Goal: Task Accomplishment & Management: Manage account settings

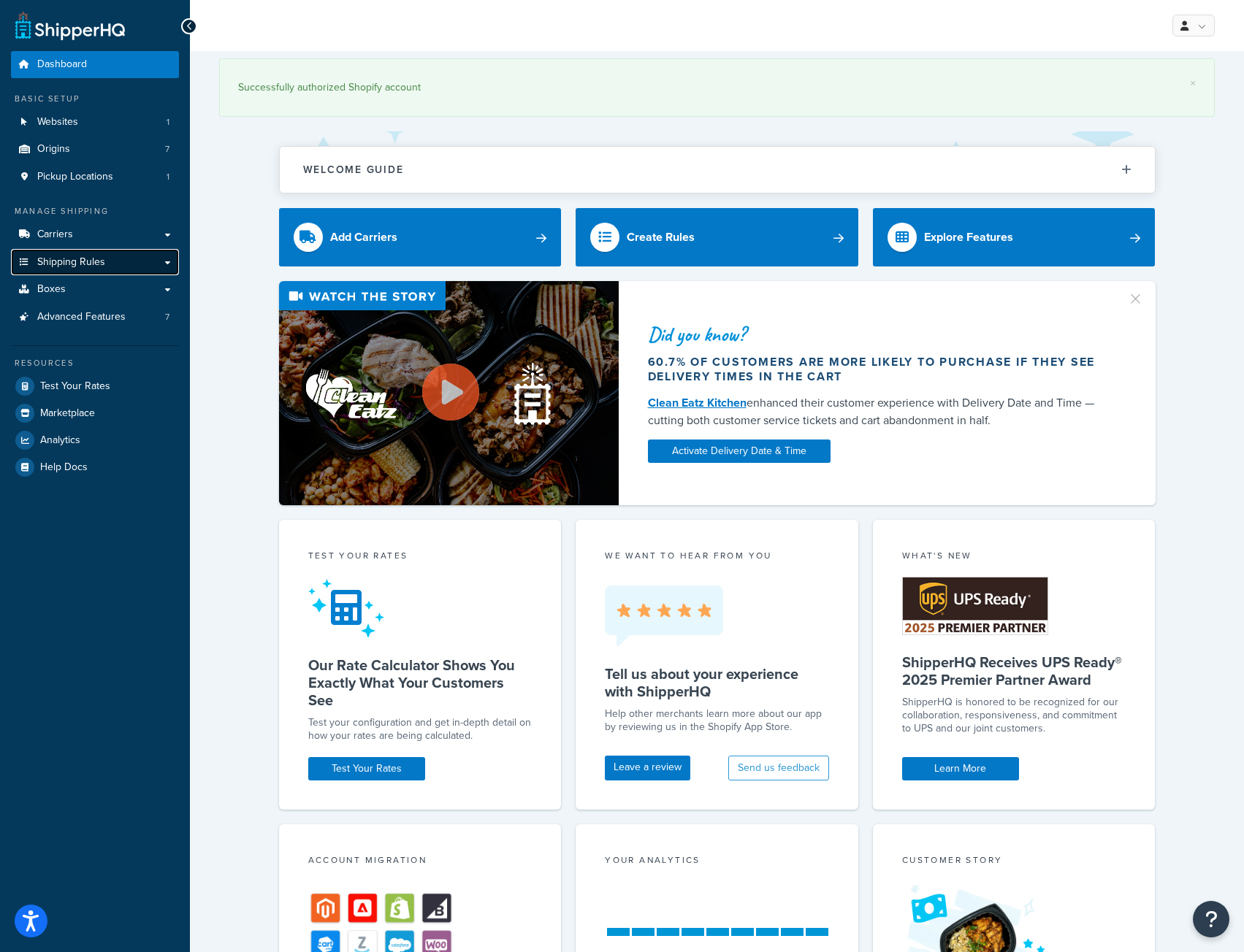
click at [70, 264] on span "Shipping Rules" at bounding box center [71, 262] width 68 height 12
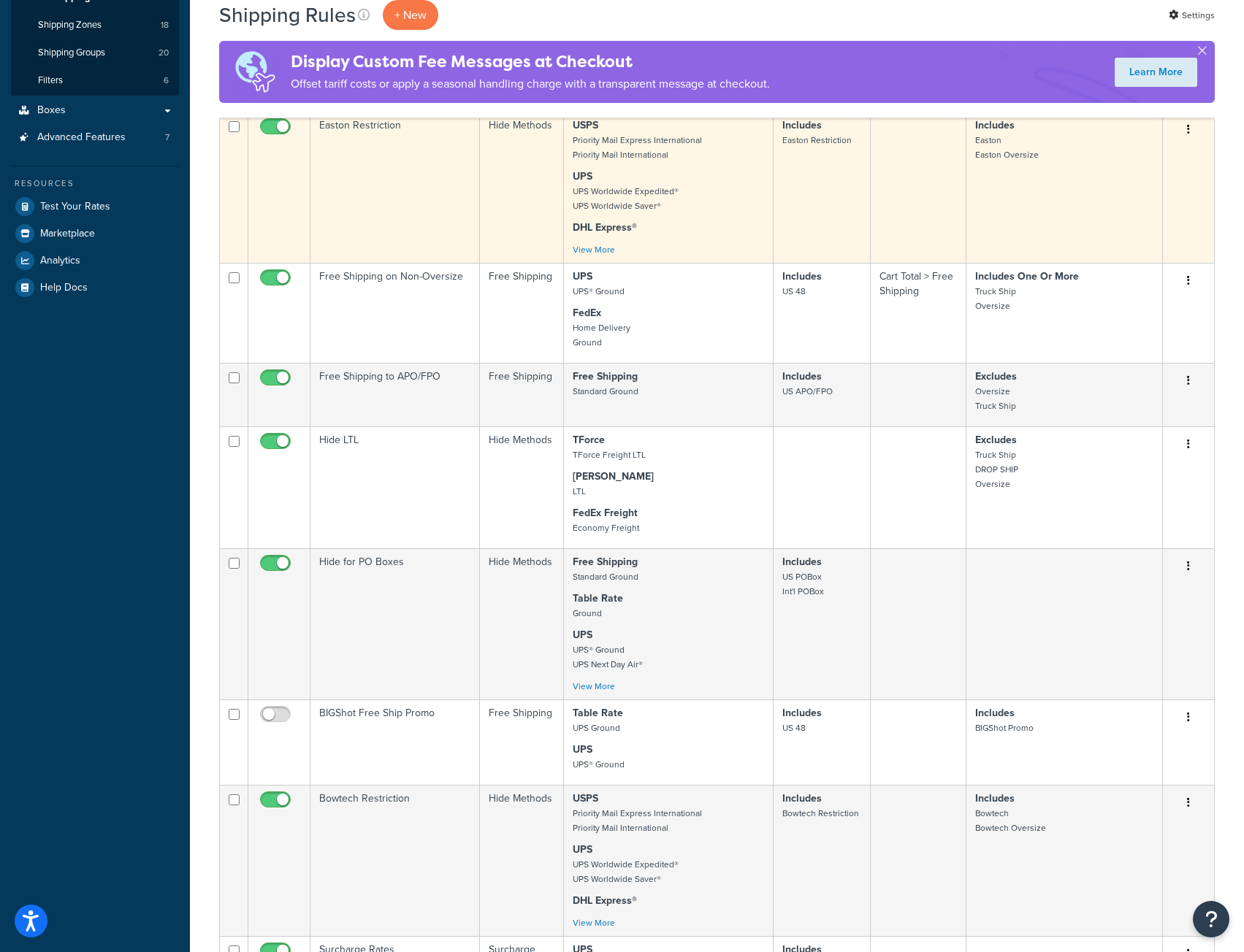
scroll to position [584, 0]
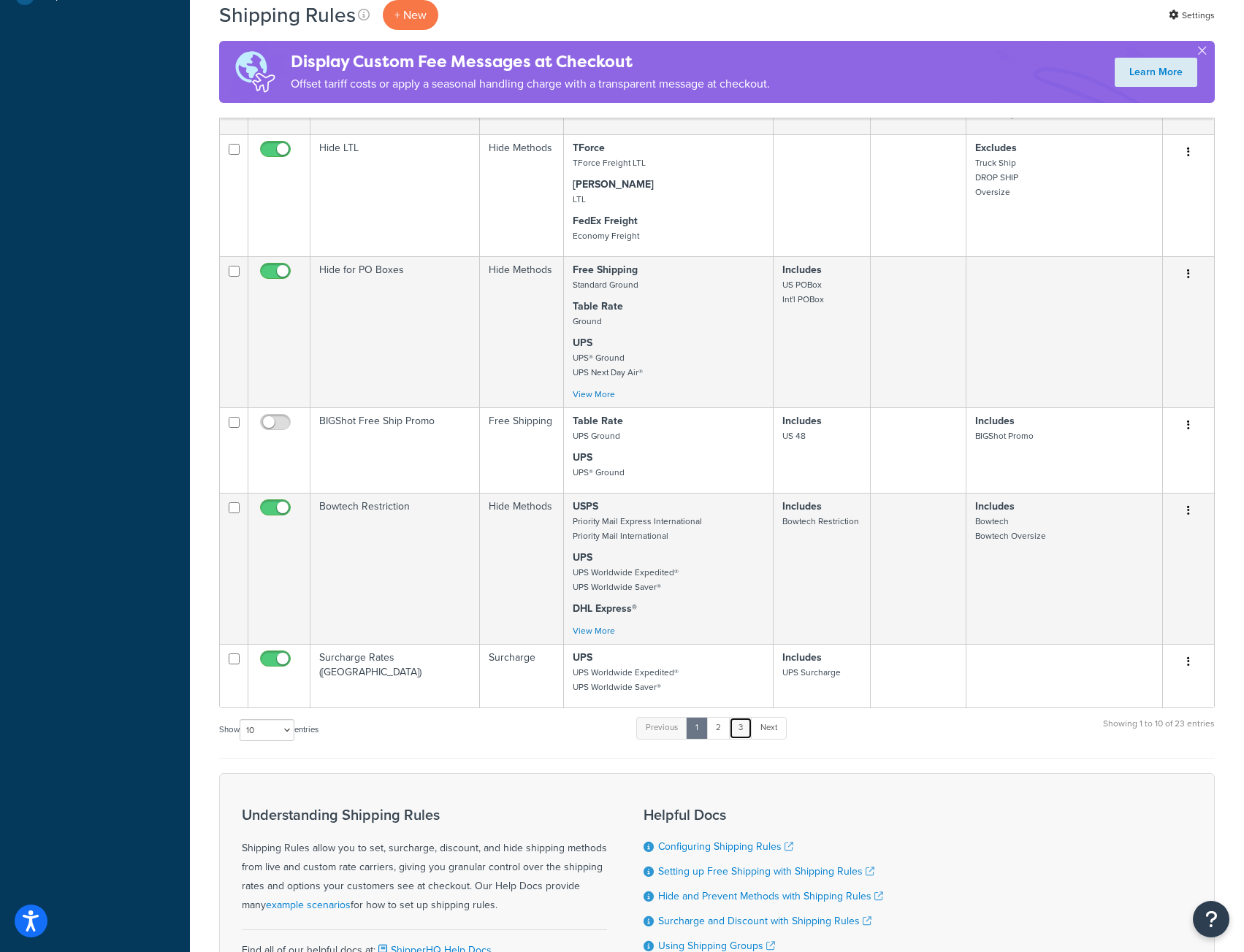
click at [743, 730] on link "3" at bounding box center [740, 727] width 23 height 22
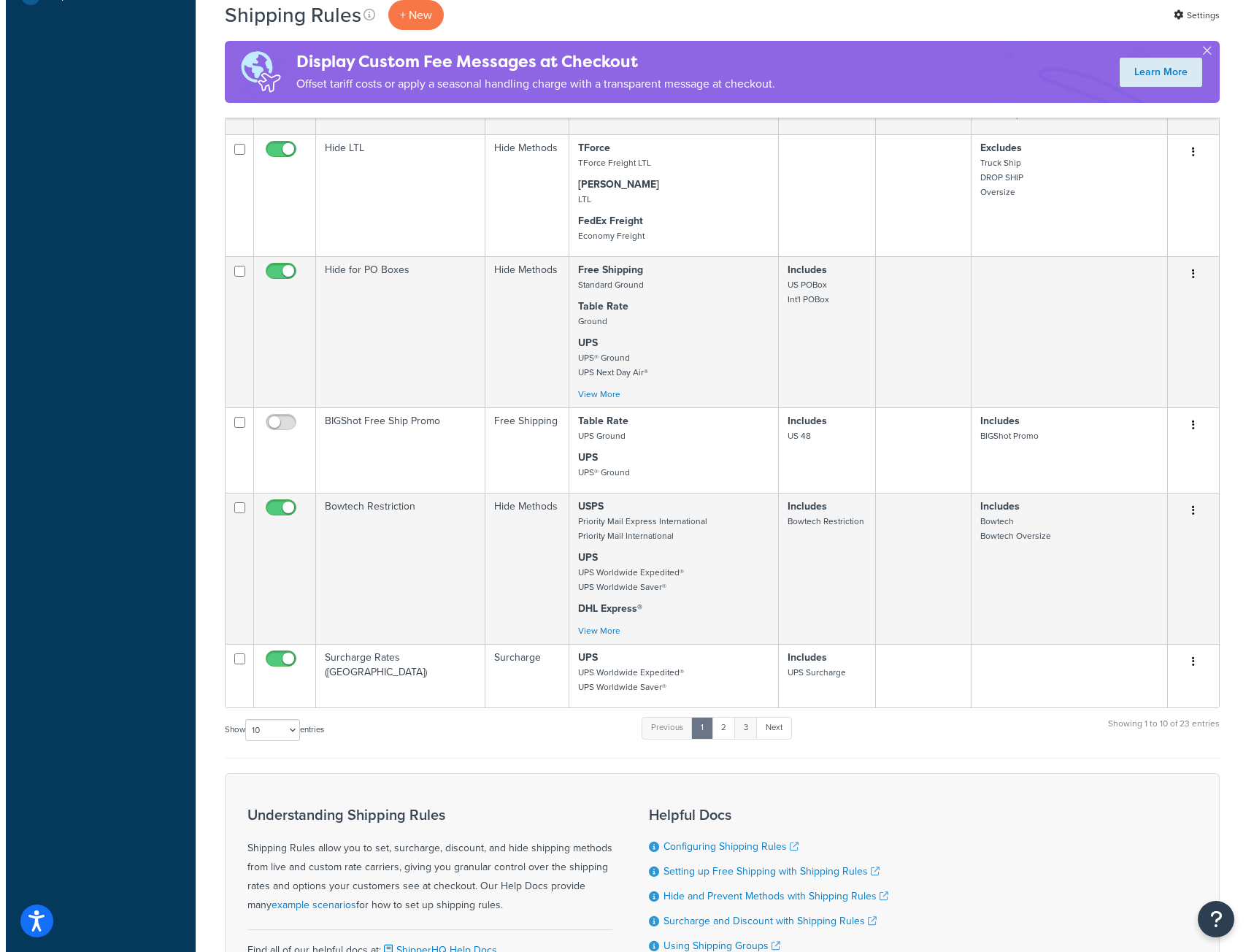
scroll to position [0, 0]
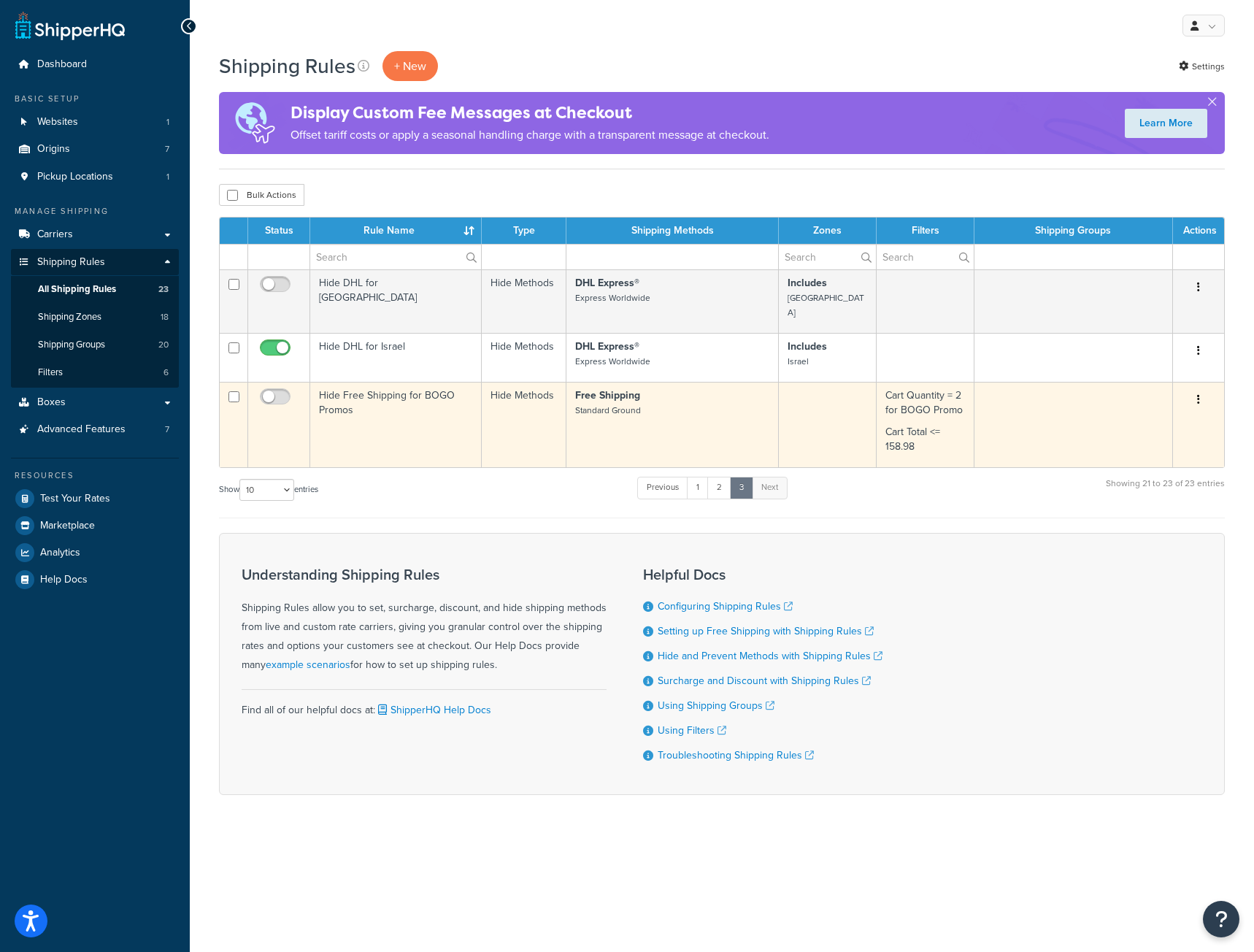
click at [394, 404] on td "Hide Free Shipping for BOGO Promos" at bounding box center [396, 424] width 171 height 86
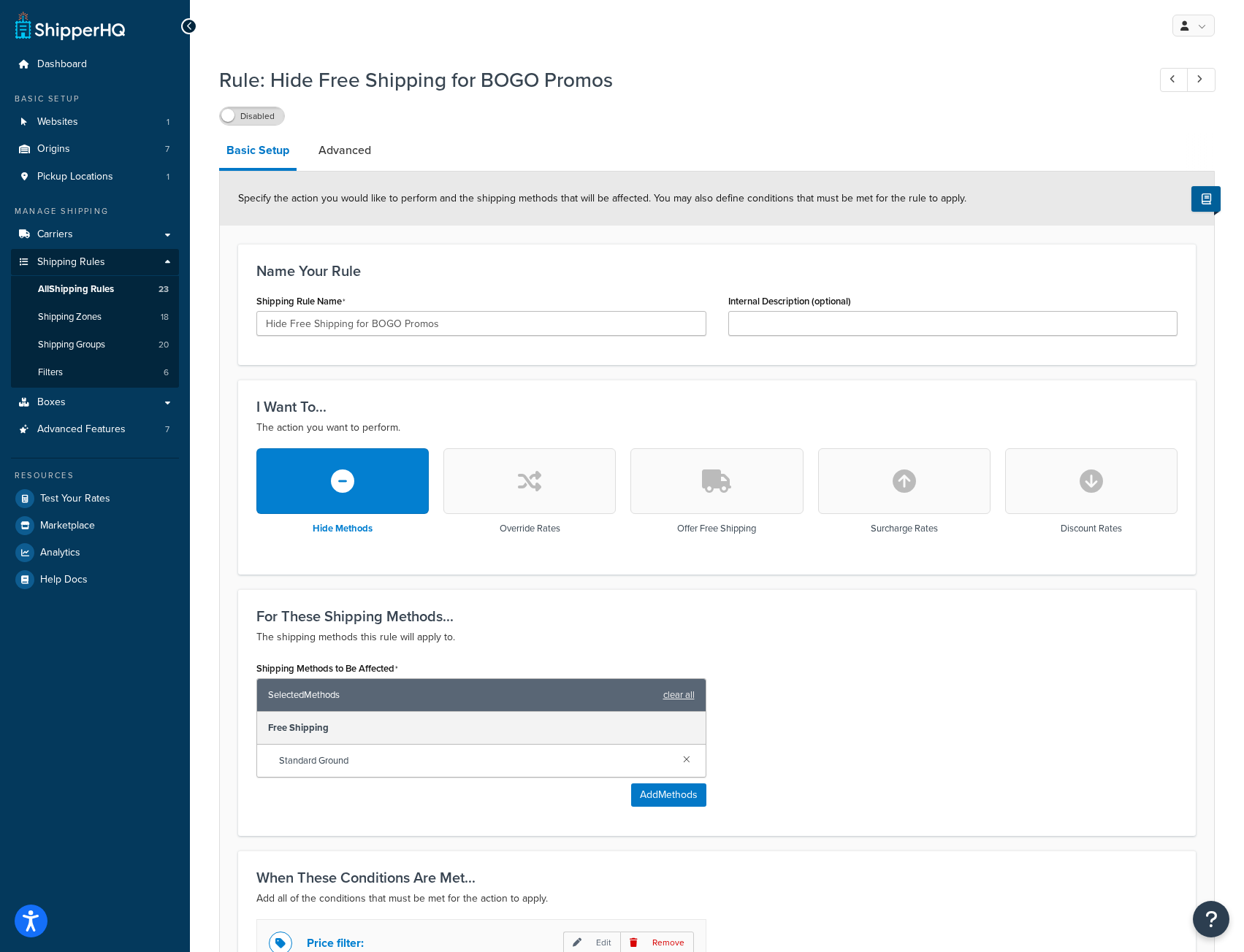
click at [188, 27] on icon at bounding box center [190, 26] width 7 height 10
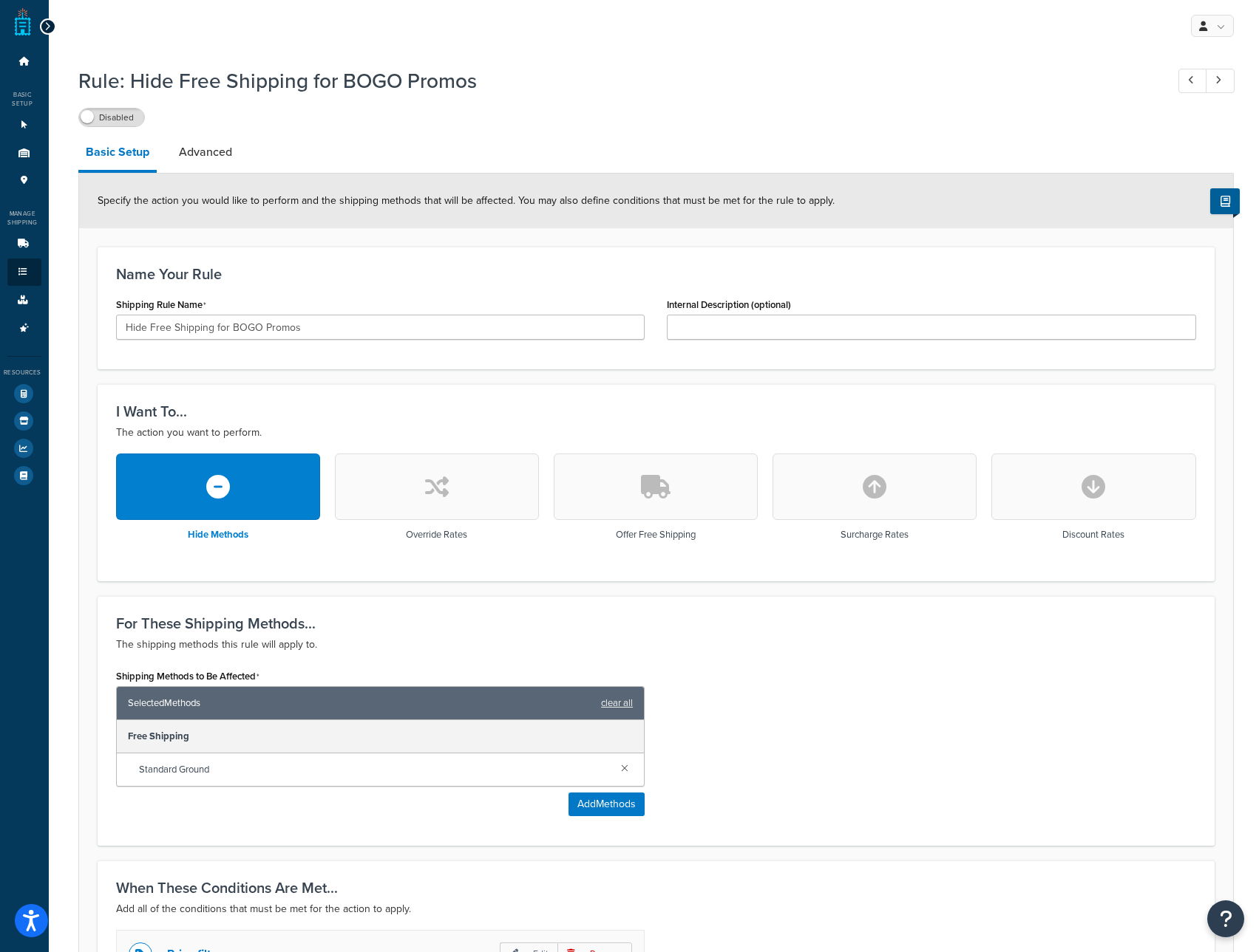
click at [45, 26] on icon at bounding box center [48, 26] width 7 height 11
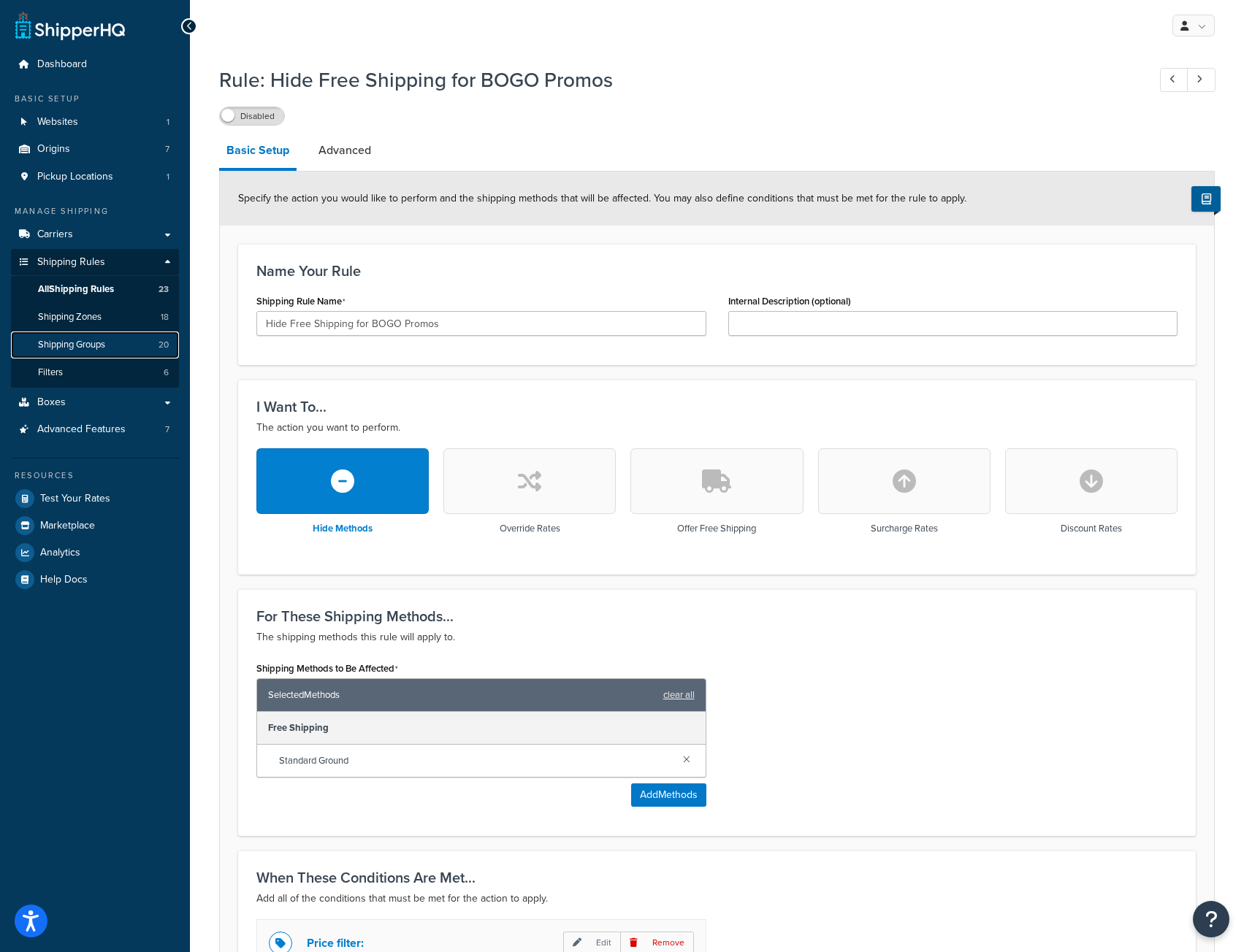
click at [68, 346] on span "Shipping Groups" at bounding box center [72, 344] width 68 height 12
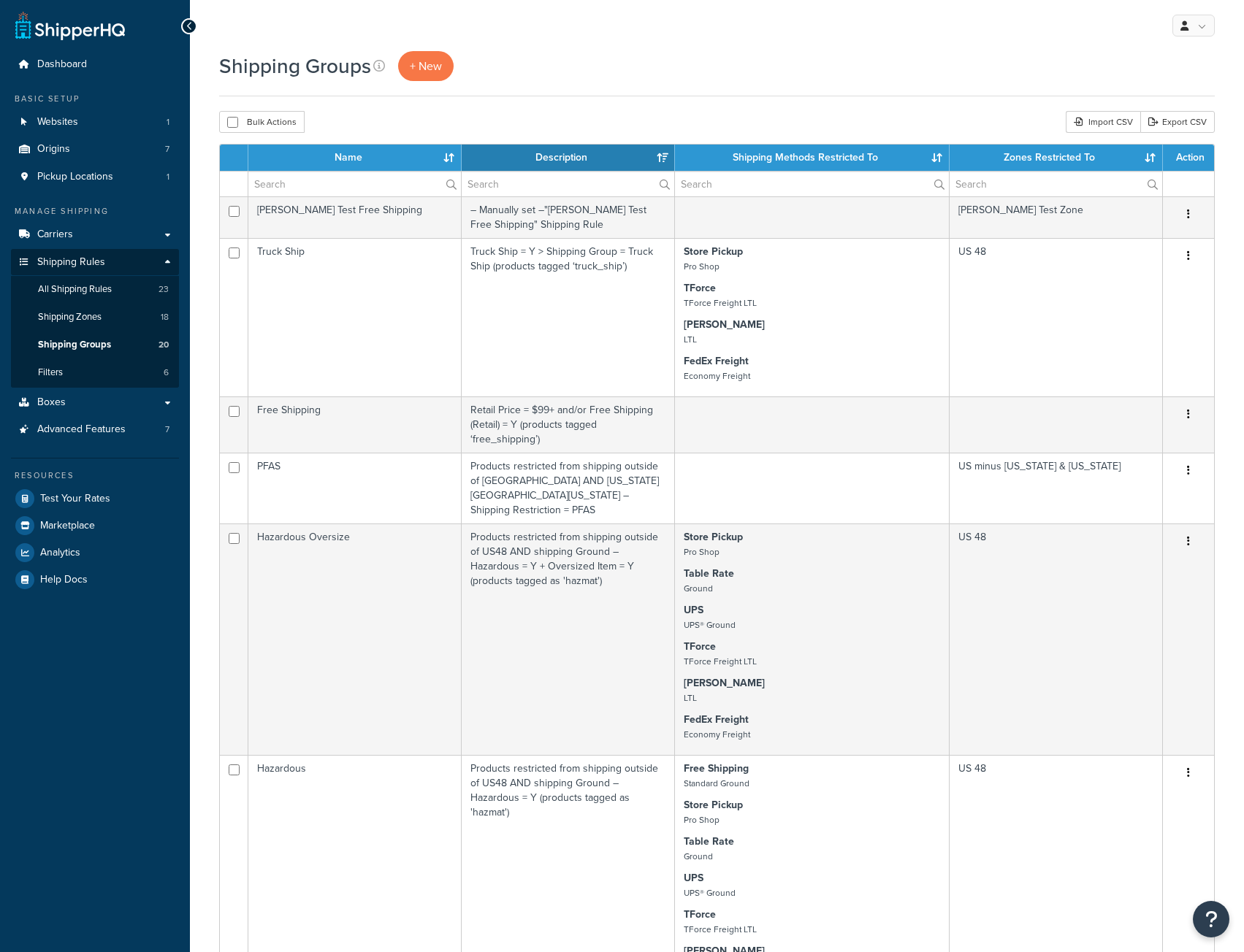
select select "15"
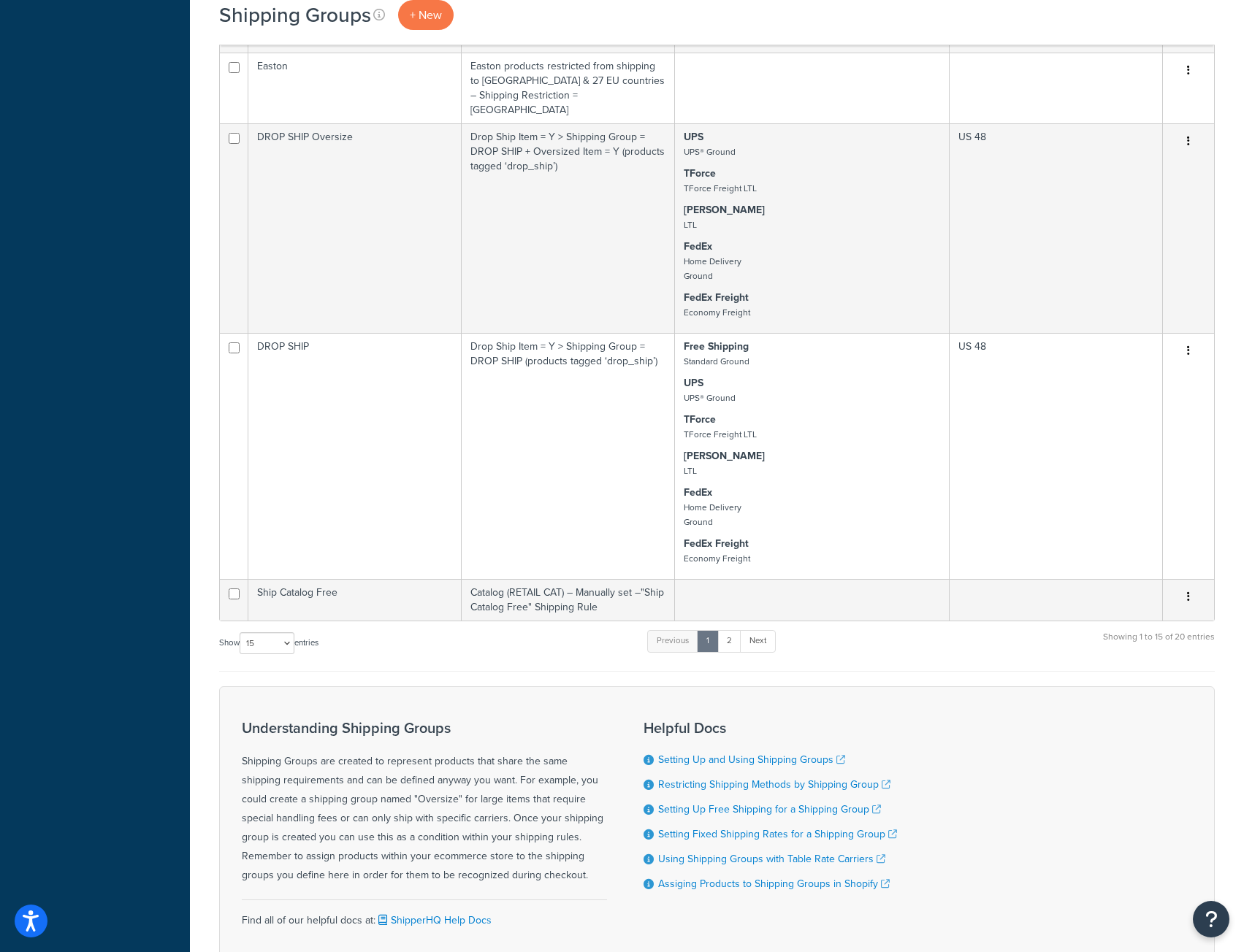
scroll to position [1624, 0]
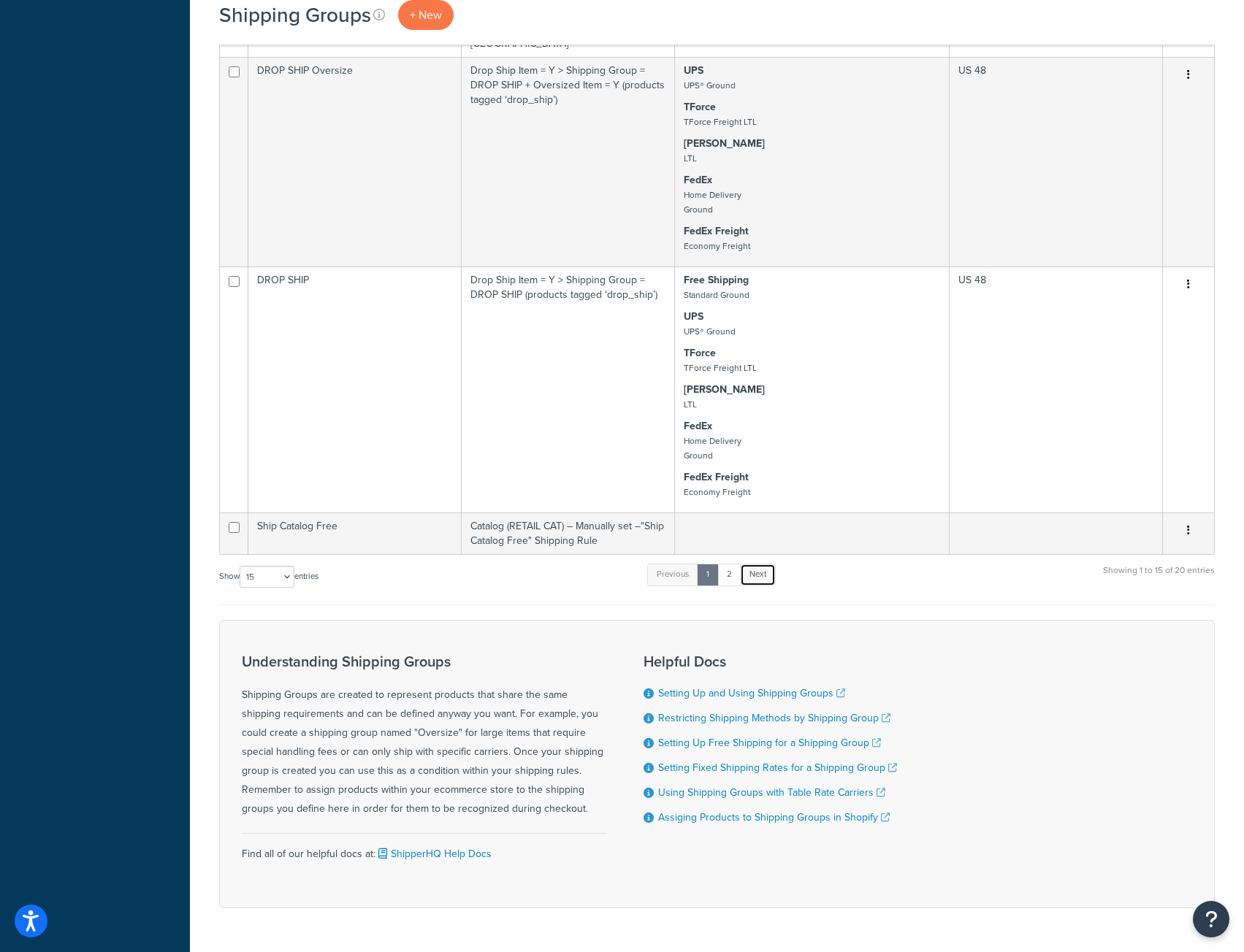
click at [757, 563] on link "Next" at bounding box center [757, 574] width 35 height 22
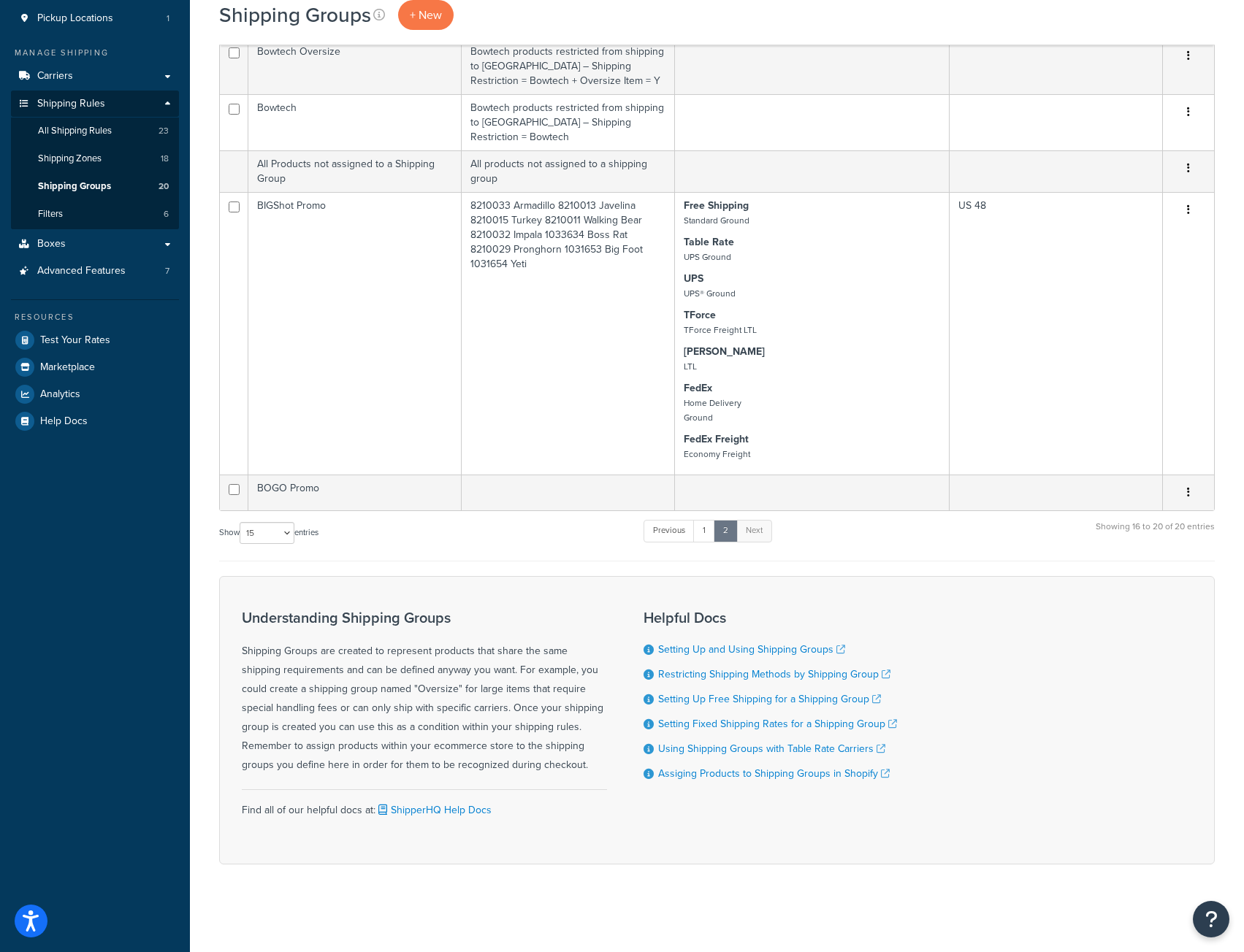
scroll to position [144, 0]
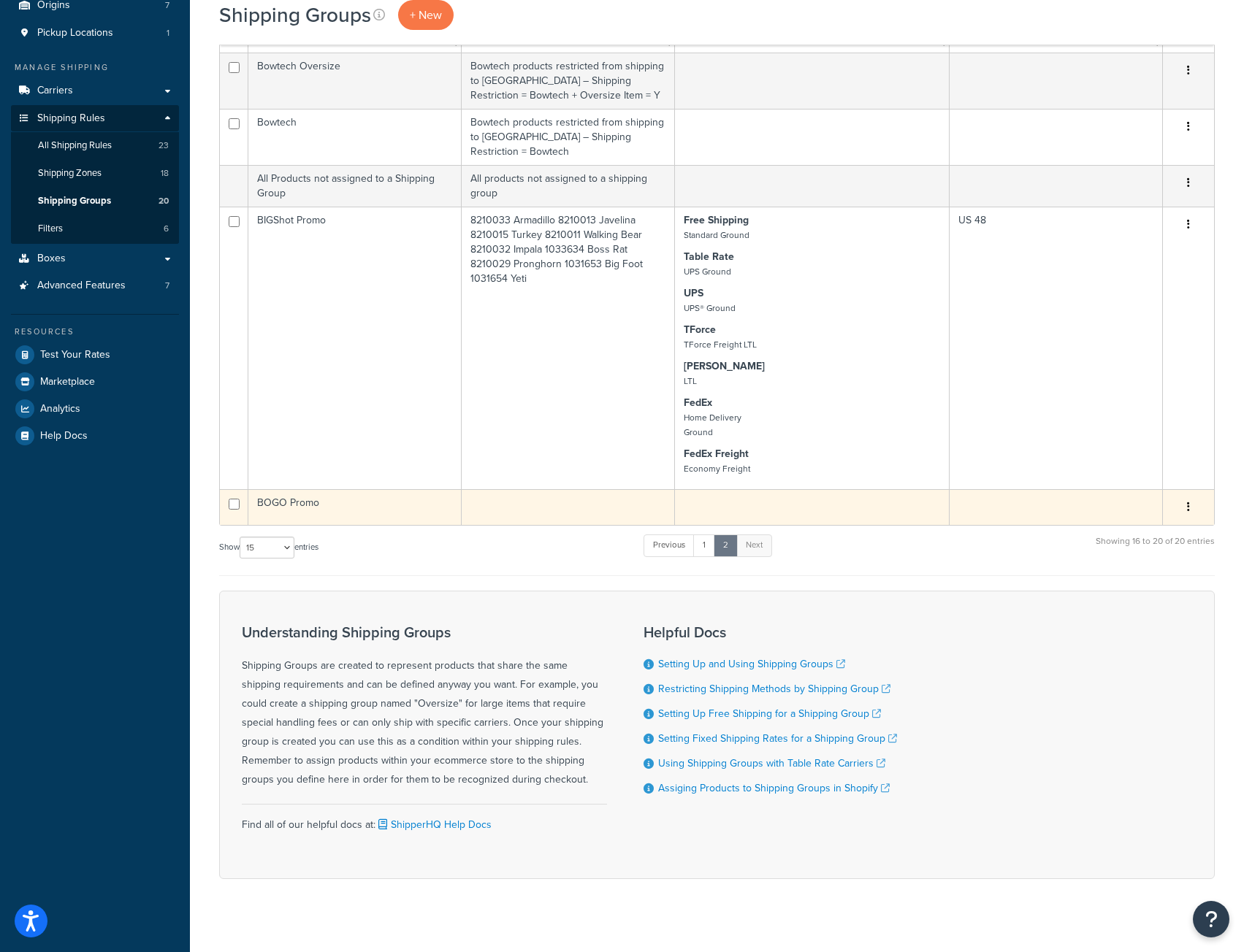
click at [1191, 496] on button "button" at bounding box center [1189, 507] width 21 height 23
click at [1112, 518] on link "Edit" at bounding box center [1129, 522] width 115 height 30
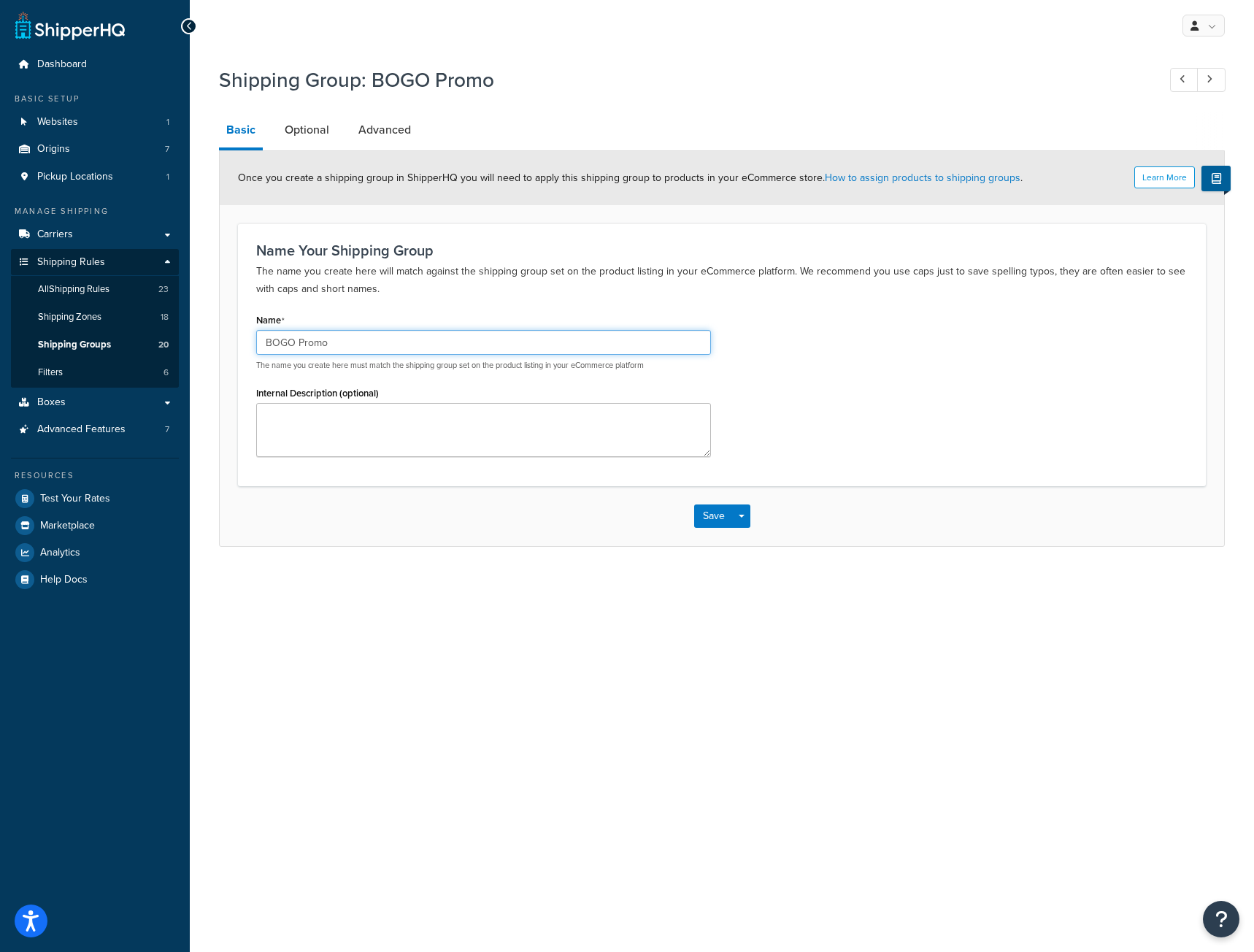
drag, startPoint x: 339, startPoint y: 339, endPoint x: 201, endPoint y: 348, distance: 138.3
click at [201, 348] on div "Shipping Group: BOGO Promo Basic Optional Advanced Learn More Once you create a…" at bounding box center [722, 320] width 1064 height 525
type input "GWP1"
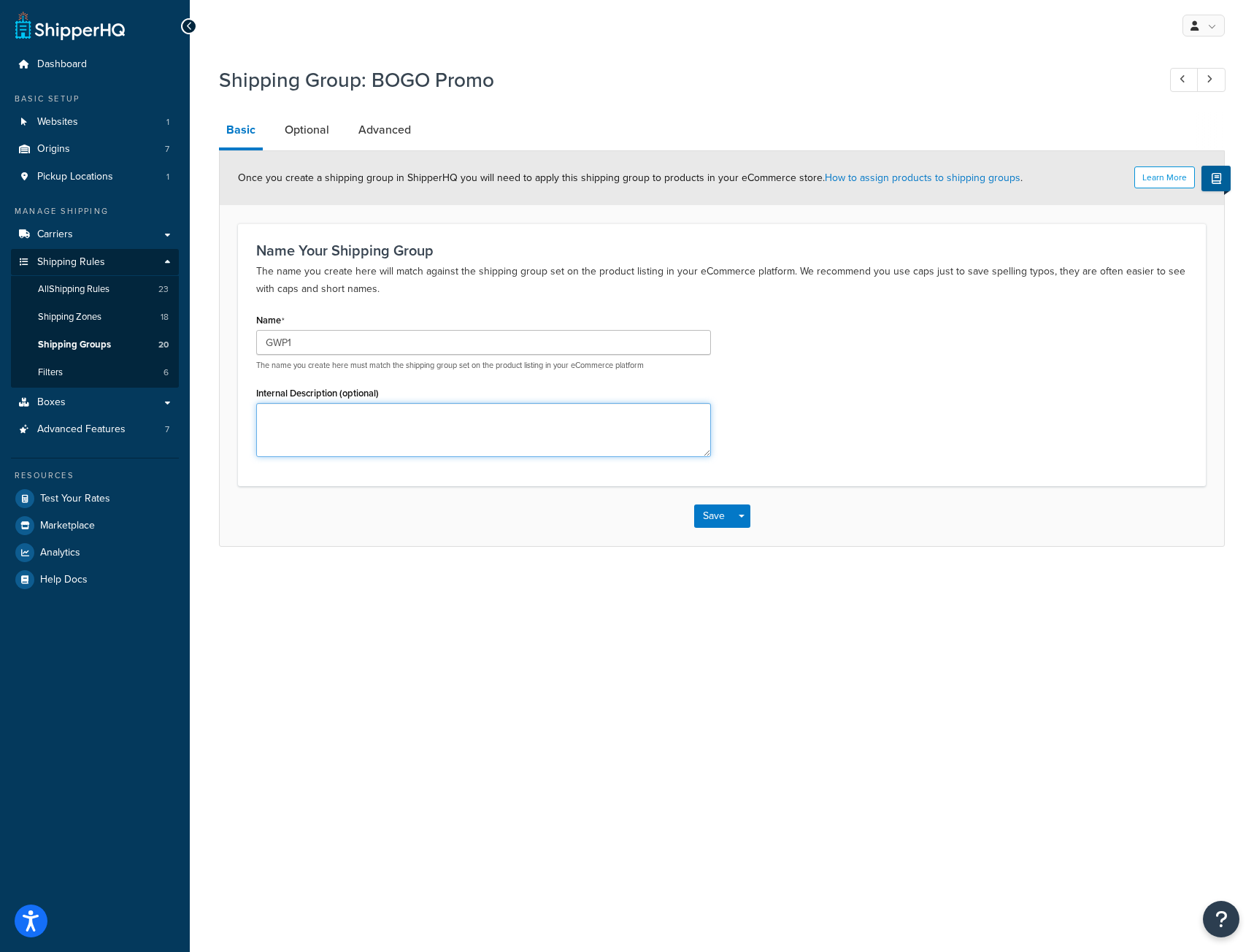
click at [319, 430] on textarea "Internal Description (optional)" at bounding box center [484, 430] width 455 height 54
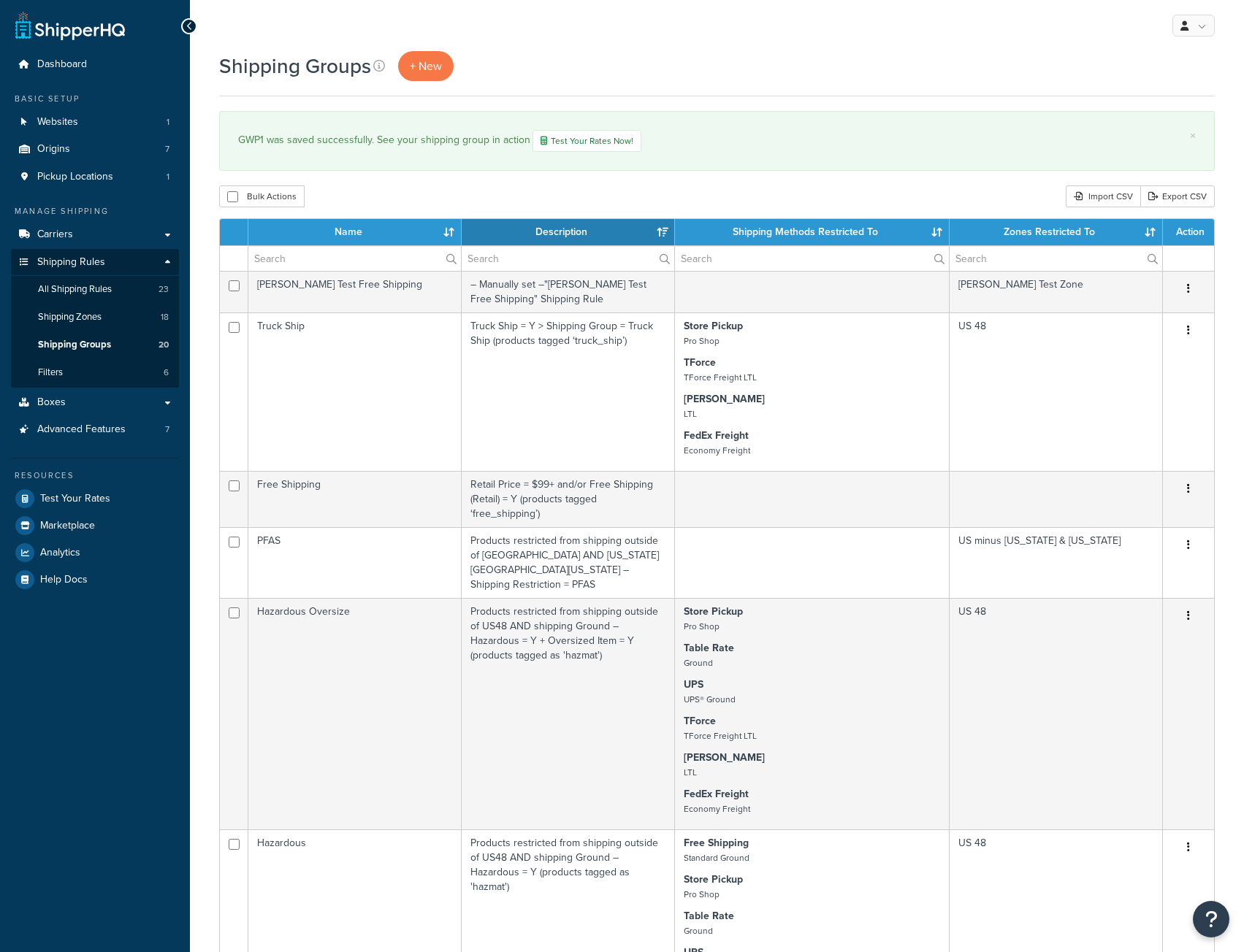
select select "15"
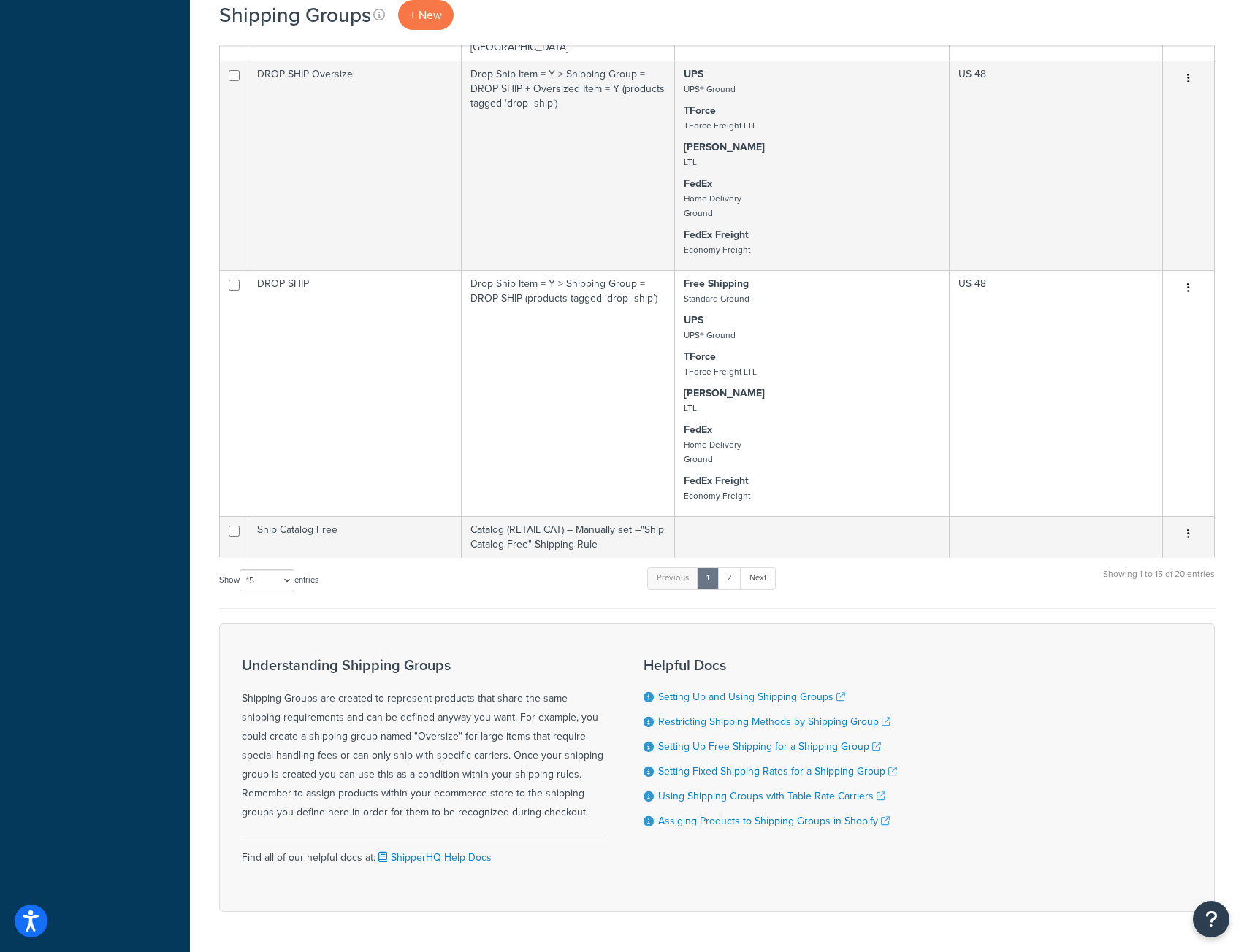
scroll to position [1700, 0]
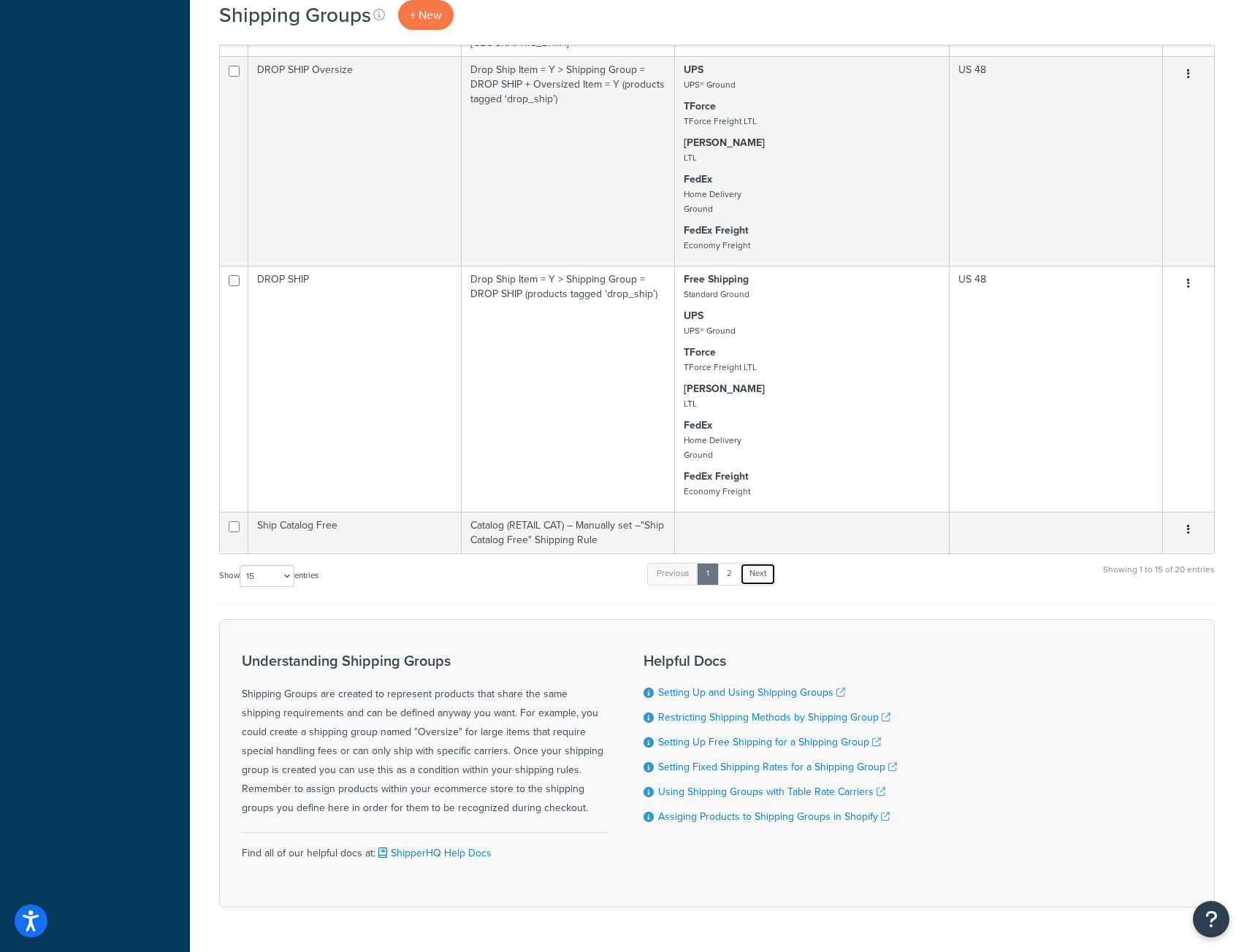
click at [764, 563] on link "Next" at bounding box center [757, 573] width 35 height 22
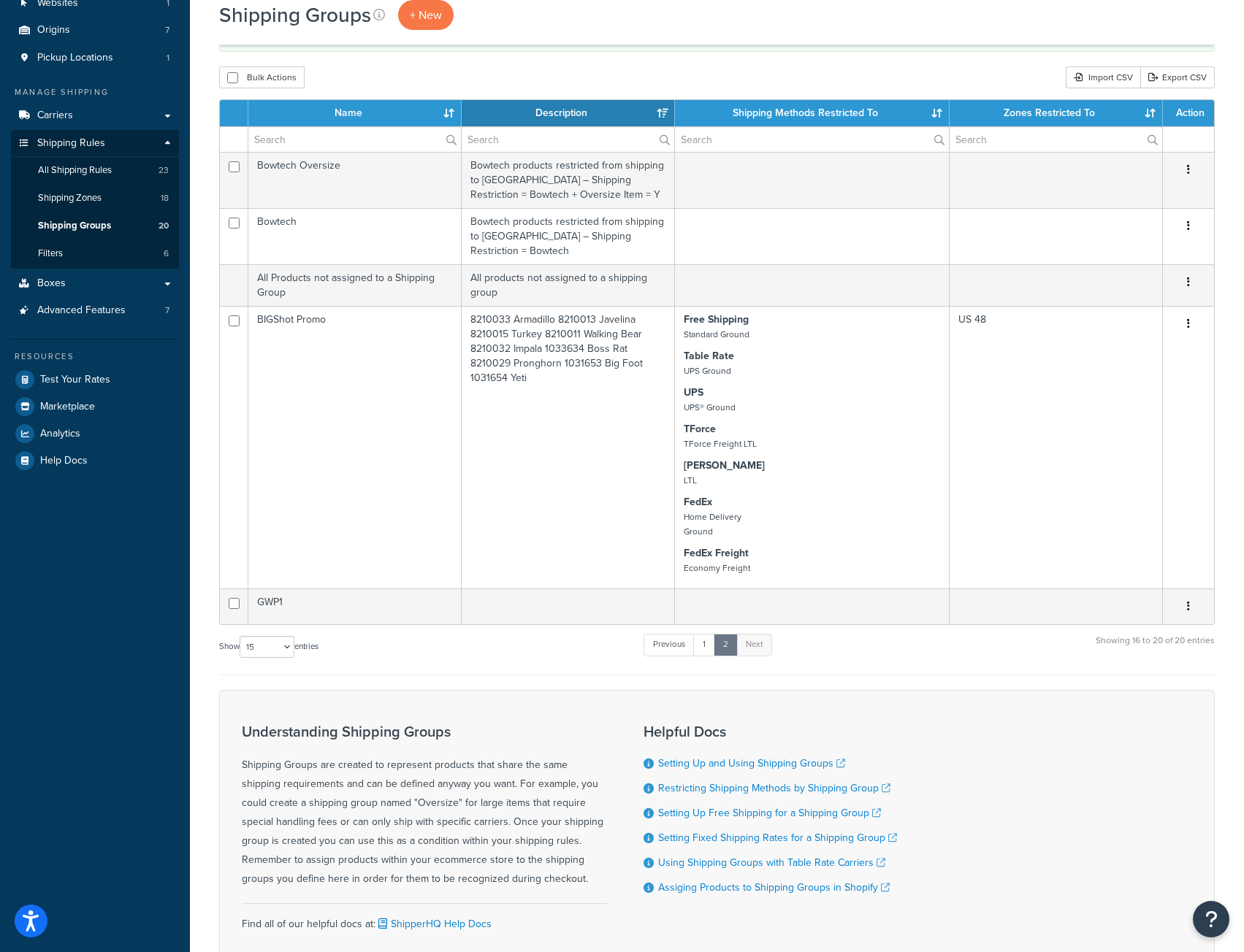
scroll to position [73, 0]
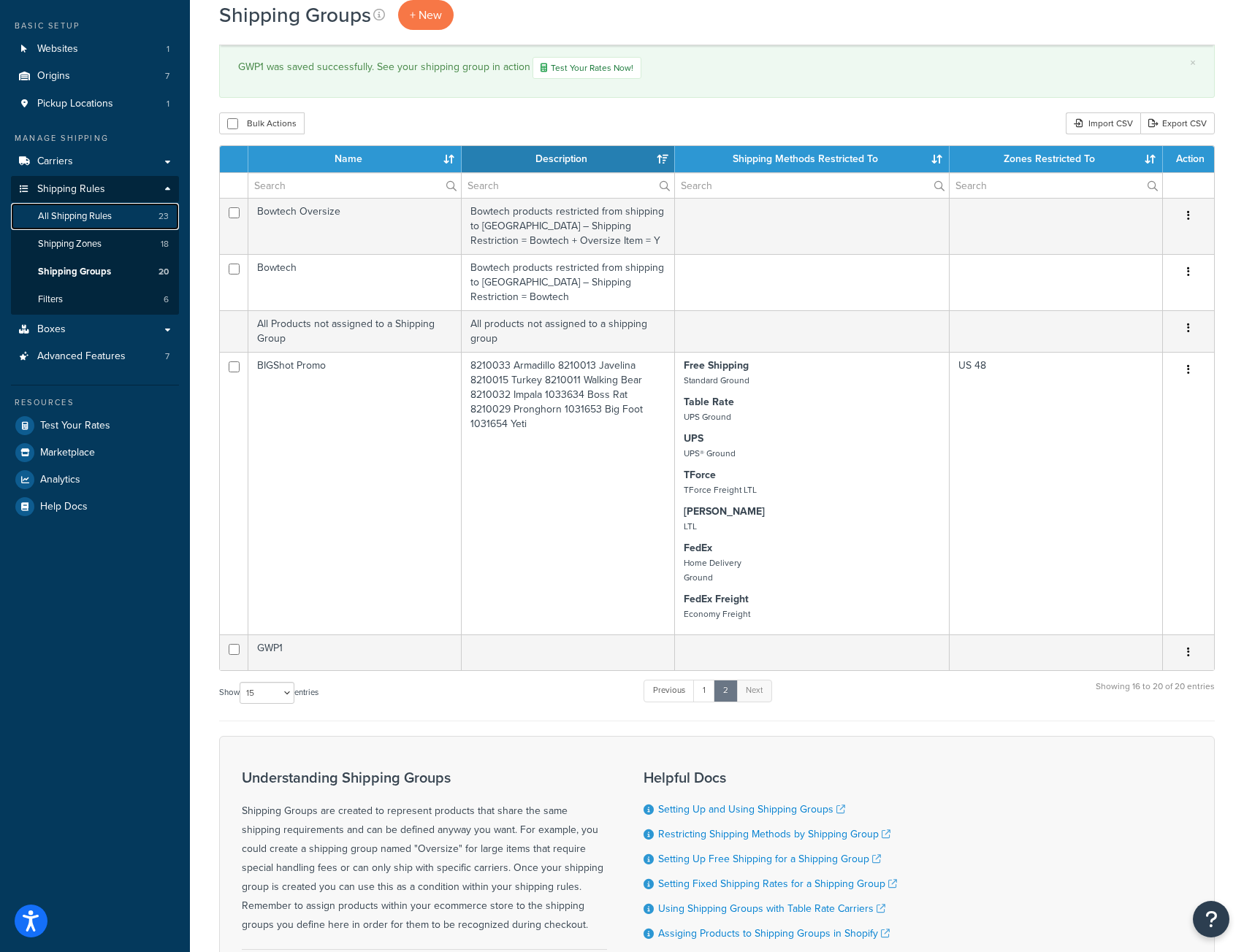
click at [78, 216] on span "All Shipping Rules" at bounding box center [74, 216] width 74 height 12
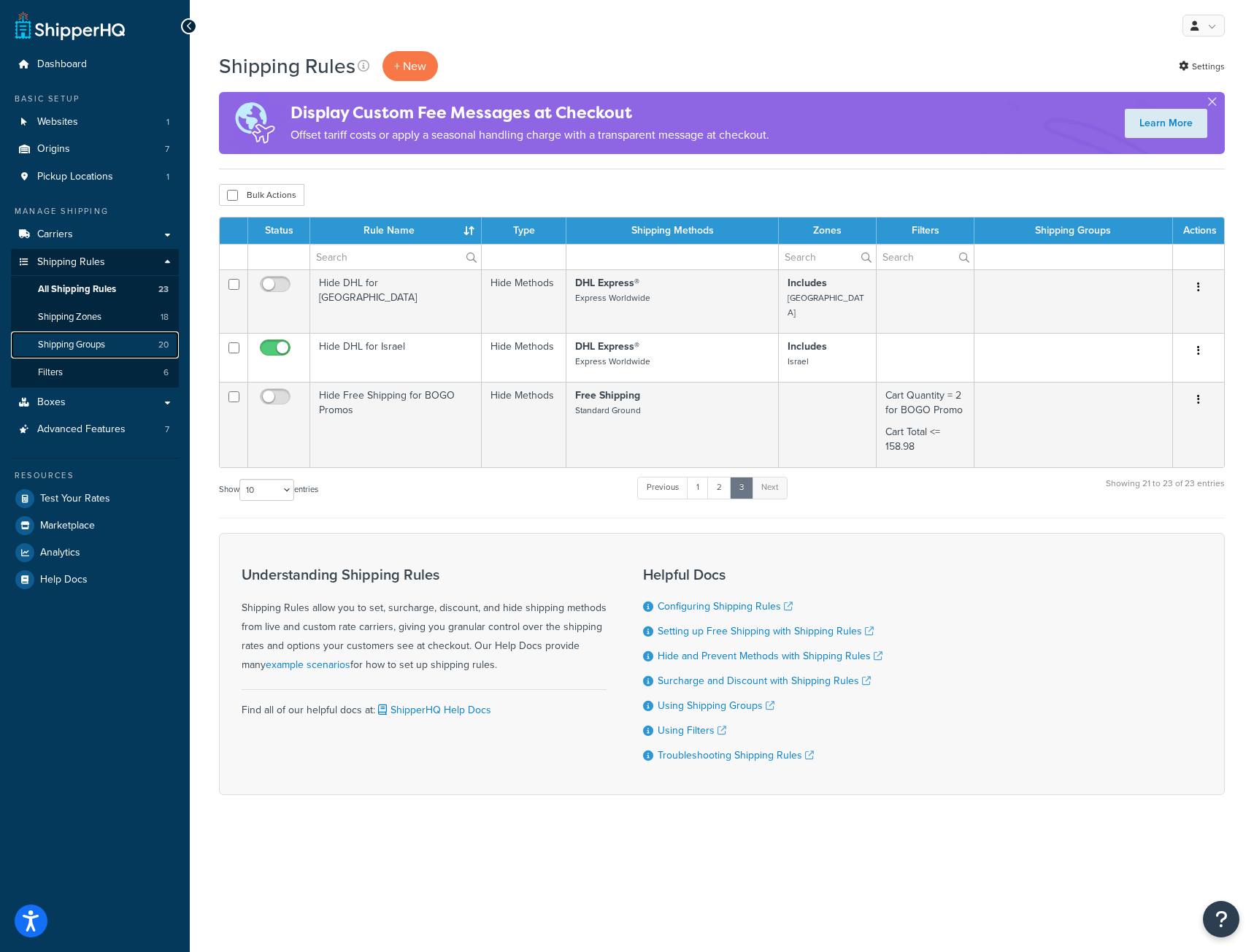
click at [68, 341] on span "Shipping Groups" at bounding box center [72, 344] width 68 height 12
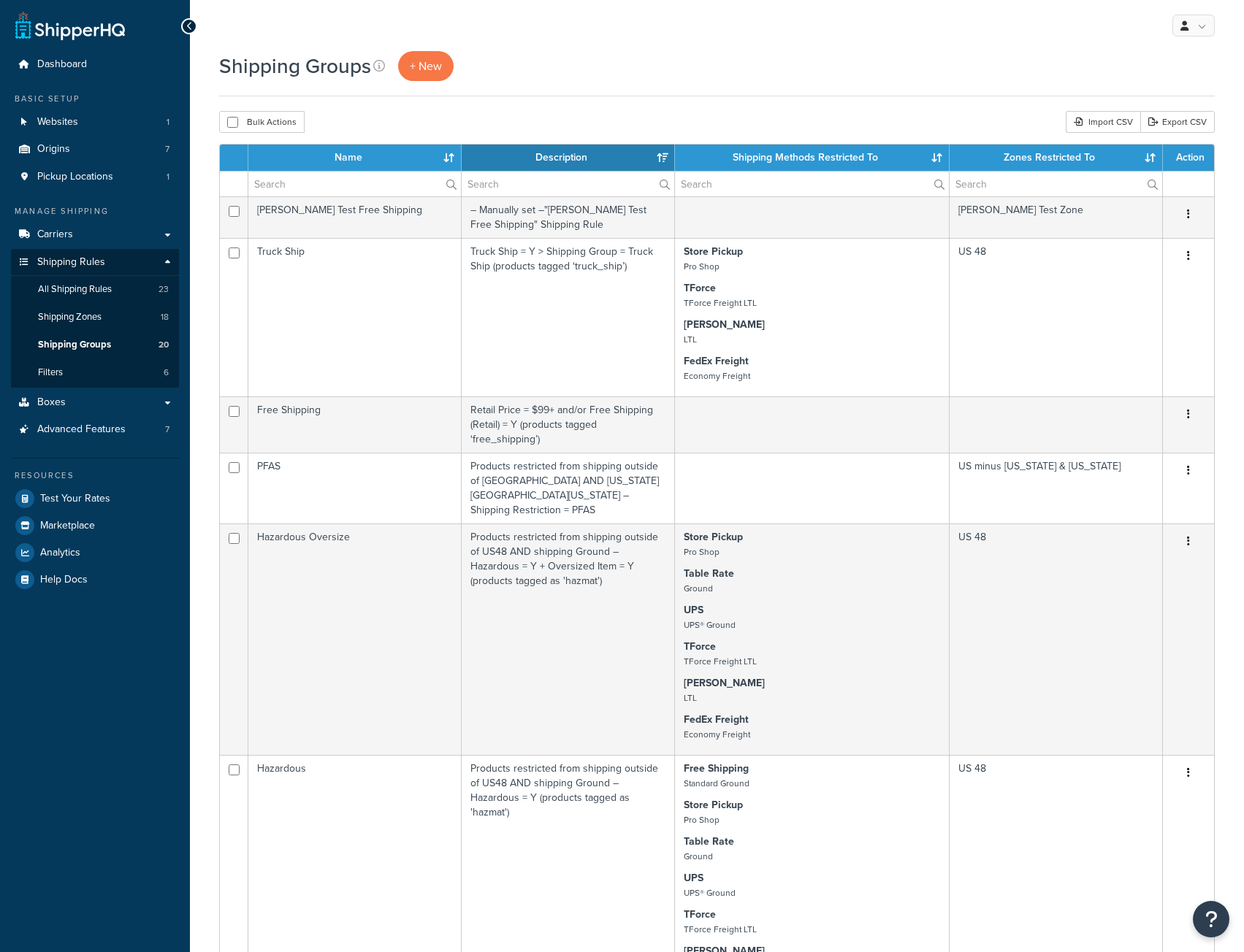
select select "15"
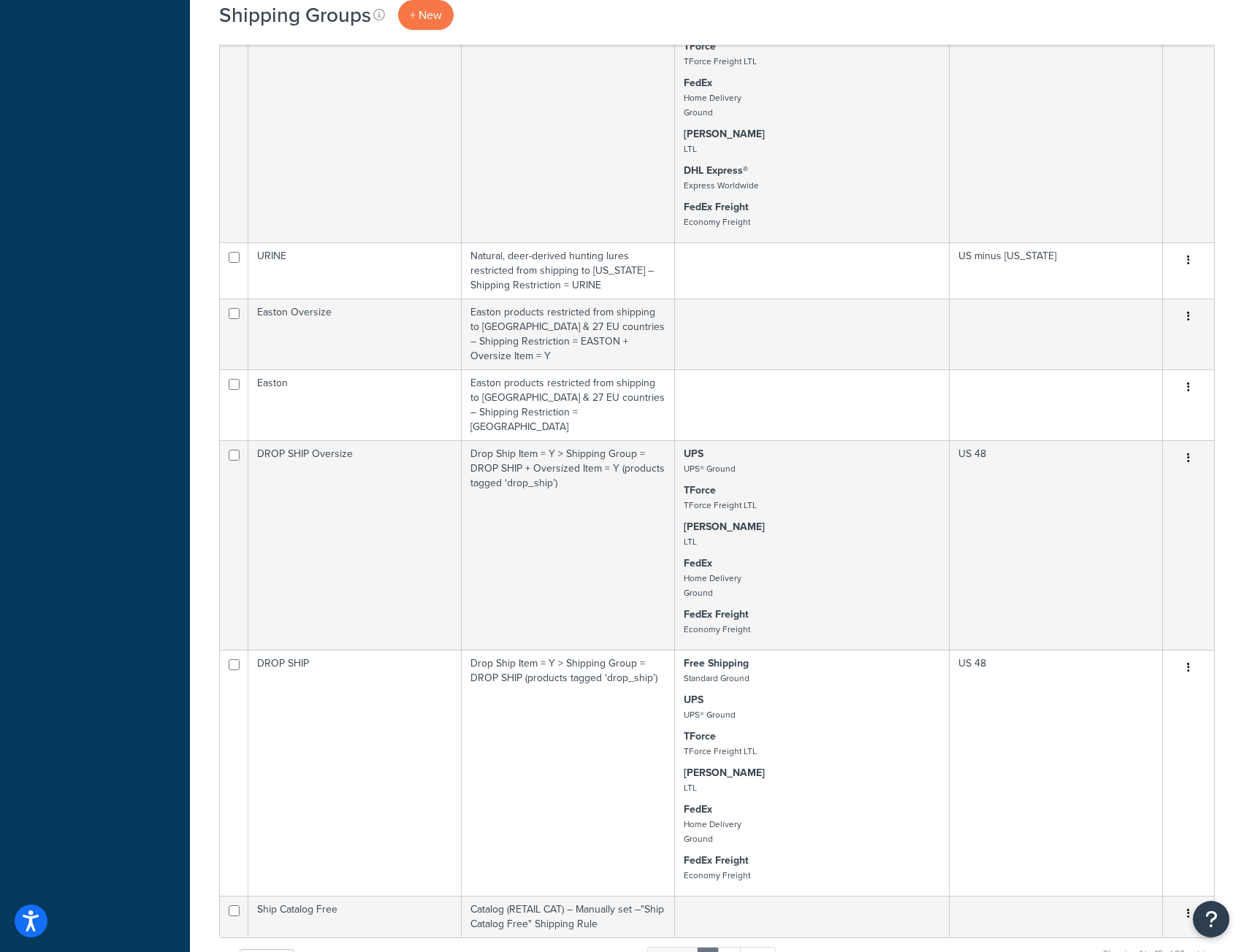
scroll to position [1624, 0]
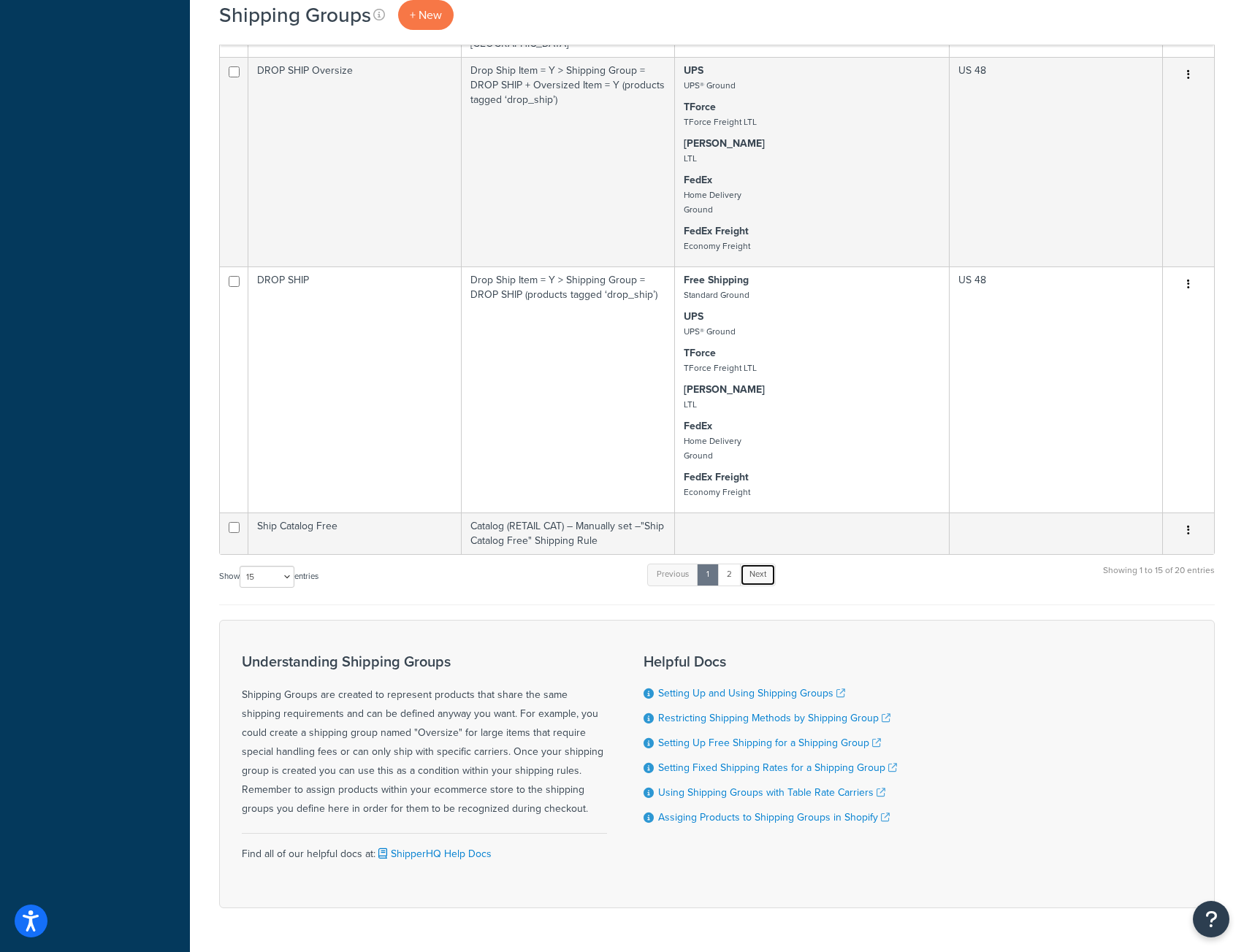
click at [766, 563] on link "Next" at bounding box center [757, 574] width 35 height 22
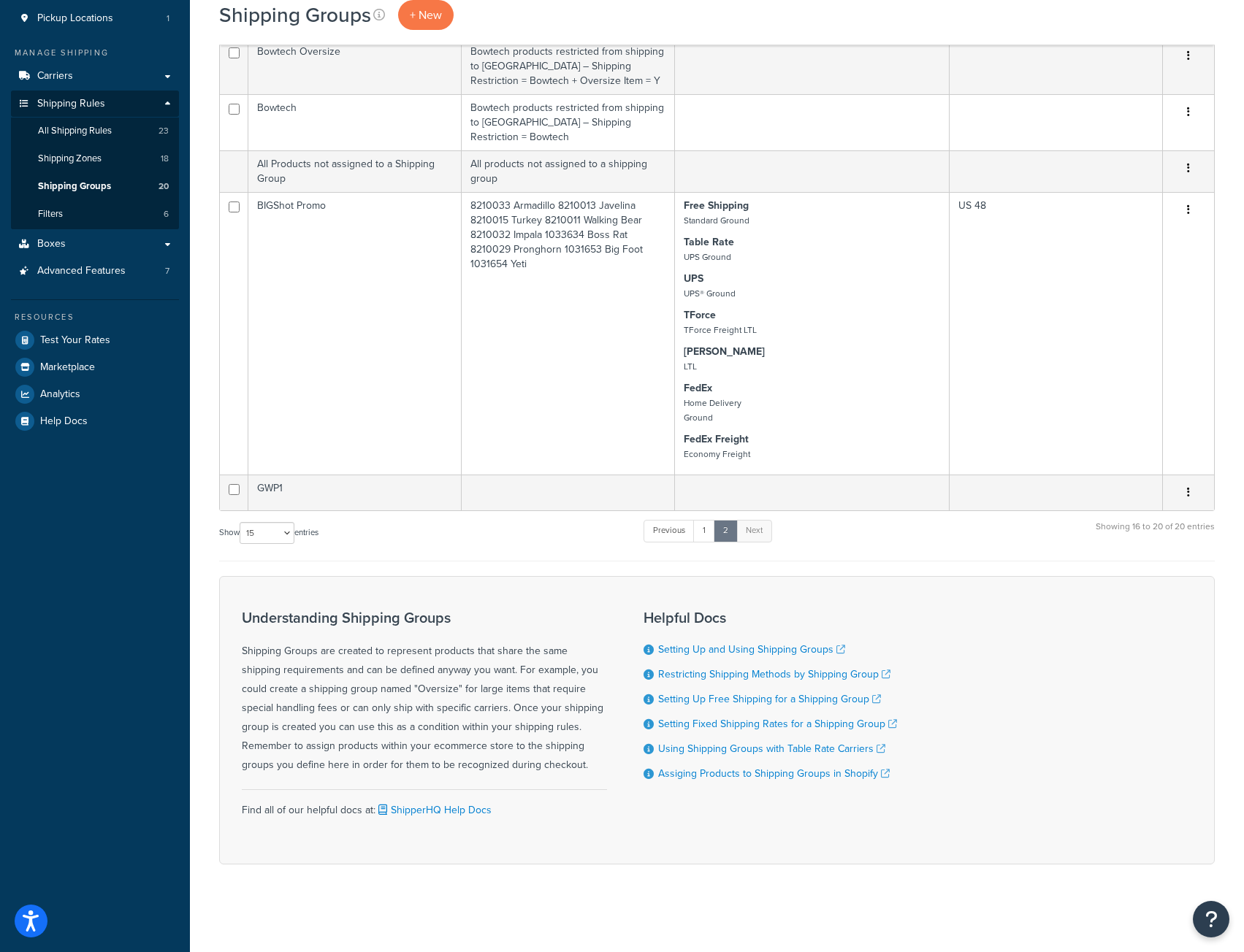
scroll to position [144, 0]
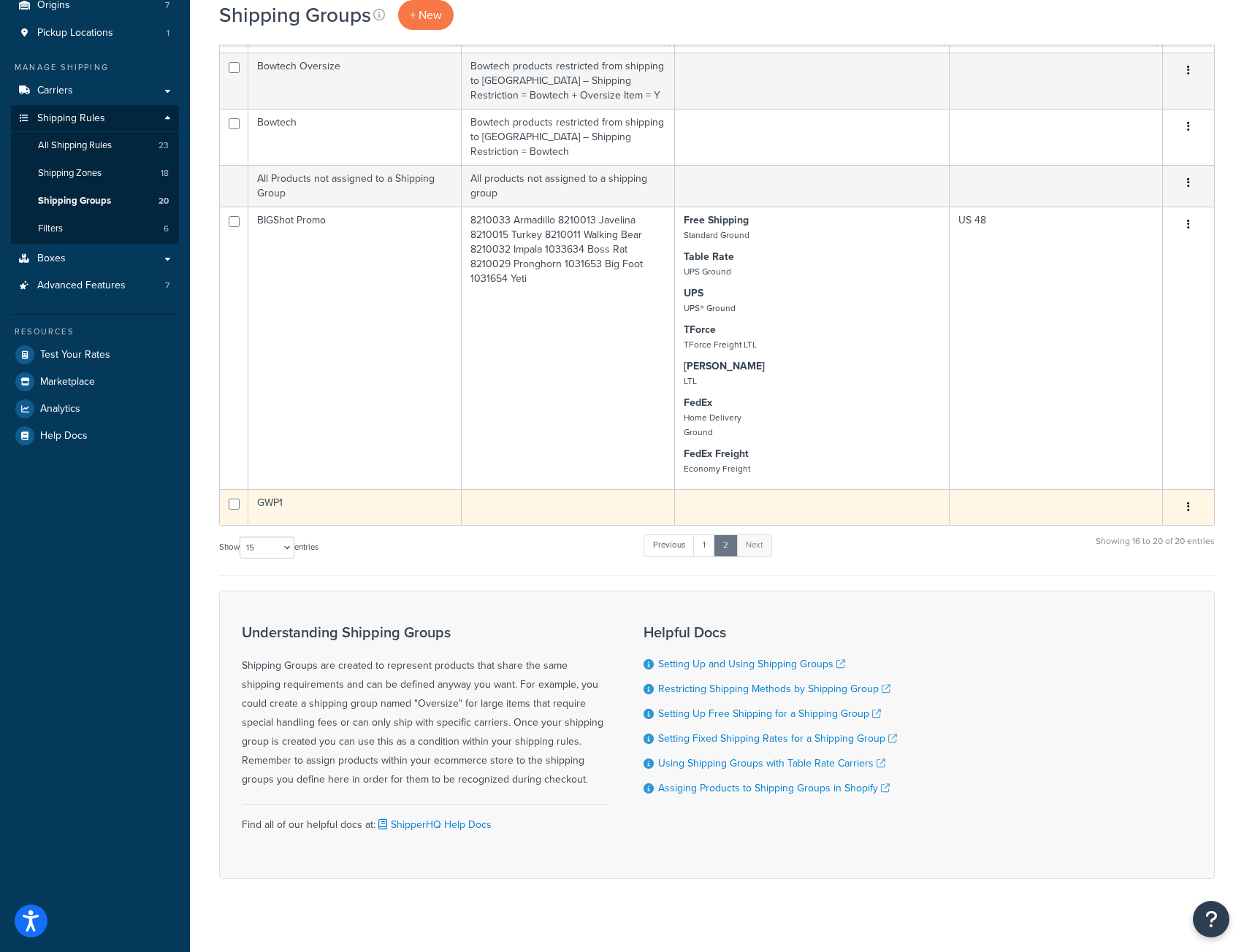
click at [374, 489] on td "GWP1" at bounding box center [355, 506] width 213 height 35
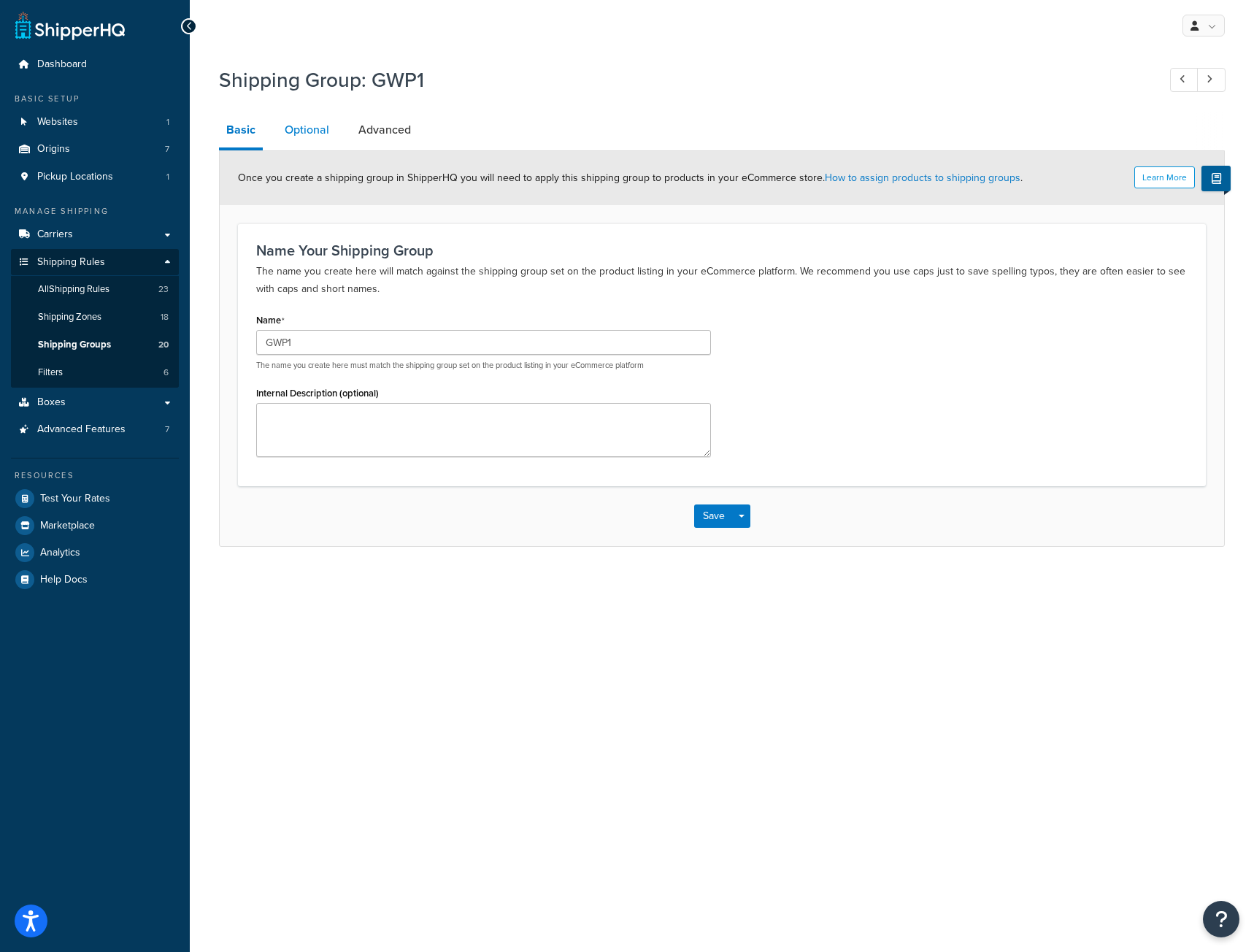
click at [310, 132] on link "Optional" at bounding box center [307, 130] width 59 height 35
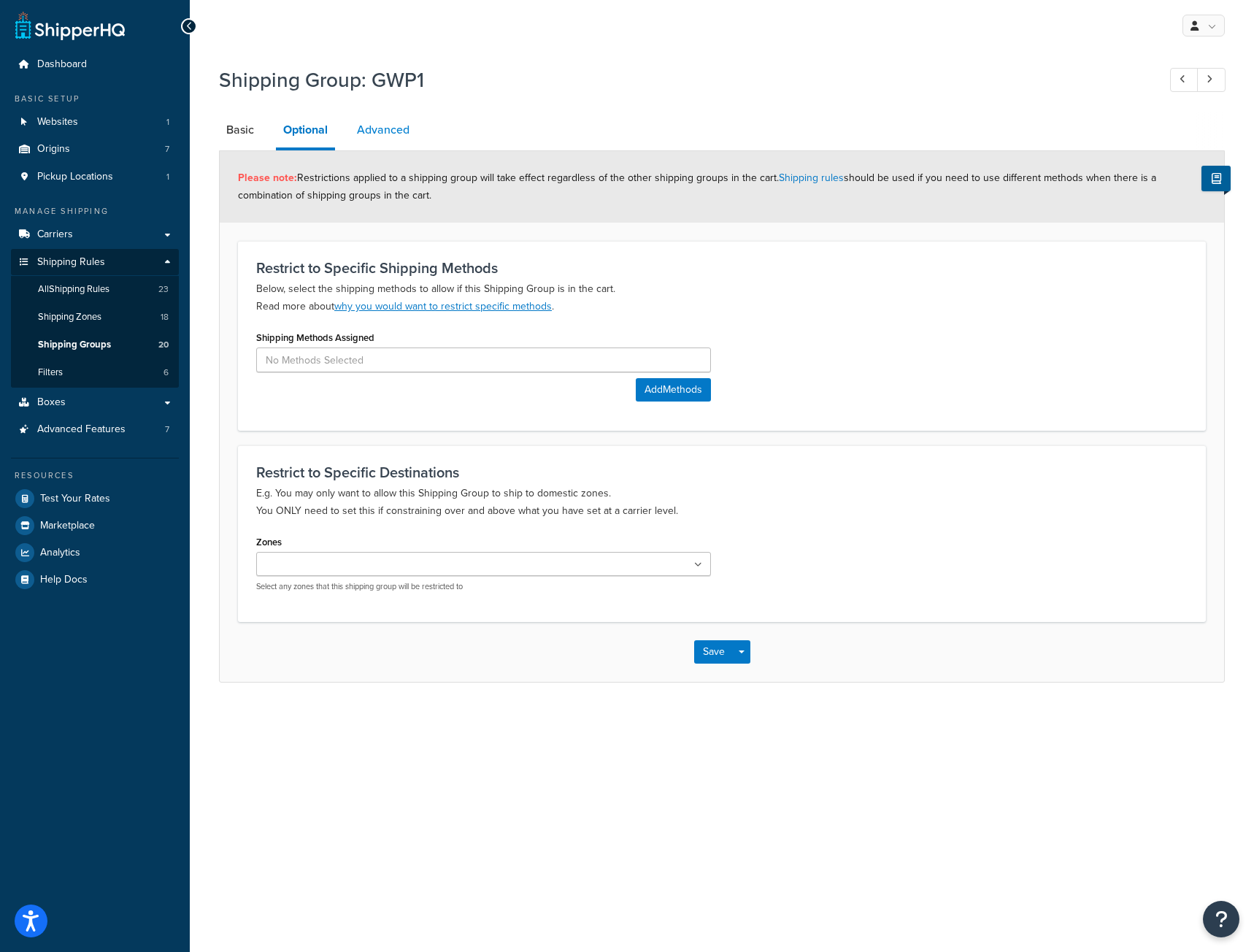
click at [379, 132] on link "Advanced" at bounding box center [383, 130] width 68 height 35
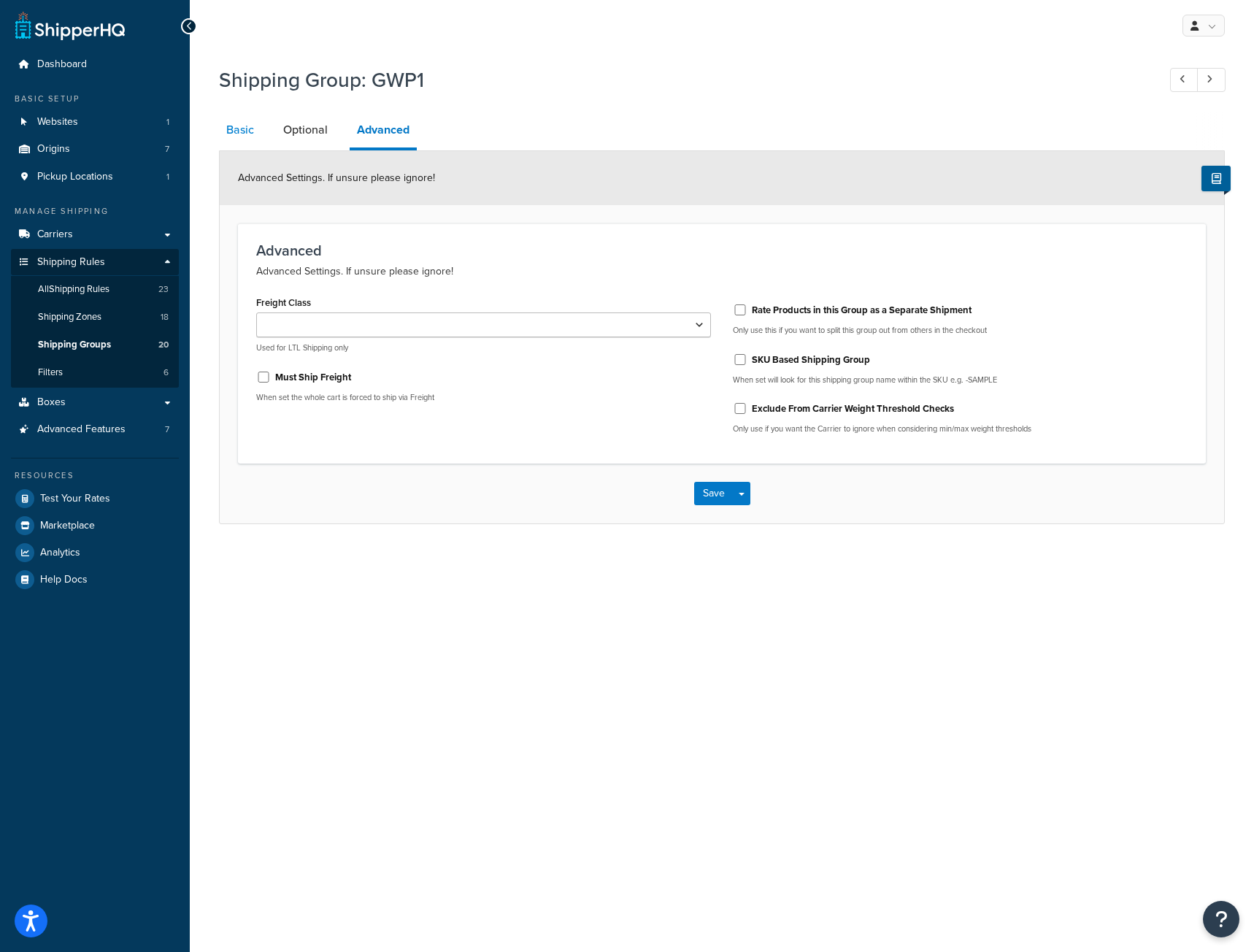
click at [228, 124] on link "Basic" at bounding box center [240, 130] width 42 height 35
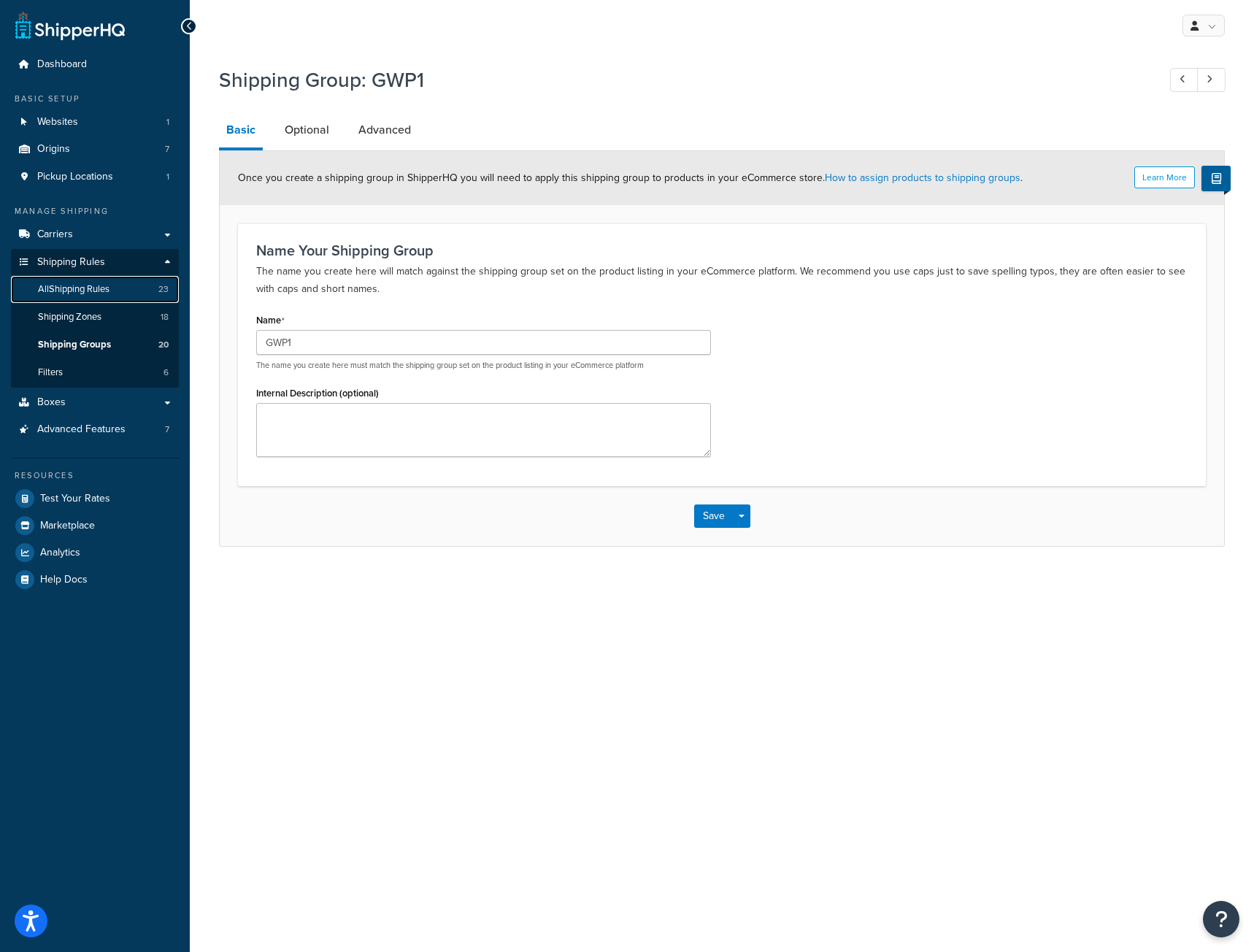
click at [58, 287] on span "All Shipping Rules" at bounding box center [74, 289] width 72 height 12
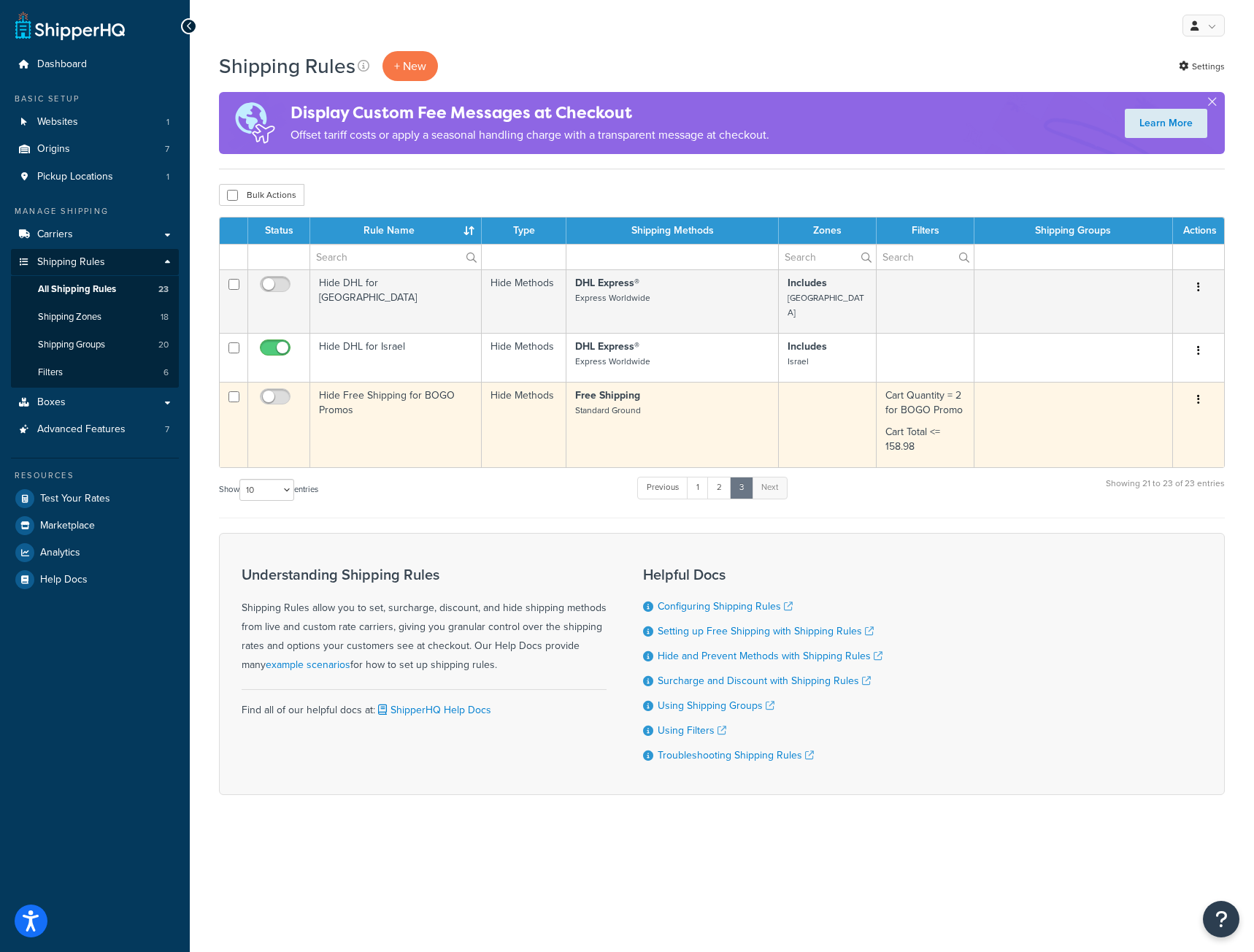
click at [399, 417] on td "Hide Free Shipping for BOGO Promos" at bounding box center [396, 424] width 171 height 86
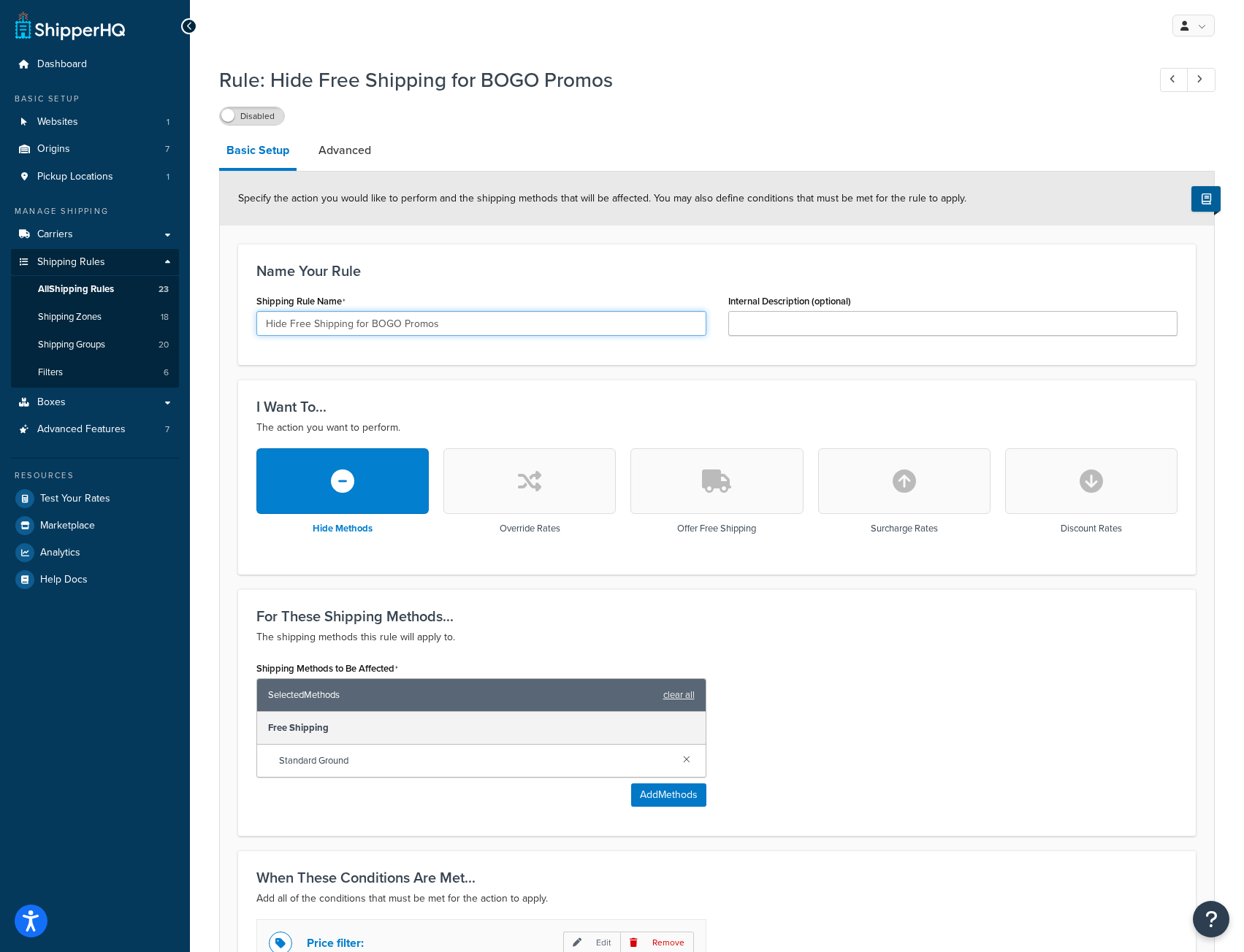
click at [399, 324] on input "Hide Free Shipping for BOGO Promos" at bounding box center [481, 323] width 450 height 25
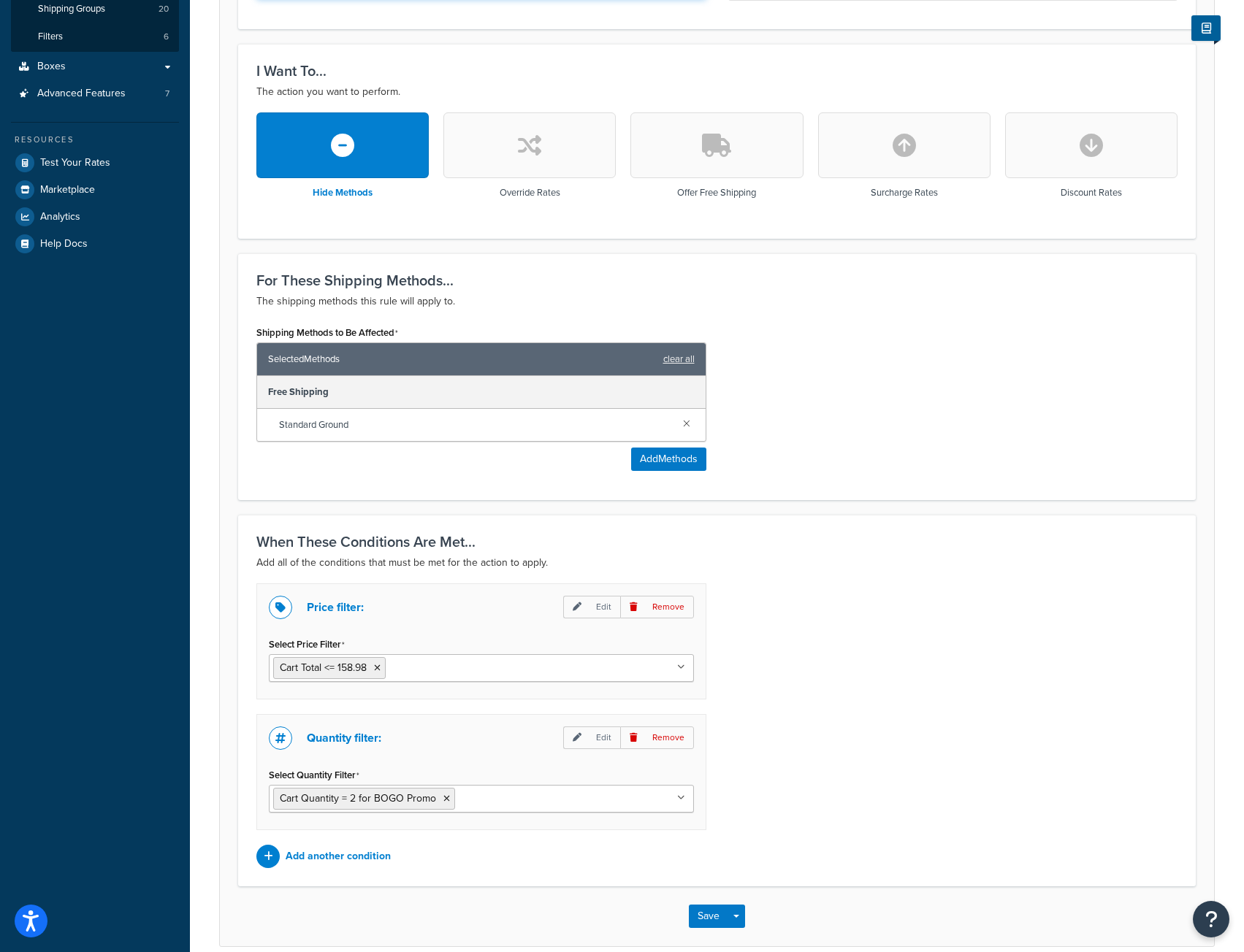
scroll to position [365, 0]
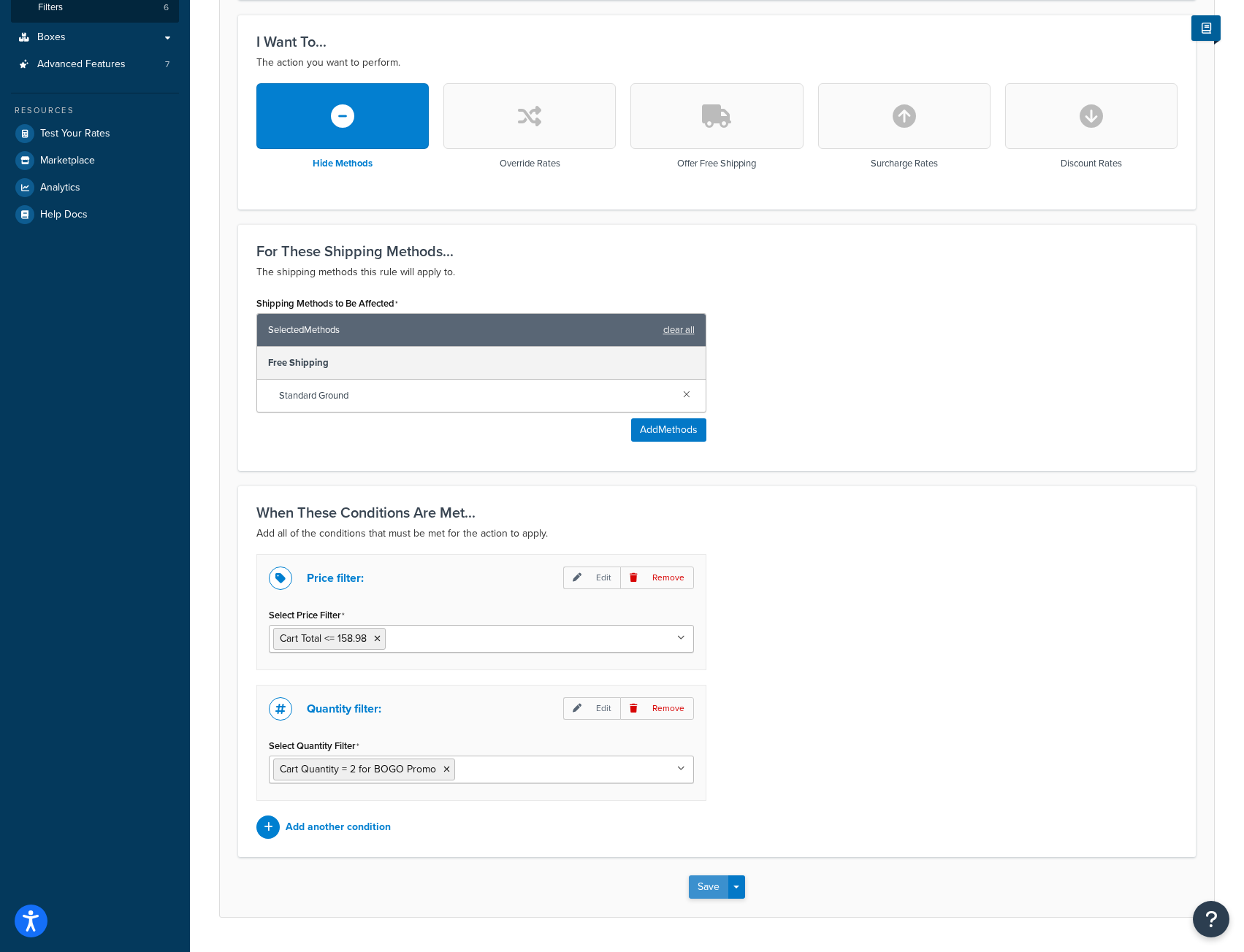
type input "Hide Free Shipping for GWP Promos"
click at [703, 887] on button "Save" at bounding box center [709, 887] width 40 height 23
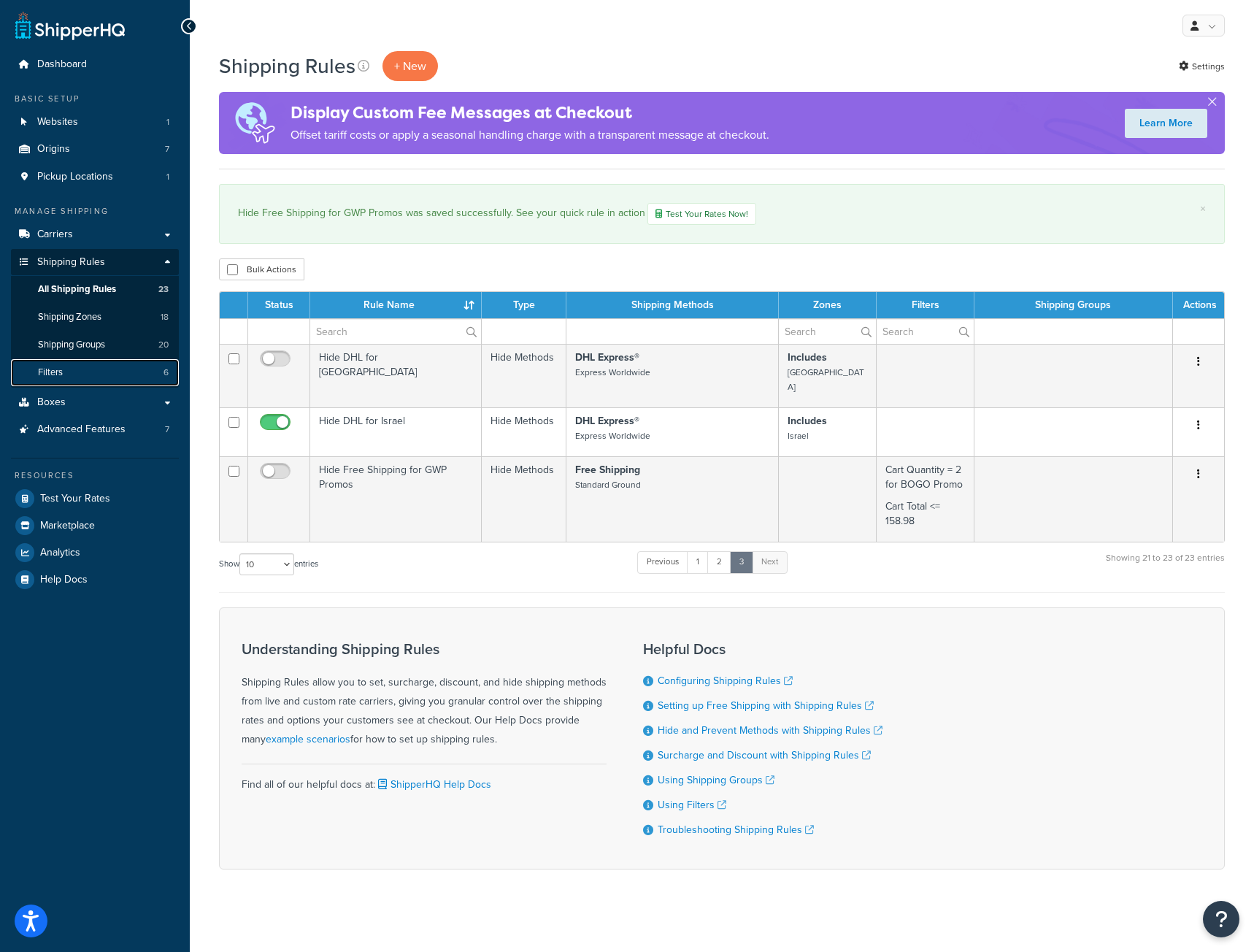
click at [91, 367] on link "Filters 6" at bounding box center [95, 372] width 168 height 27
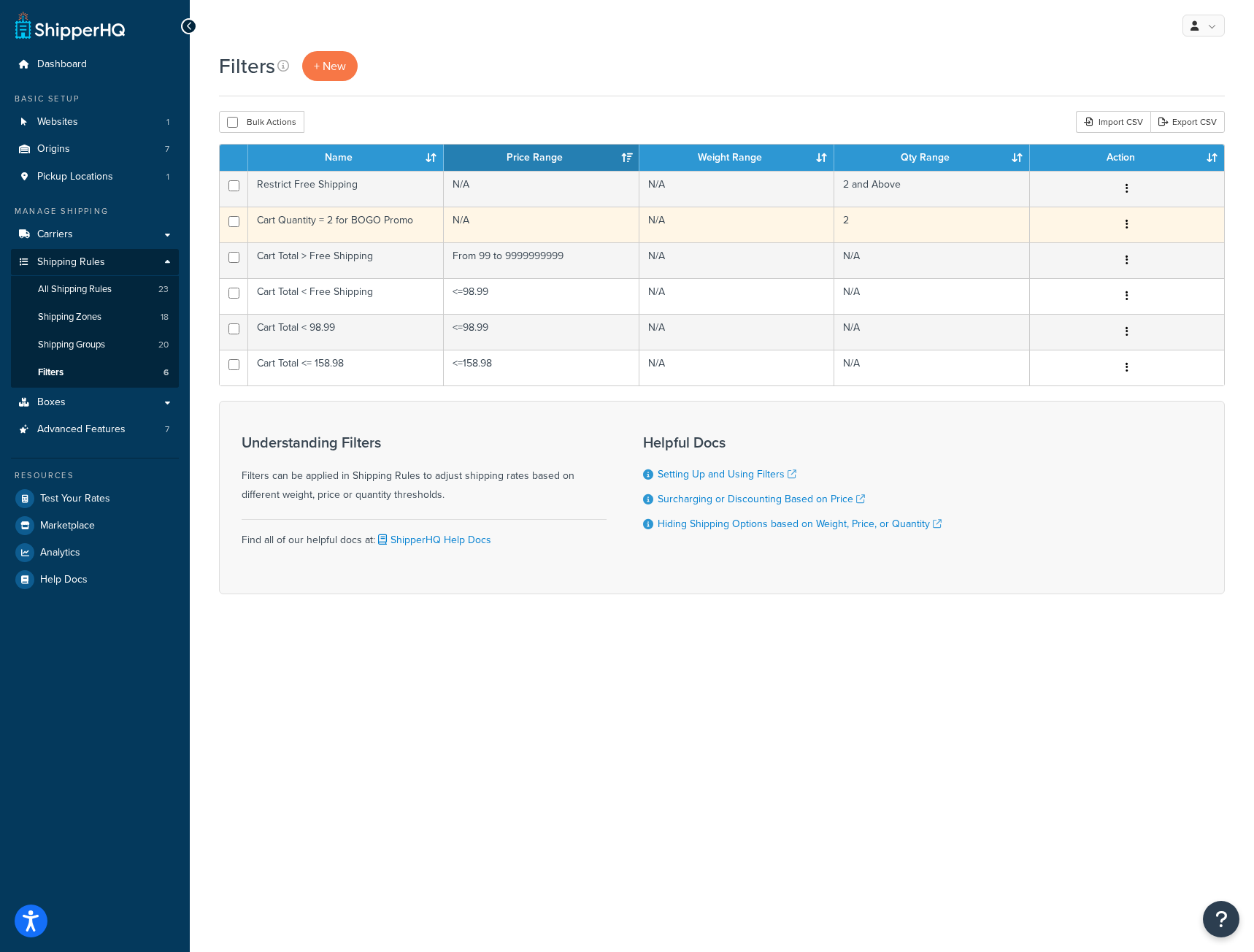
click at [361, 218] on td "Cart Quantity = 2 for BOGO Promo" at bounding box center [346, 224] width 196 height 35
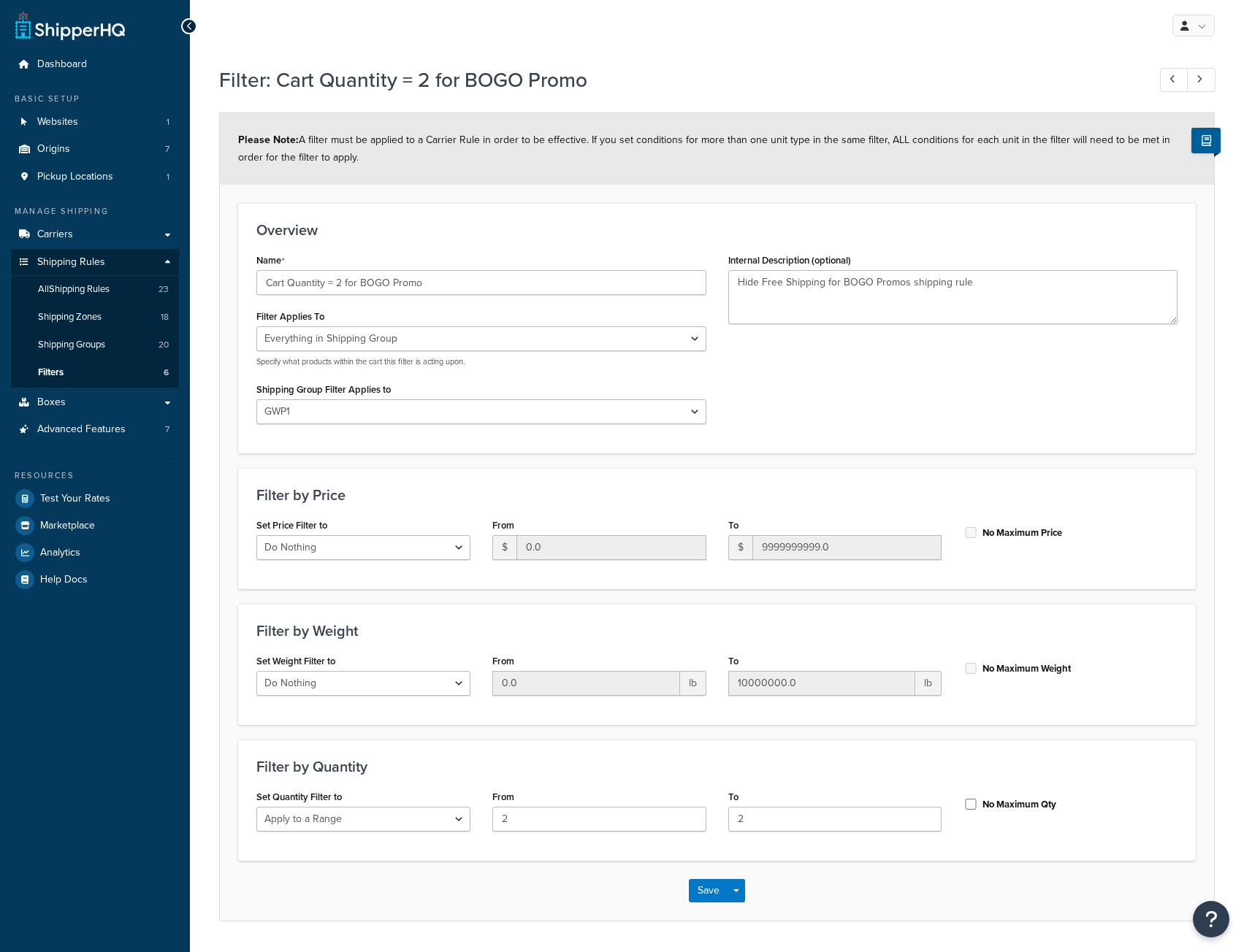
select select "SHIPPING_GROUP"
select select "301207"
select select "range"
click at [383, 282] on input "Cart Quantity = 2 for BOGO Promo" at bounding box center [481, 282] width 450 height 25
type input "Cart Quantity = 2 for GWP Promo"
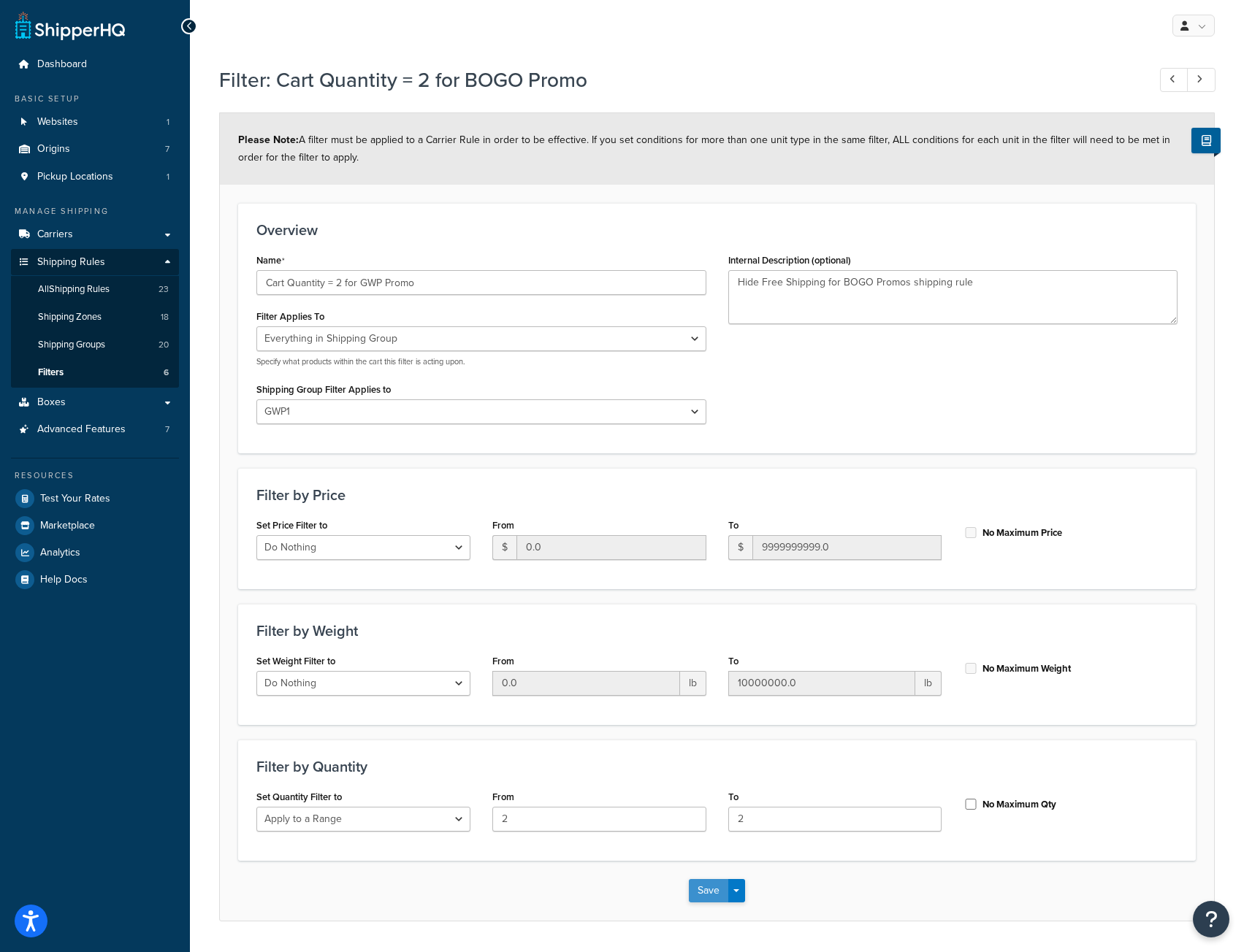
click at [708, 882] on button "Save" at bounding box center [709, 891] width 40 height 23
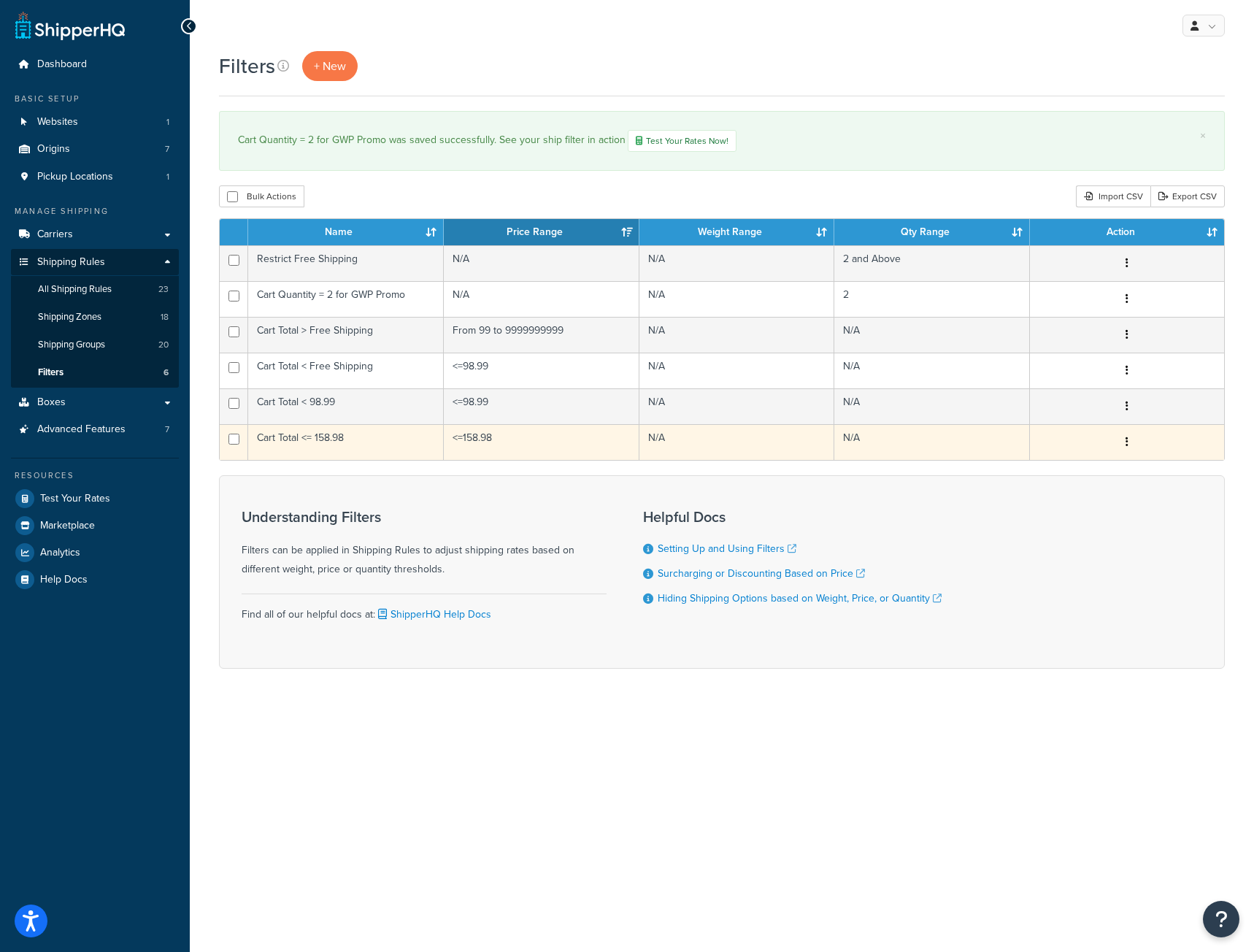
click at [341, 447] on td "Cart Total <= 158.98" at bounding box center [346, 441] width 196 height 35
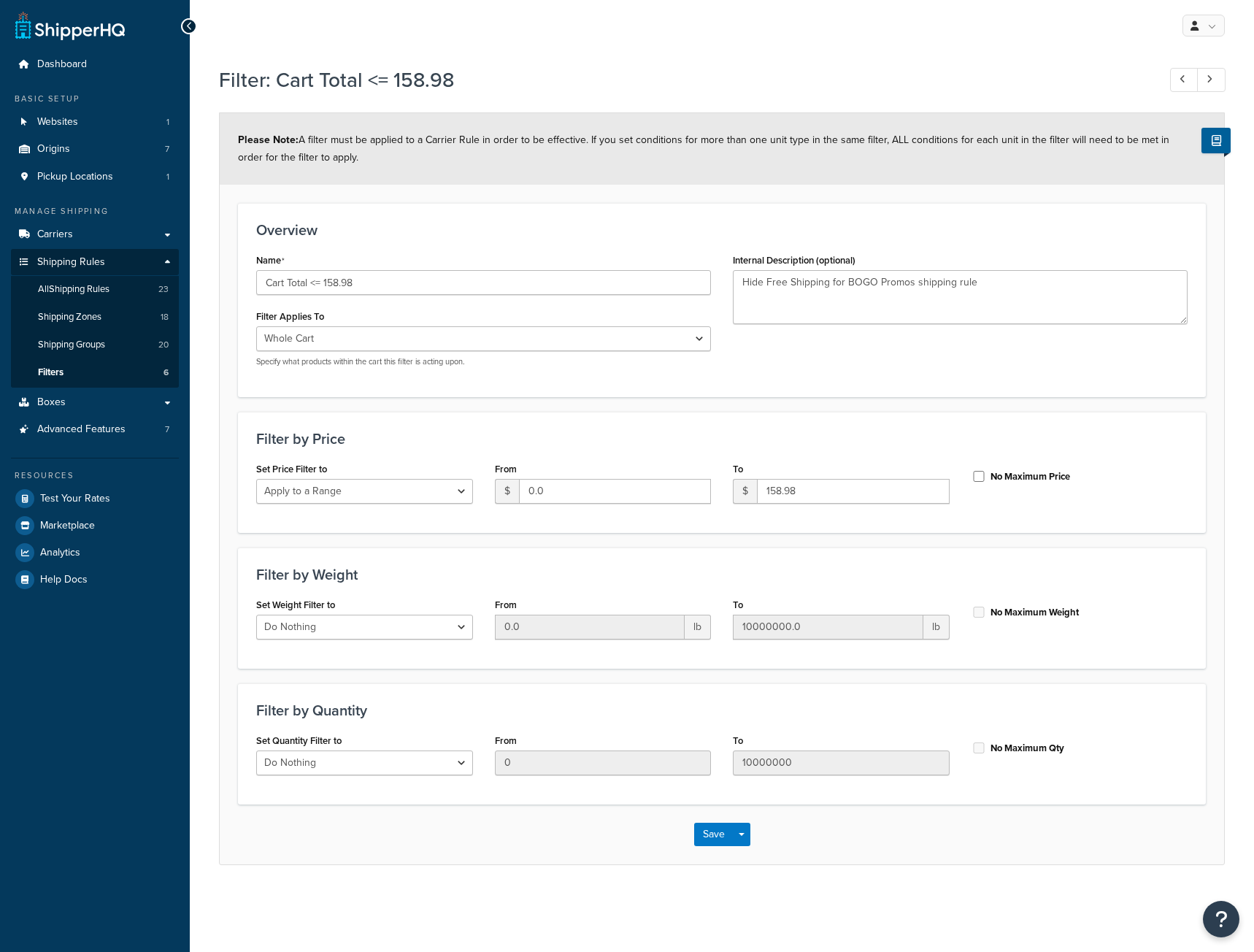
select select "range"
click at [387, 280] on input "Cart Total <= 158.98" at bounding box center [484, 282] width 455 height 25
type input "Cart Total <= 158.98 (GWP Promo)"
click at [876, 282] on textarea "Hide Free Shipping for BOGO Promos shipping rule" at bounding box center [961, 297] width 455 height 54
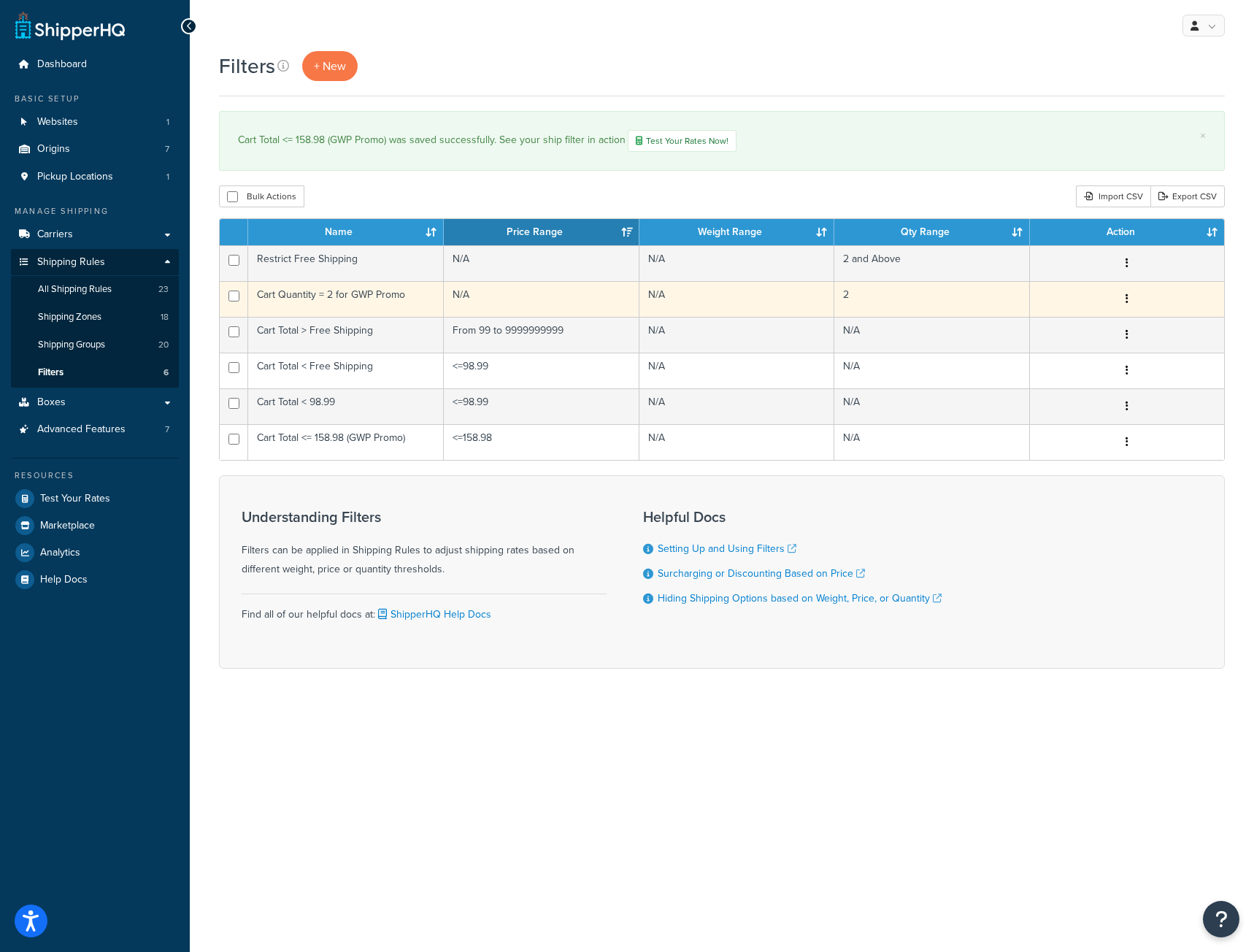
click at [389, 298] on td "Cart Quantity = 2 for GWP Promo" at bounding box center [346, 299] width 196 height 35
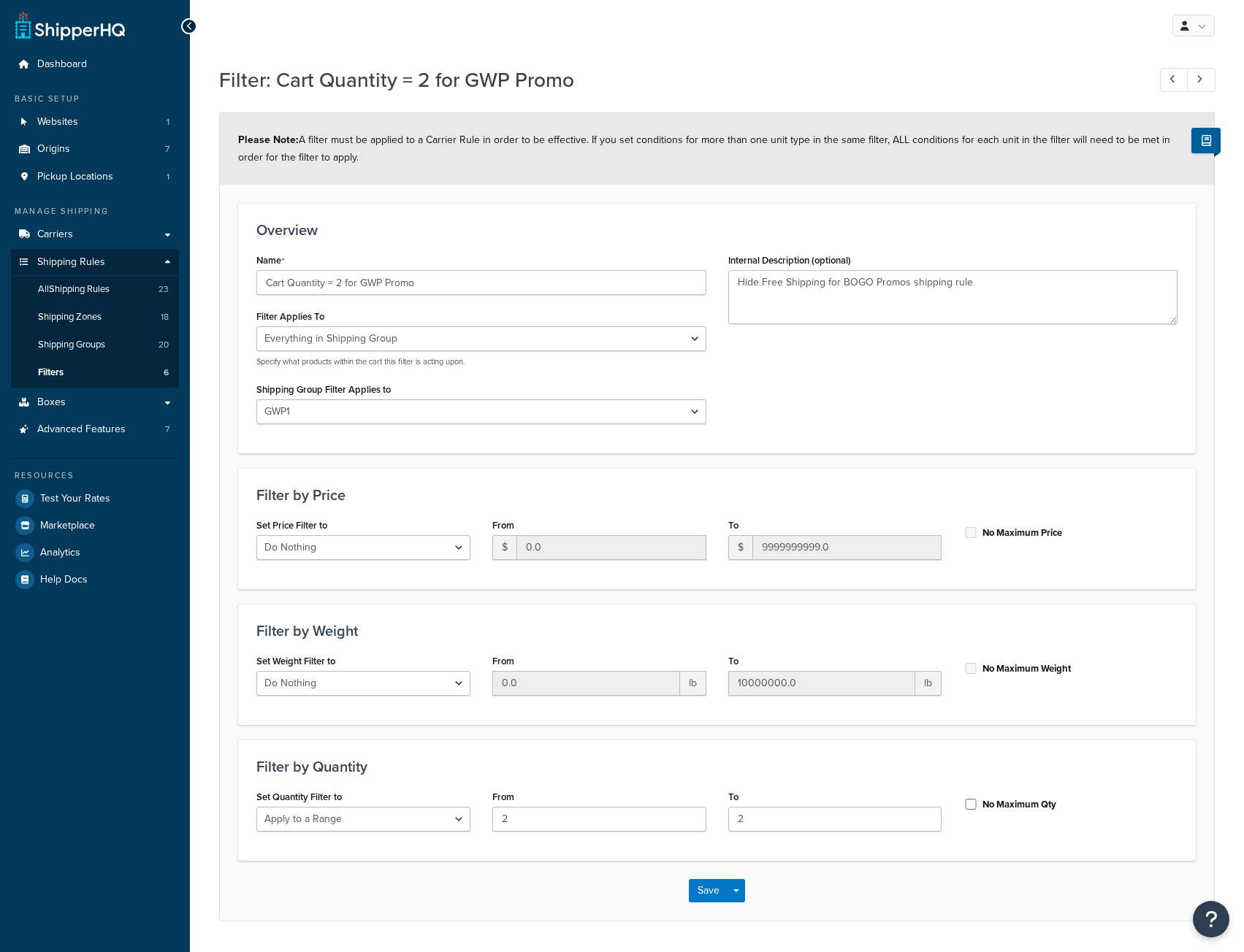
select select "SHIPPING_GROUP"
select select "301207"
select select "range"
click at [867, 282] on textarea "Hide Free Shipping for BOGO Promos shipping rule" at bounding box center [953, 297] width 450 height 54
type textarea "Hide Free Shipping for GWP Promos shipping rule"
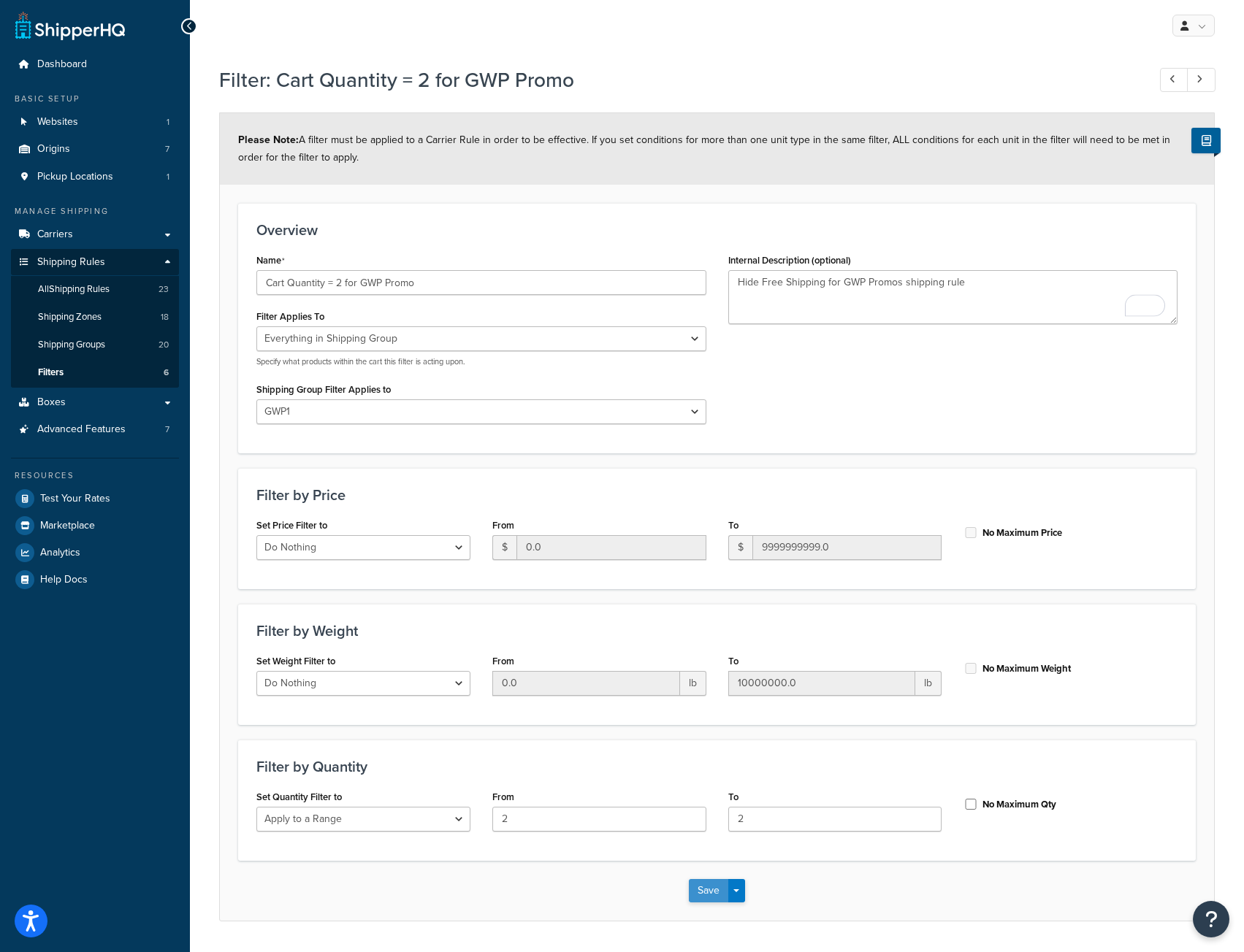
click at [711, 890] on button "Save" at bounding box center [709, 891] width 40 height 23
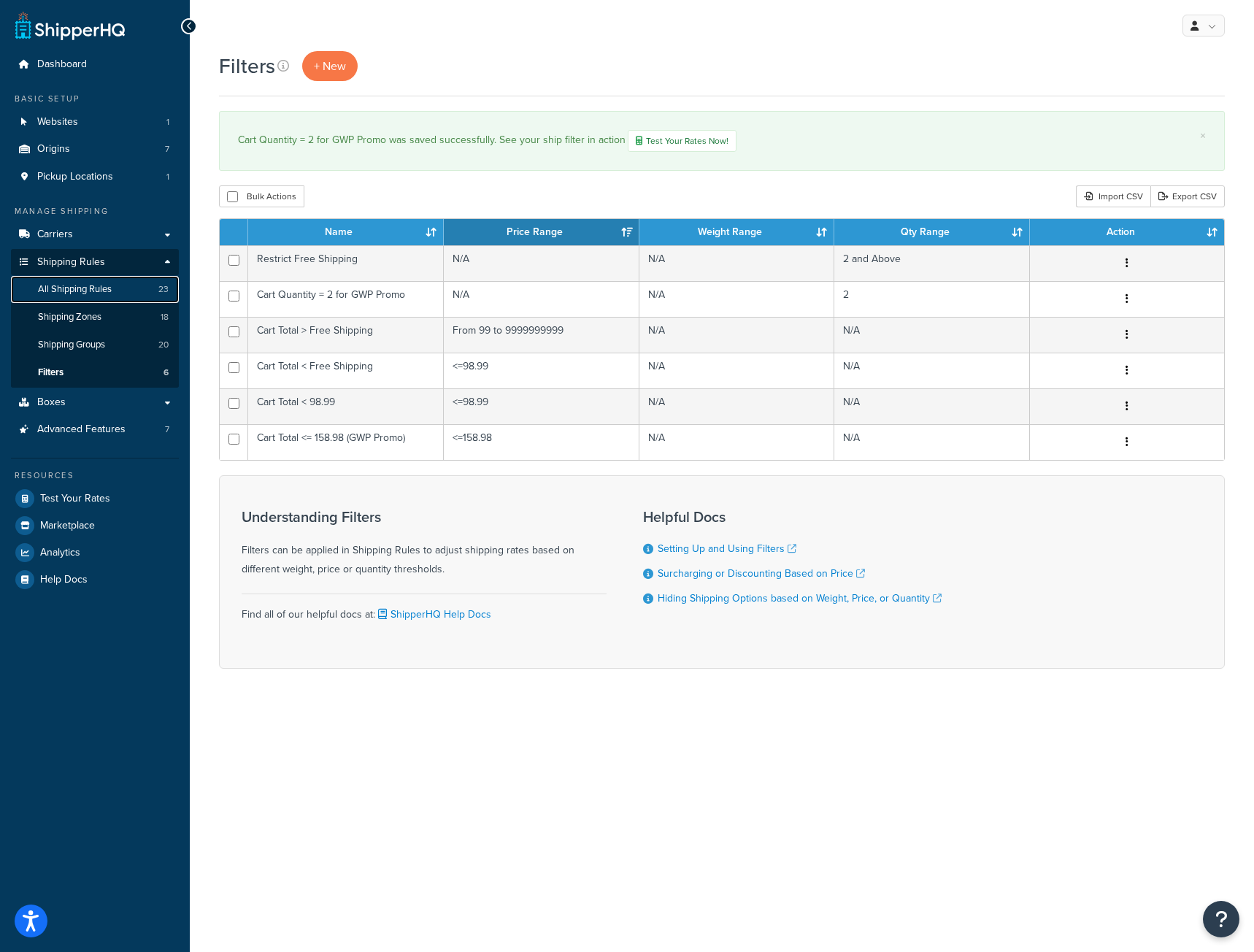
click at [85, 288] on span "All Shipping Rules" at bounding box center [74, 289] width 74 height 12
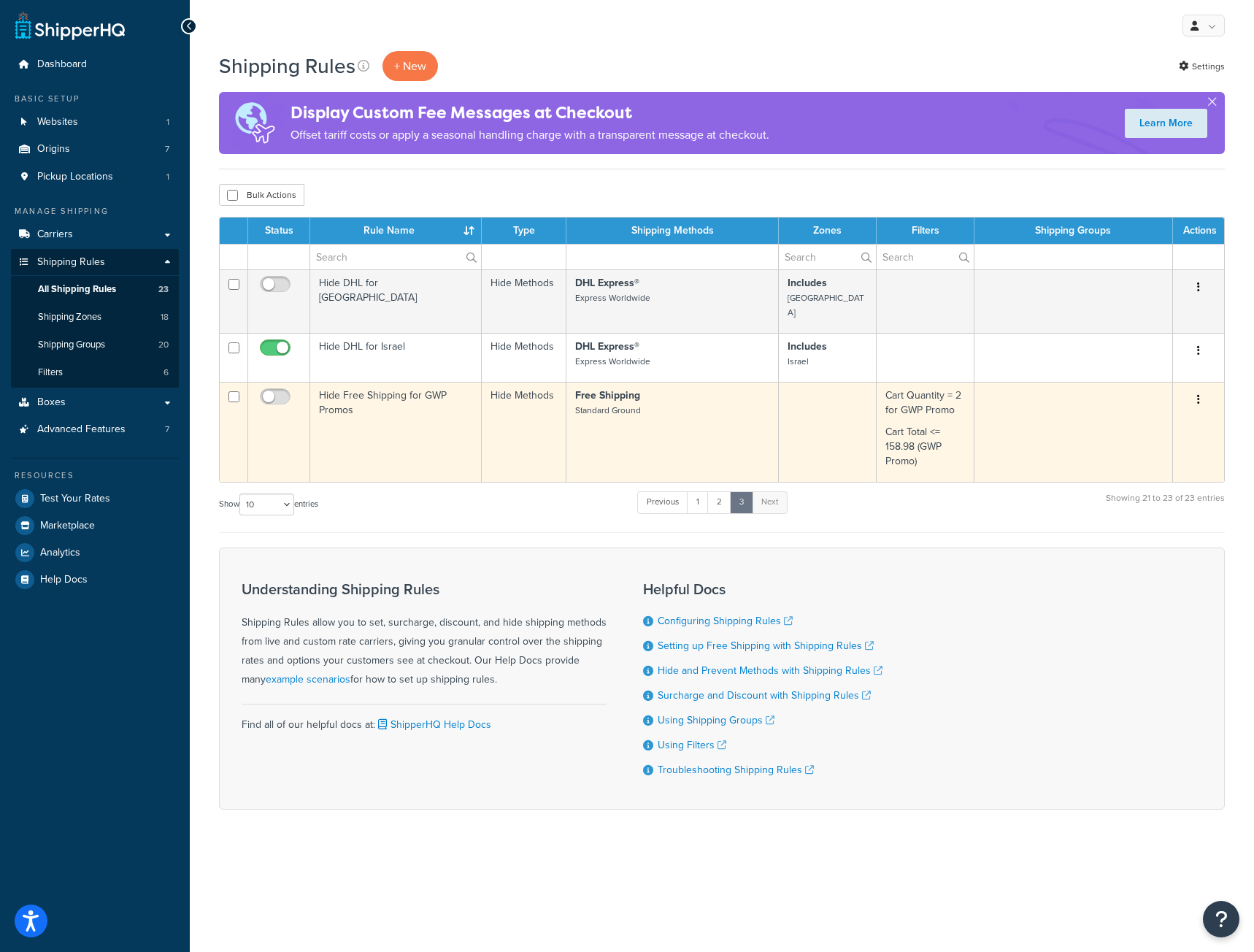
click at [403, 408] on td "Hide Free Shipping for GWP Promos" at bounding box center [396, 432] width 171 height 100
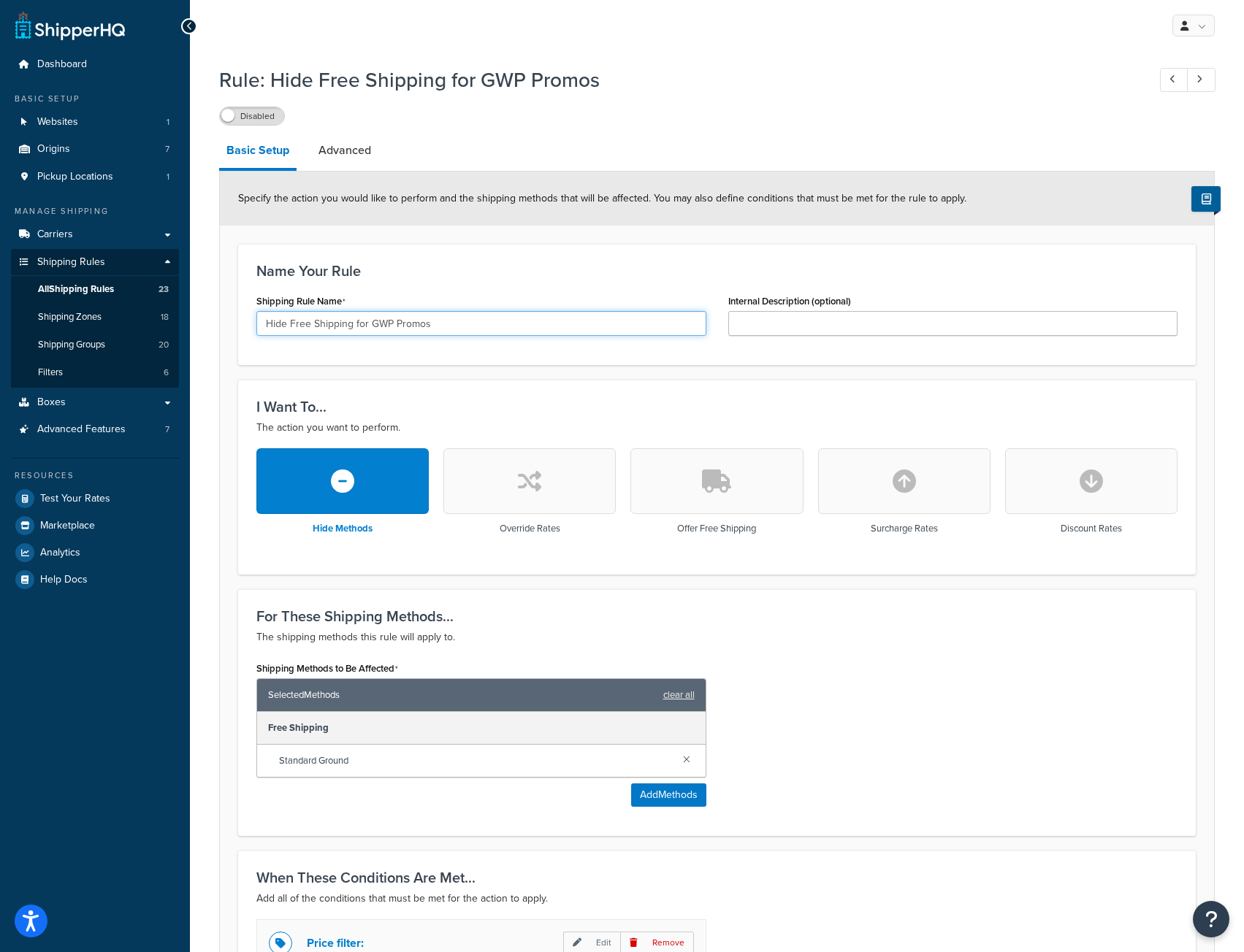
click at [431, 325] on input "Hide Free Shipping for GWP Promos" at bounding box center [481, 323] width 450 height 25
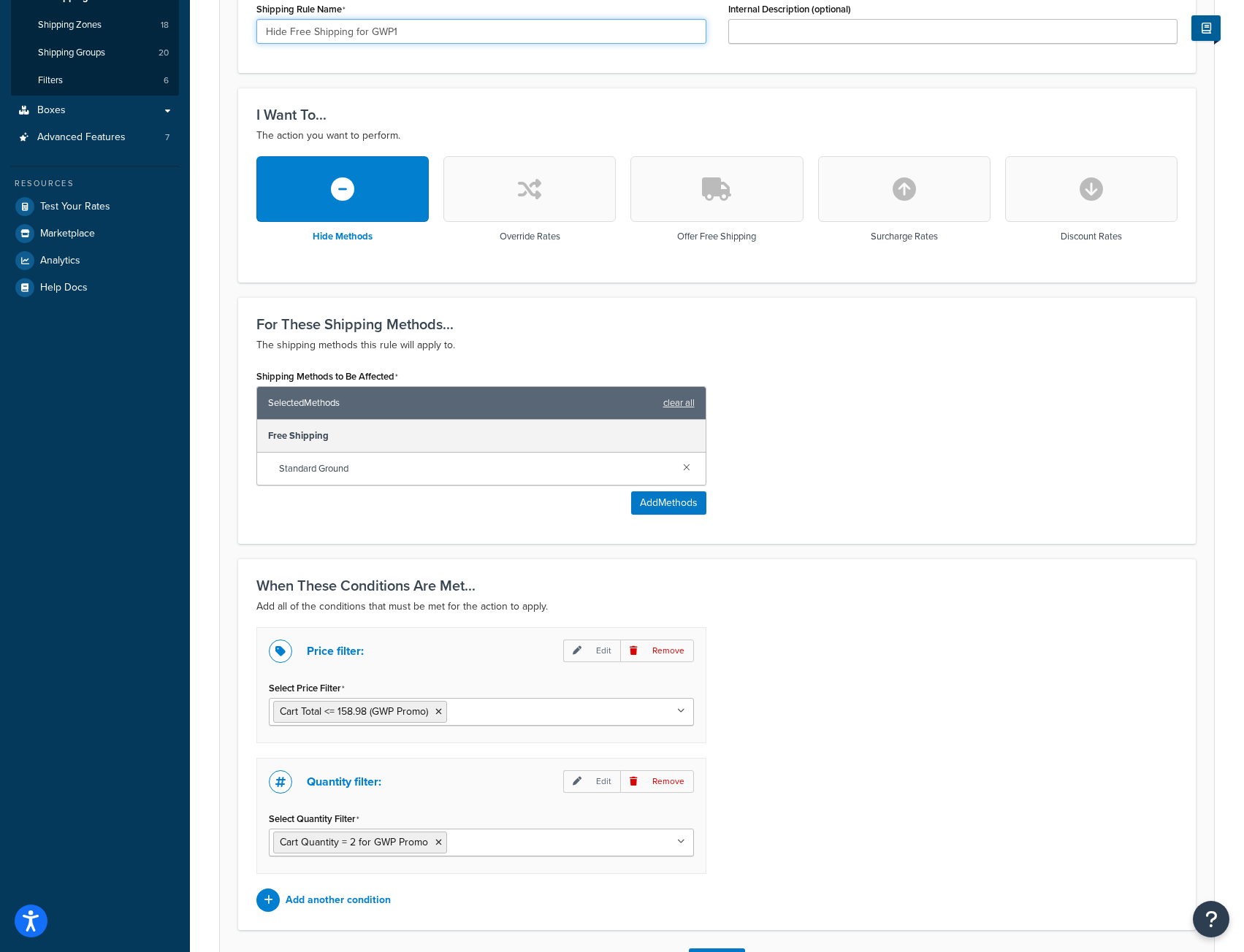
scroll to position [405, 0]
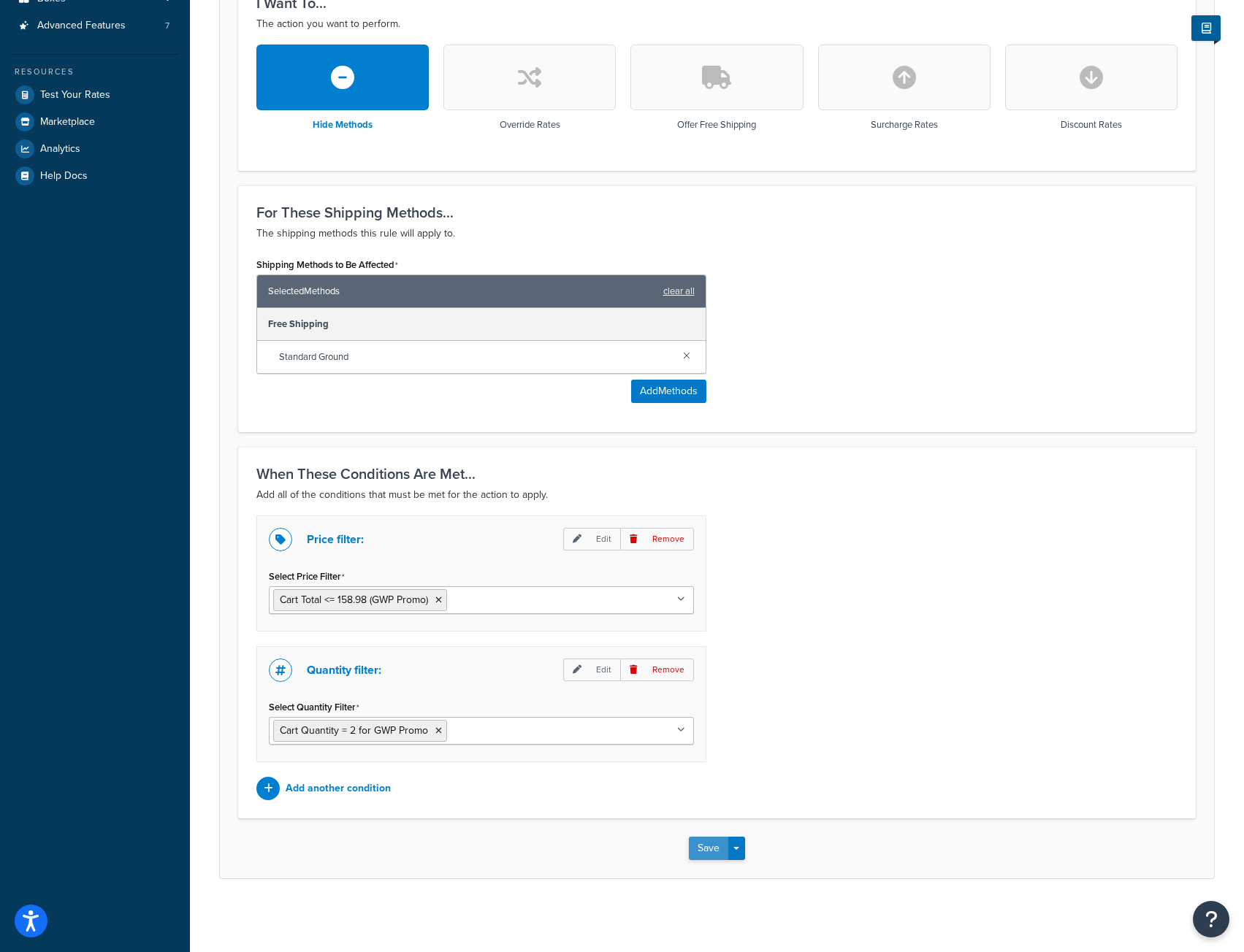
type input "Hide Free Shipping for GWP1"
click at [695, 851] on button "Save" at bounding box center [709, 848] width 40 height 23
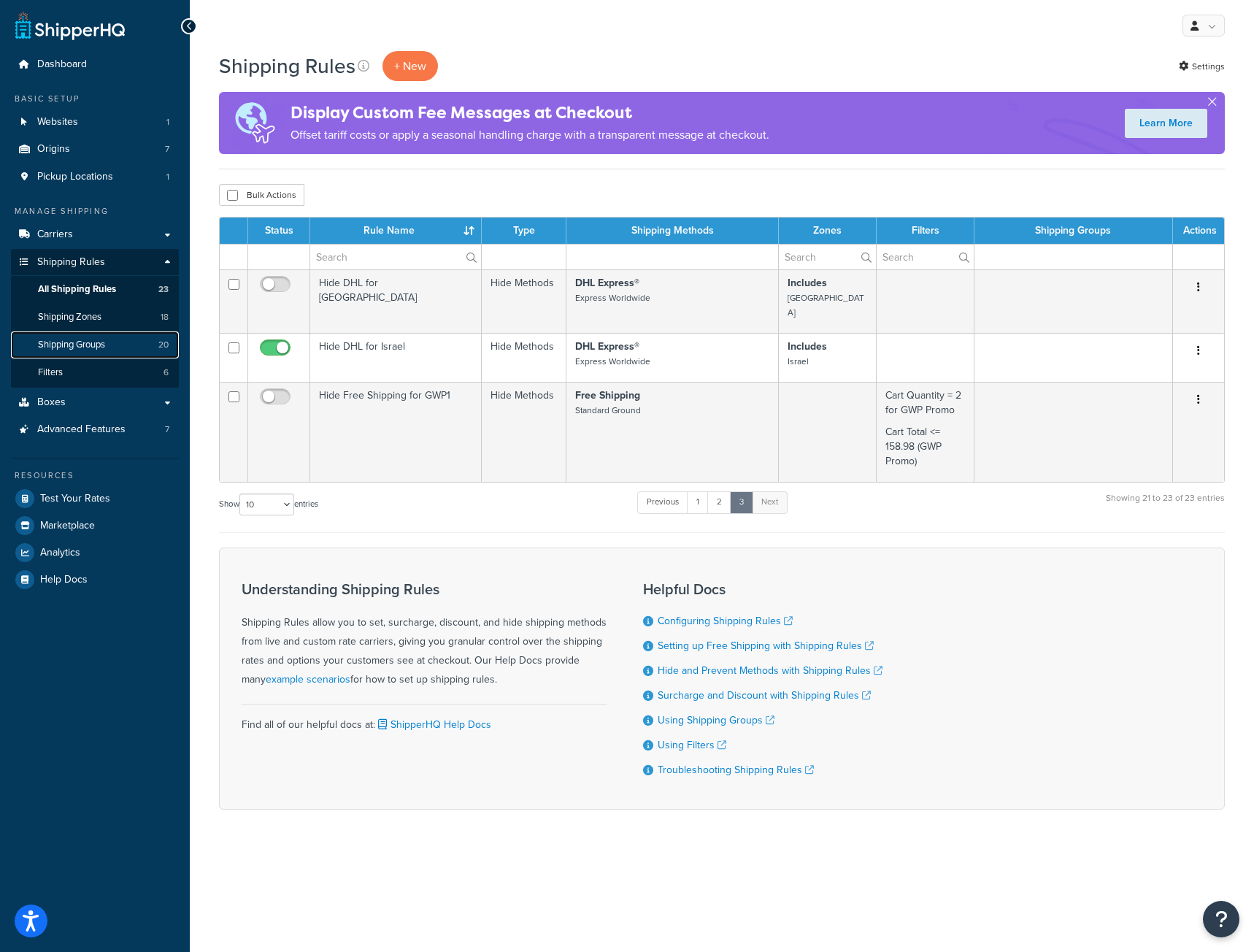
click at [108, 348] on link "Shipping Groups 20" at bounding box center [95, 344] width 168 height 27
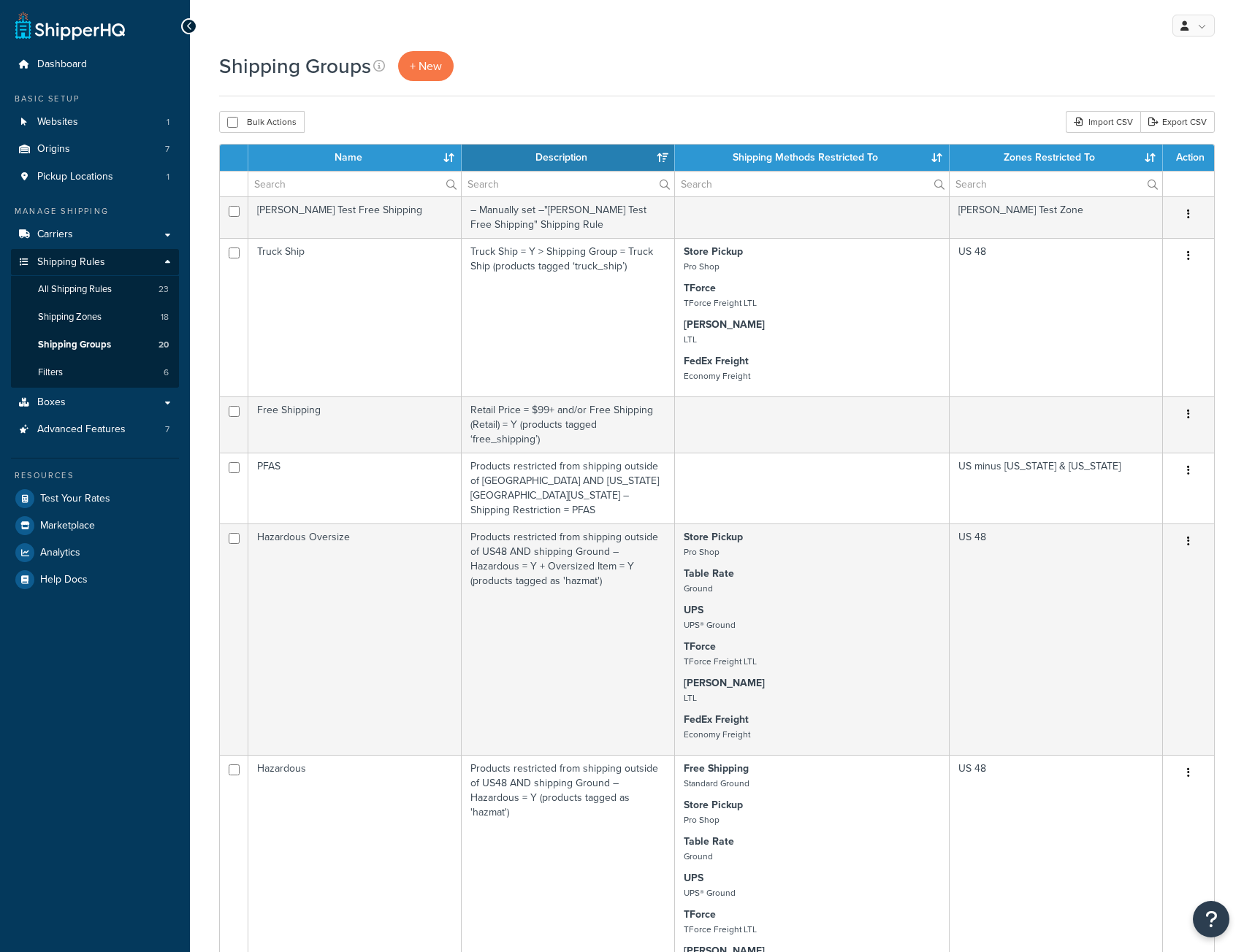
select select "15"
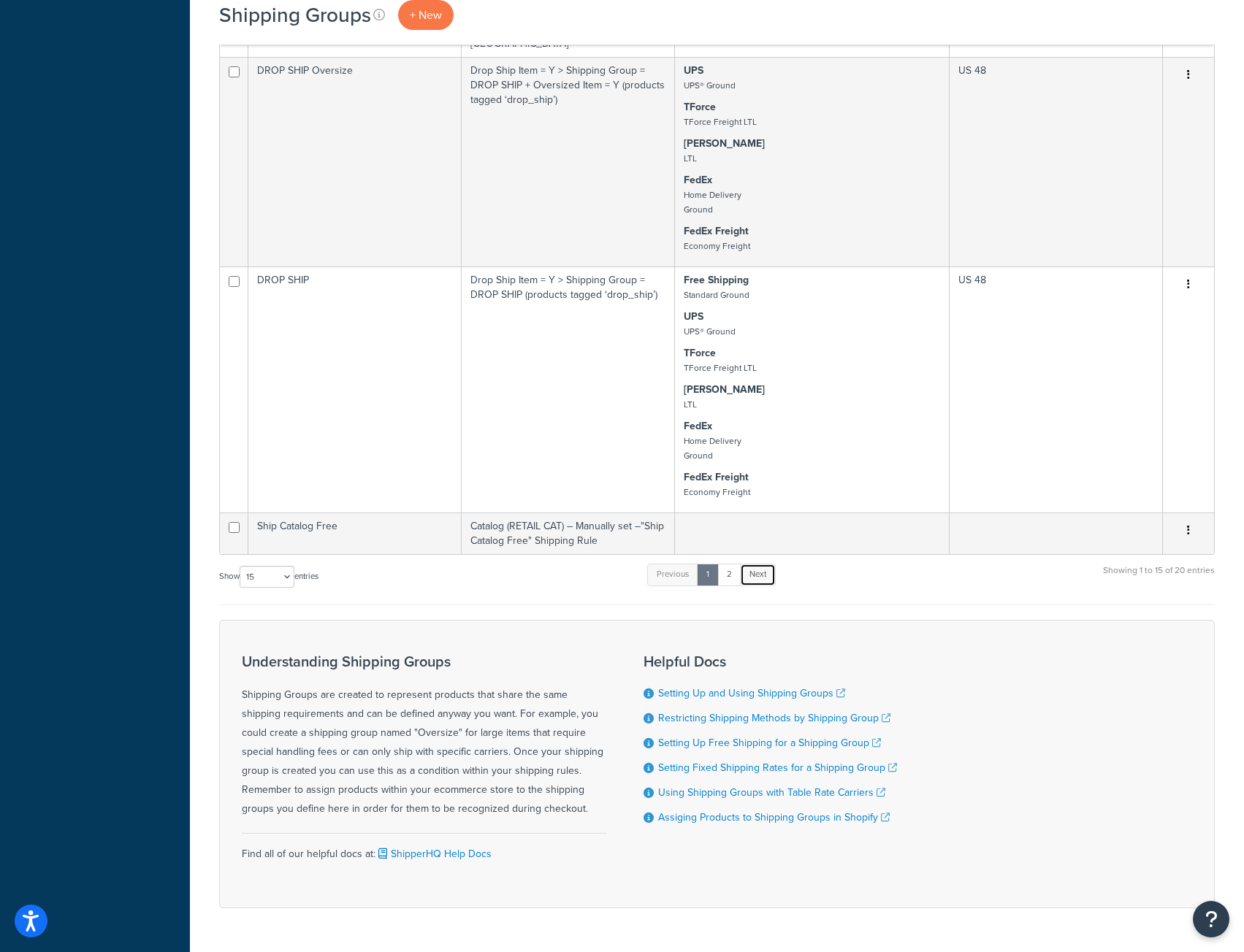
click at [766, 563] on link "Next" at bounding box center [757, 574] width 35 height 22
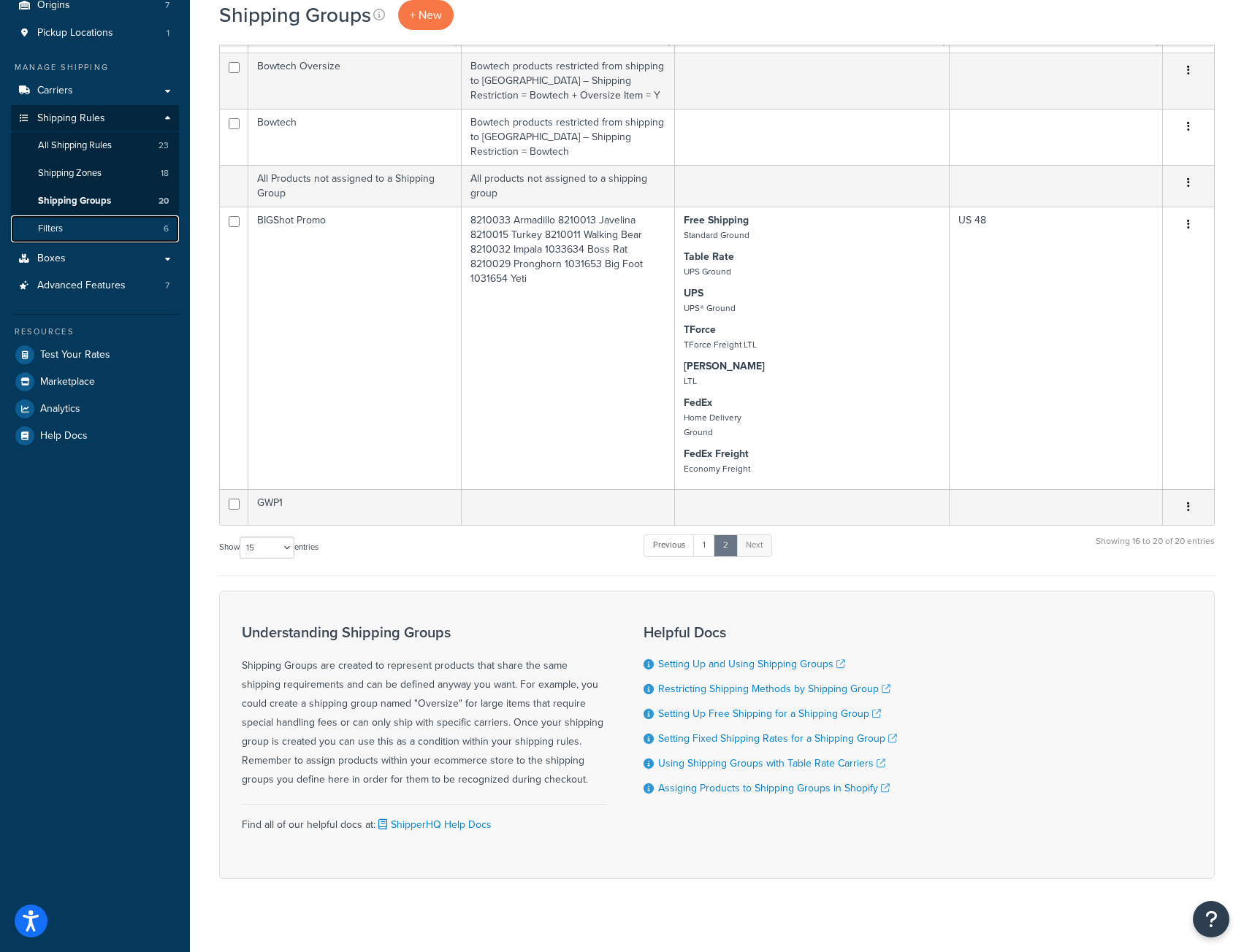
click at [69, 227] on link "Filters 6" at bounding box center [95, 228] width 168 height 27
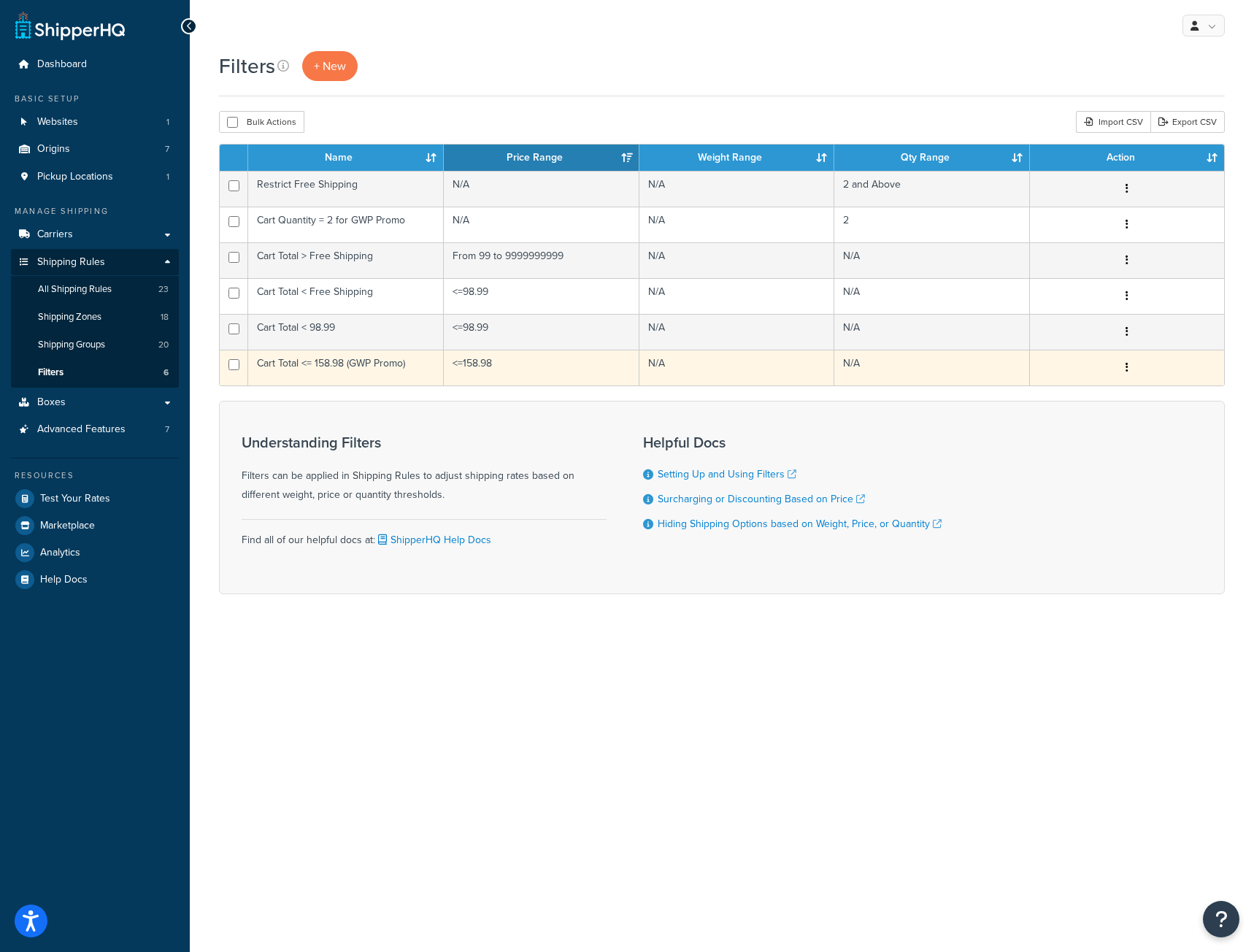
click at [389, 370] on td "Cart Total <= 158.98 (GWP Promo)" at bounding box center [346, 367] width 196 height 35
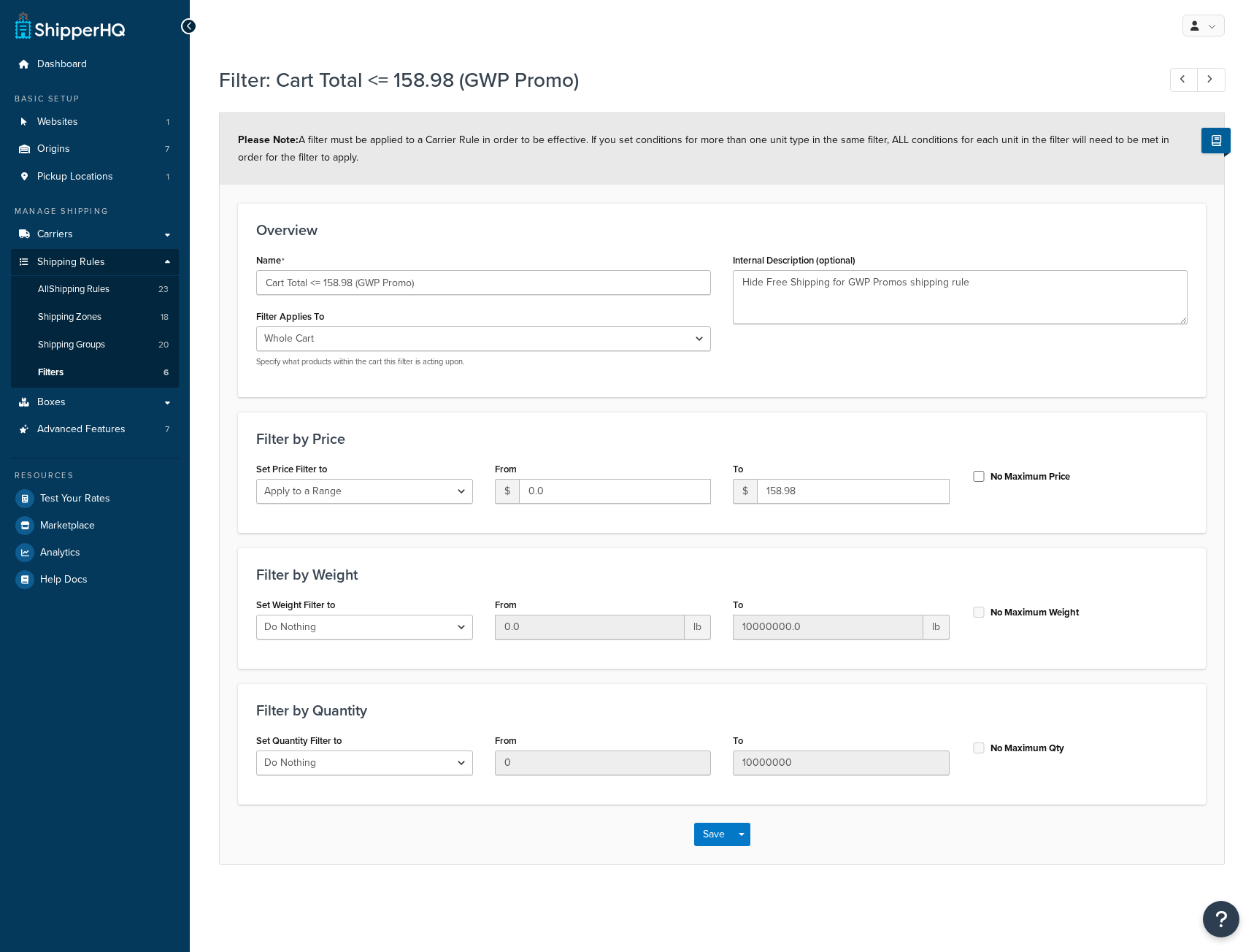
select select "range"
click at [411, 284] on input "Cart Total <= 158.98 (GWP Promo)" at bounding box center [484, 282] width 455 height 25
type input "Cart Total <= 158.98 (GWP1)"
click at [866, 280] on textarea "Hide Free Shipping for GWP Promos shipping rule" at bounding box center [961, 297] width 455 height 54
click at [908, 278] on textarea "Hide Free Shipping for GWP1 Promos shipping rule" at bounding box center [961, 297] width 455 height 54
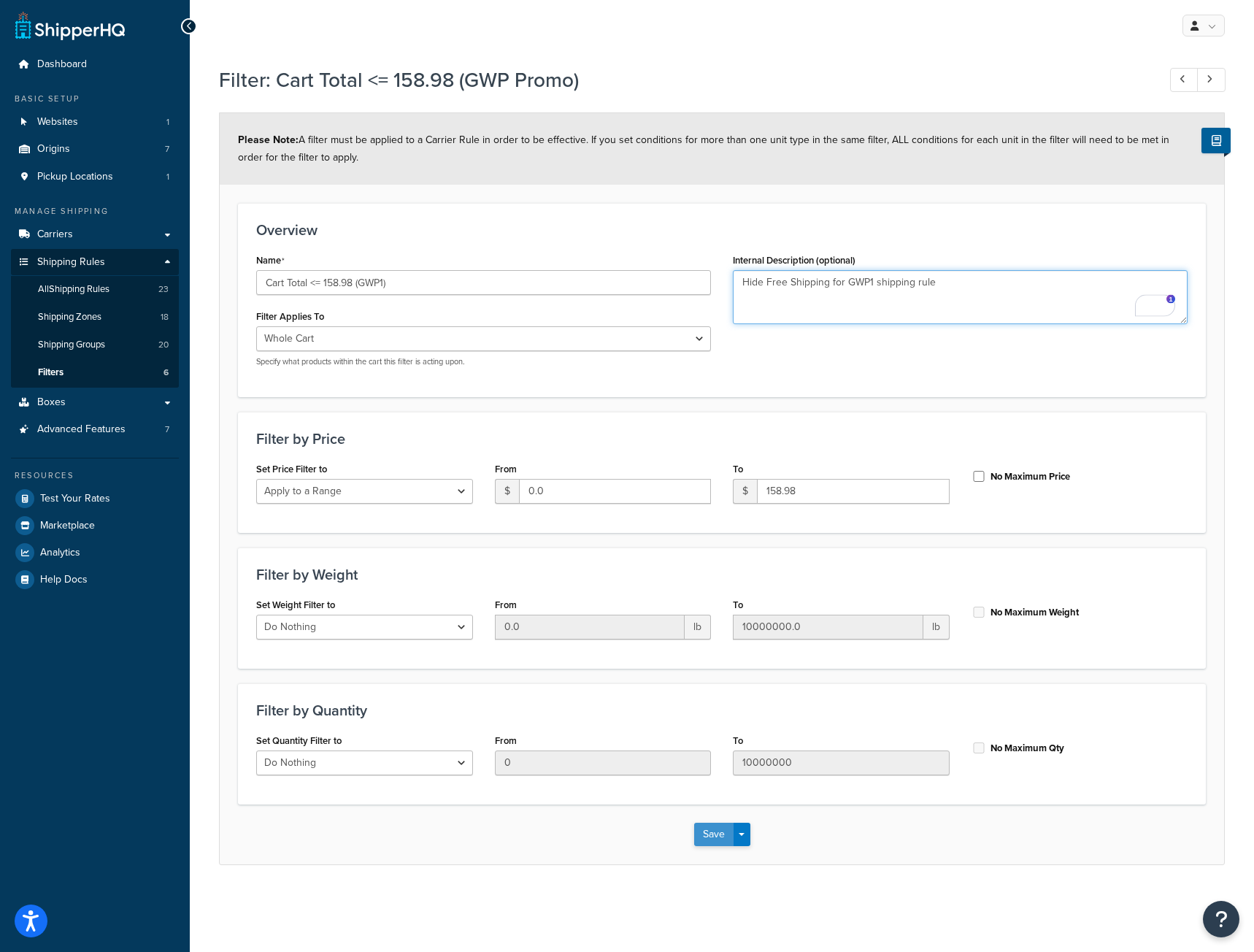
type textarea "Hide Free Shipping for GWP1 shipping rule"
click at [727, 829] on button "Save" at bounding box center [714, 834] width 40 height 23
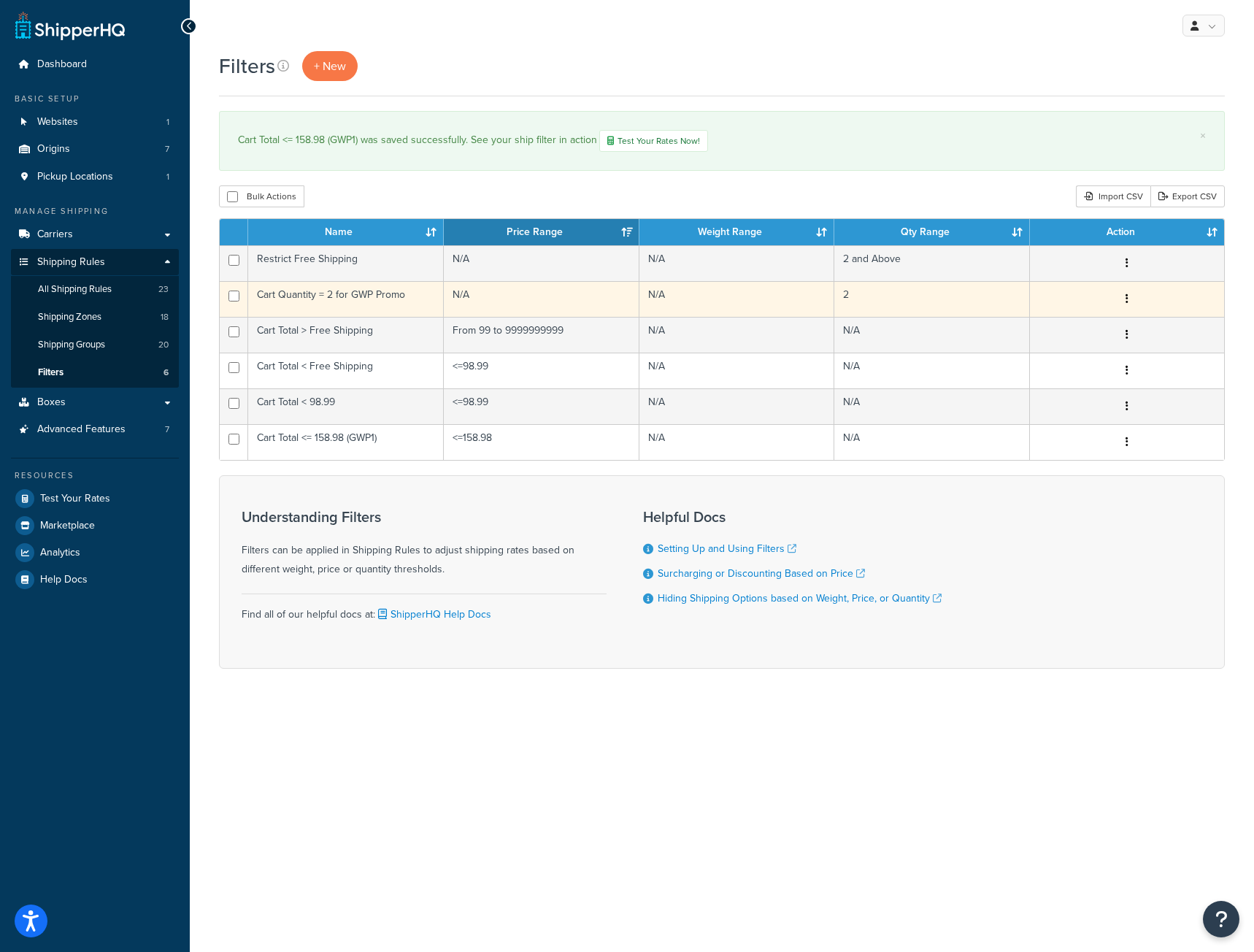
click at [398, 298] on td "Cart Quantity = 2 for GWP Promo" at bounding box center [346, 299] width 196 height 35
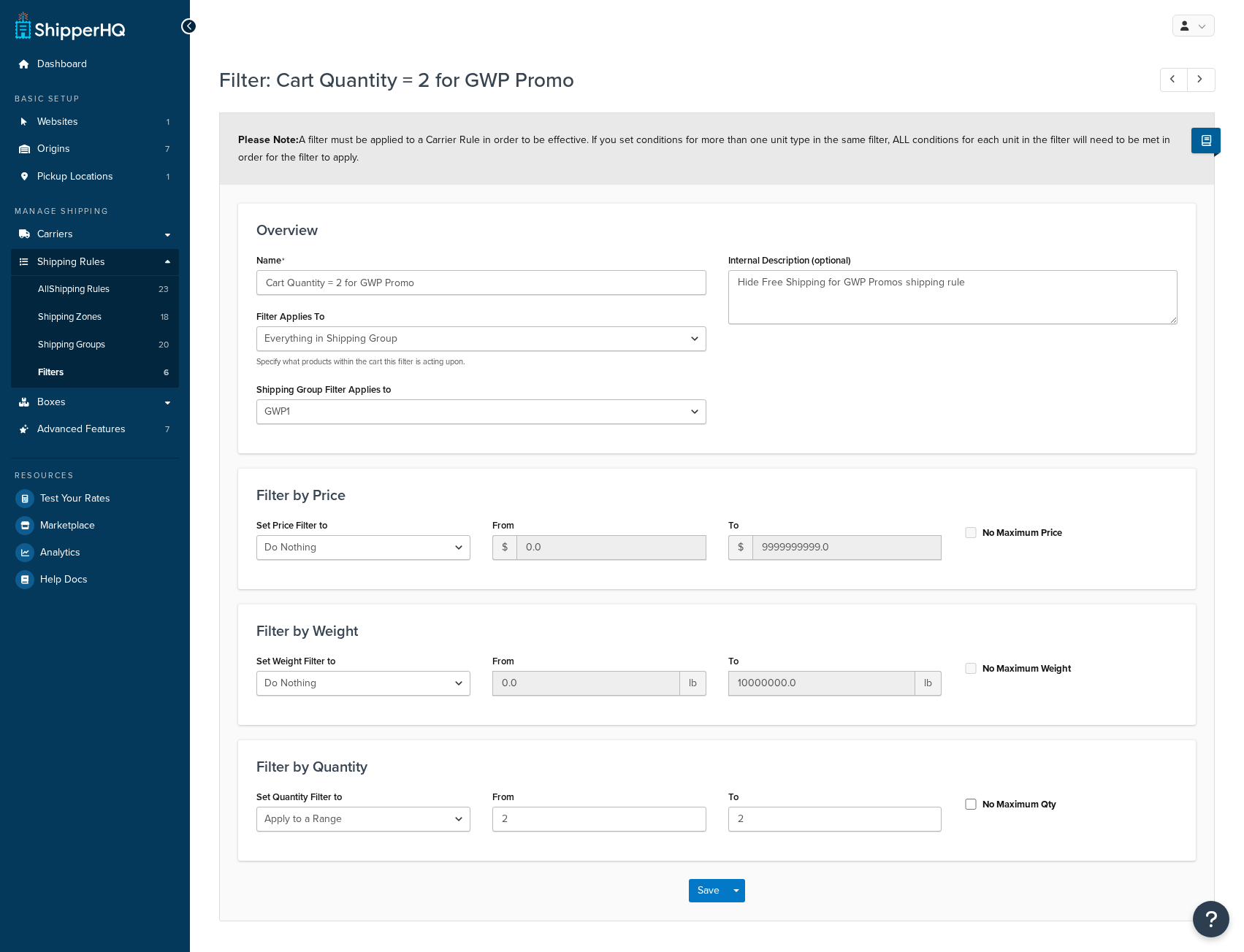
select select "SHIPPING_GROUP"
select select "301207"
select select "range"
click at [900, 285] on textarea "Hide Free Shipping for GWP Promos shipping rule" at bounding box center [953, 297] width 450 height 54
click at [863, 284] on textarea "Hide Free Shipping for GWP shipping rule" at bounding box center [953, 297] width 450 height 54
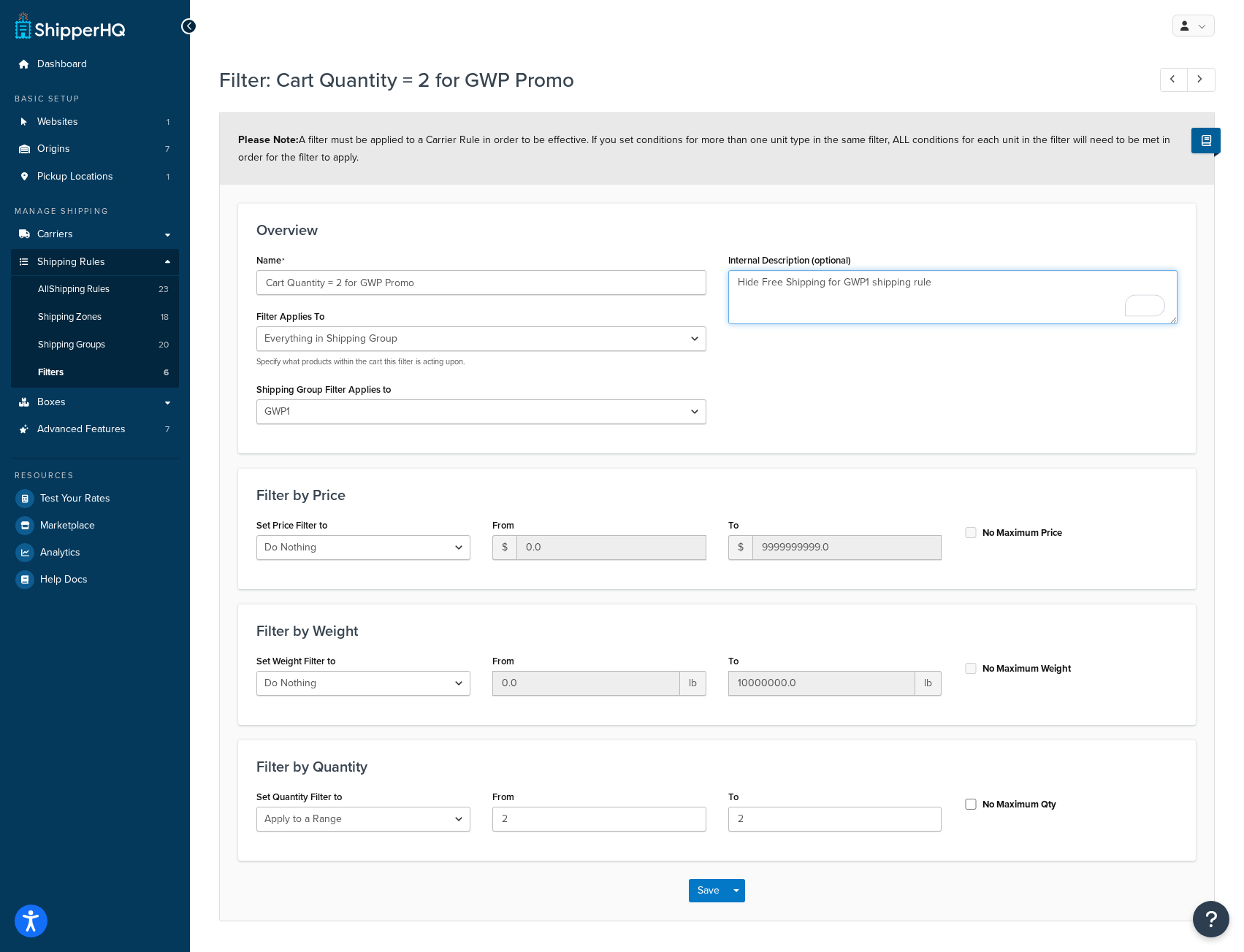
type textarea "Hide Free Shipping for GWP1 shipping rule"
click at [370, 408] on select "All shipping groups Free Shipping Hazardous Oversize US50 URINE Easton DROP SHI…" at bounding box center [481, 411] width 450 height 25
click at [256, 399] on select "All shipping groups Free Shipping Hazardous Oversize US50 URINE Easton DROP SHI…" at bounding box center [481, 411] width 450 height 25
click at [395, 418] on select "All shipping groups Free Shipping Hazardous Oversize US50 URINE Easton DROP SHI…" at bounding box center [481, 411] width 450 height 25
select select "301207"
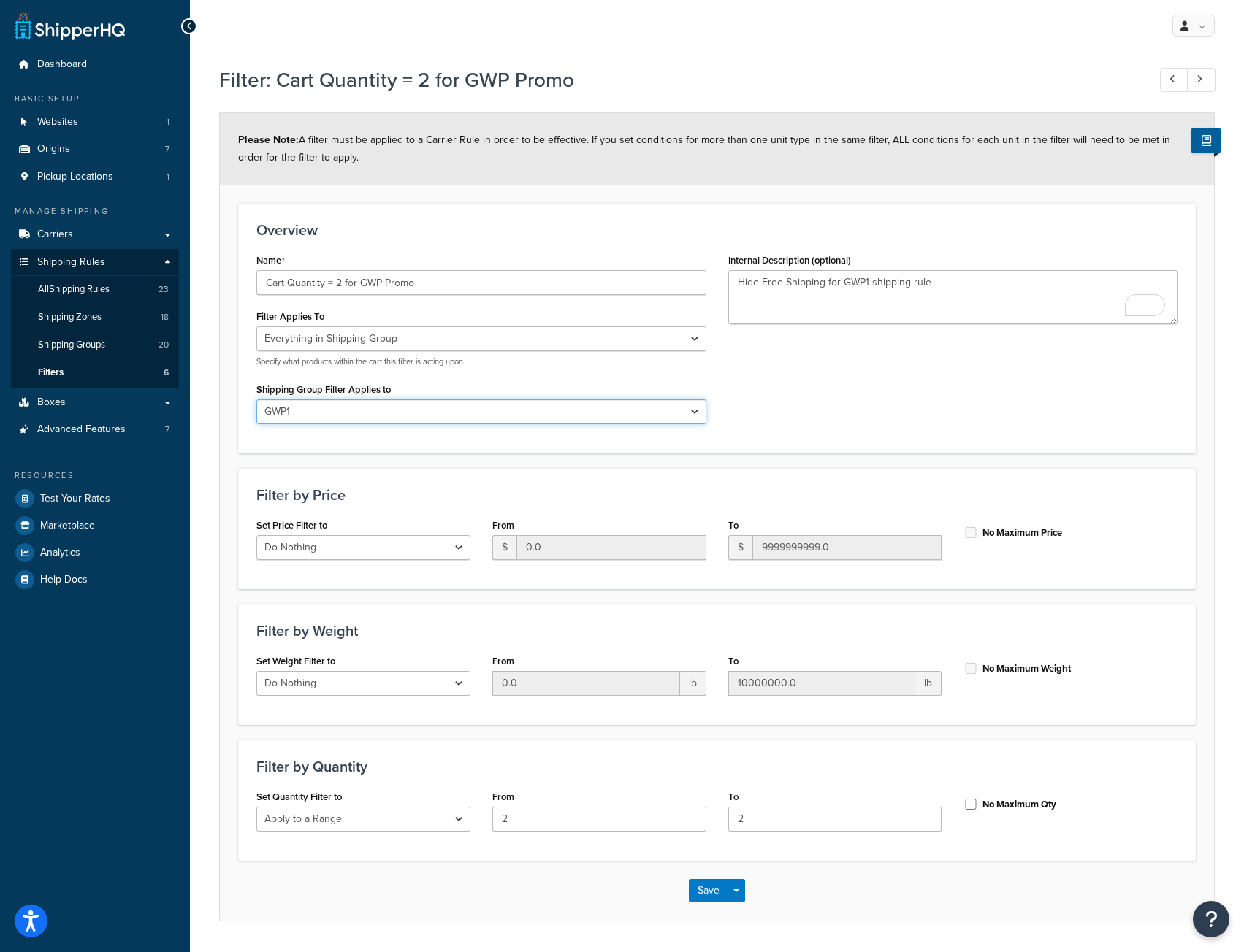
click at [256, 399] on select "All shipping groups Free Shipping Hazardous Oversize US50 URINE Easton DROP SHI…" at bounding box center [481, 411] width 450 height 25
click at [348, 338] on select "Whole Cart Everything in Shipping Group Everything at Origin Each Item within S…" at bounding box center [481, 338] width 450 height 25
click at [802, 362] on div "Name Cart Quantity = 2 for GWP Promo Filter Applies To Whole Cart Everything in…" at bounding box center [716, 342] width 943 height 184
click at [381, 285] on input "Cart Quantity = 2 for GWP Promo" at bounding box center [481, 282] width 450 height 25
click at [431, 282] on input "Cart Quantity = 2 for GWP1 Promo" at bounding box center [481, 282] width 450 height 25
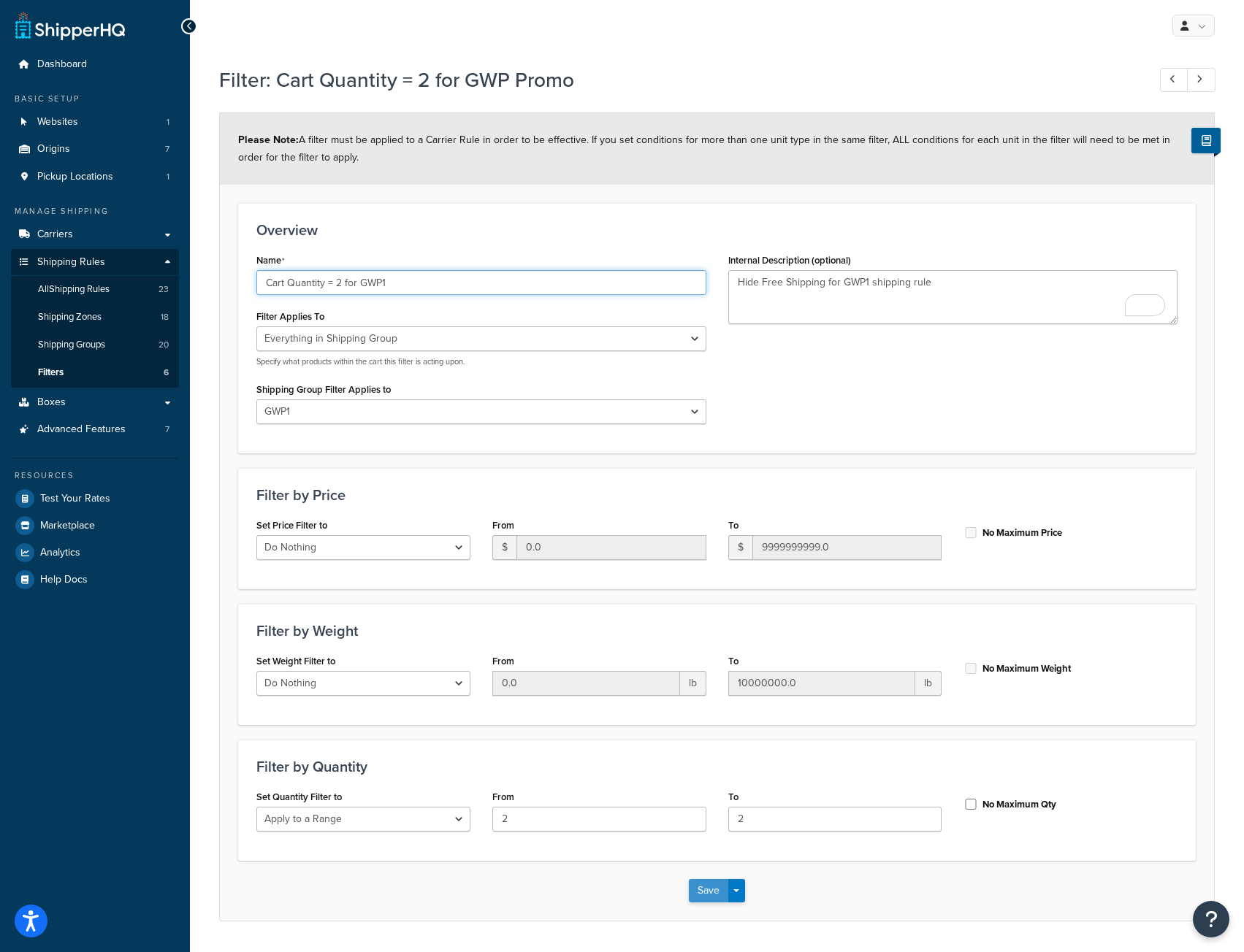
type input "Cart Quantity = 2 for GWP1"
click at [722, 887] on button "Save" at bounding box center [709, 891] width 40 height 23
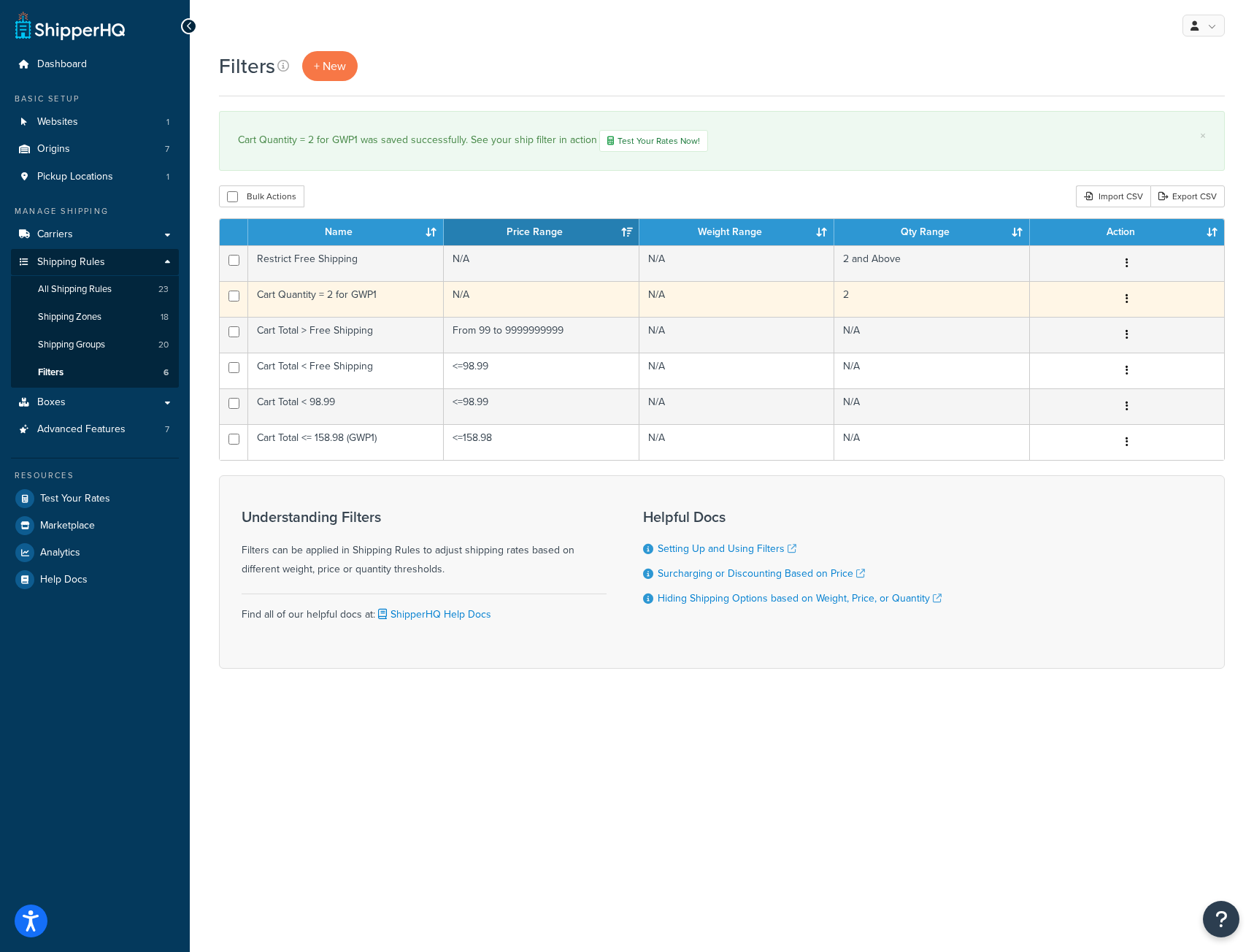
click at [369, 293] on td "Cart Quantity = 2 for GWP1" at bounding box center [346, 299] width 196 height 35
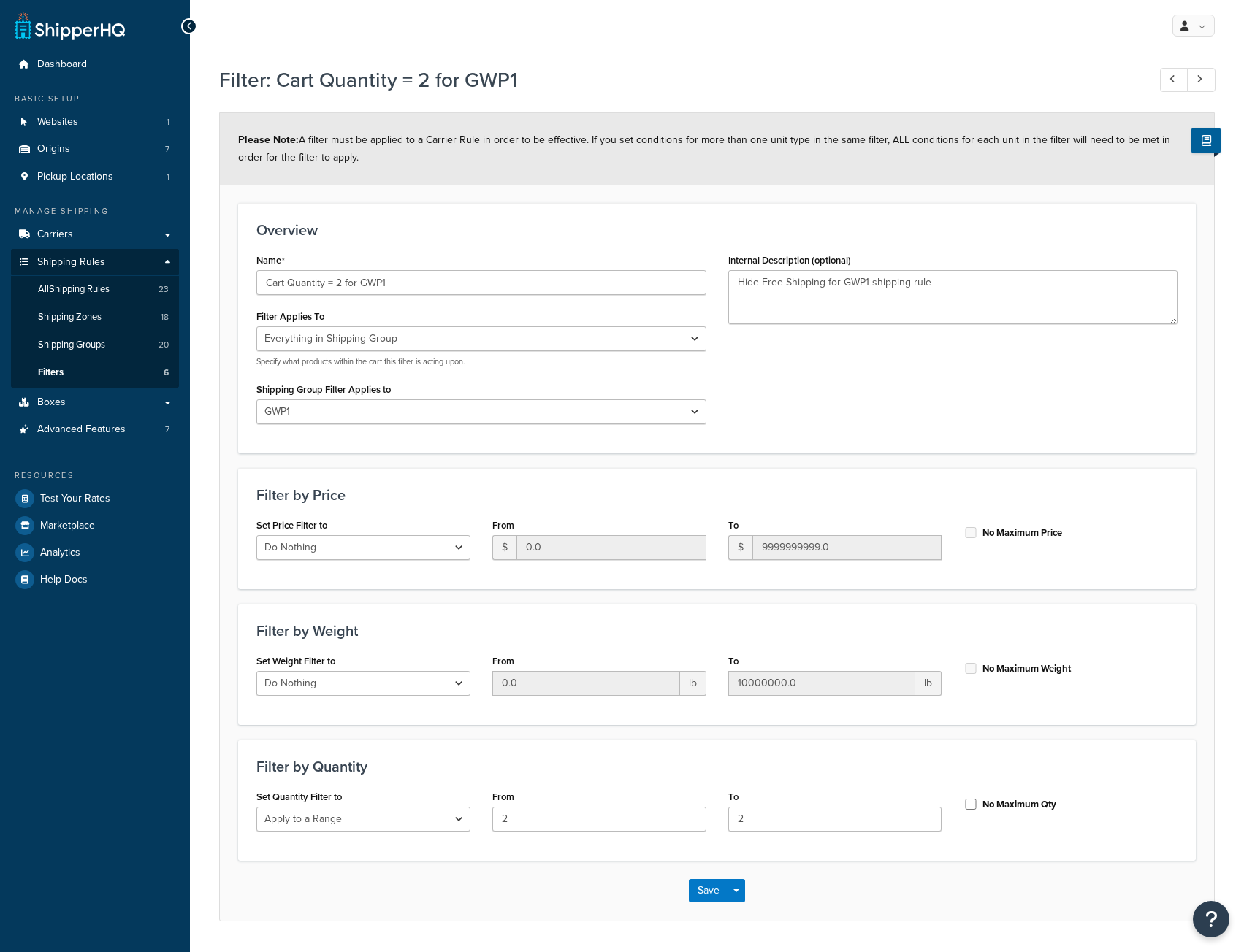
select select "SHIPPING_GROUP"
select select "301207"
select select "range"
click at [362, 286] on input "Cart Quantity = 2 for GWP1" at bounding box center [481, 282] width 450 height 25
type input "Cart Quantity = 2 (GWP1)"
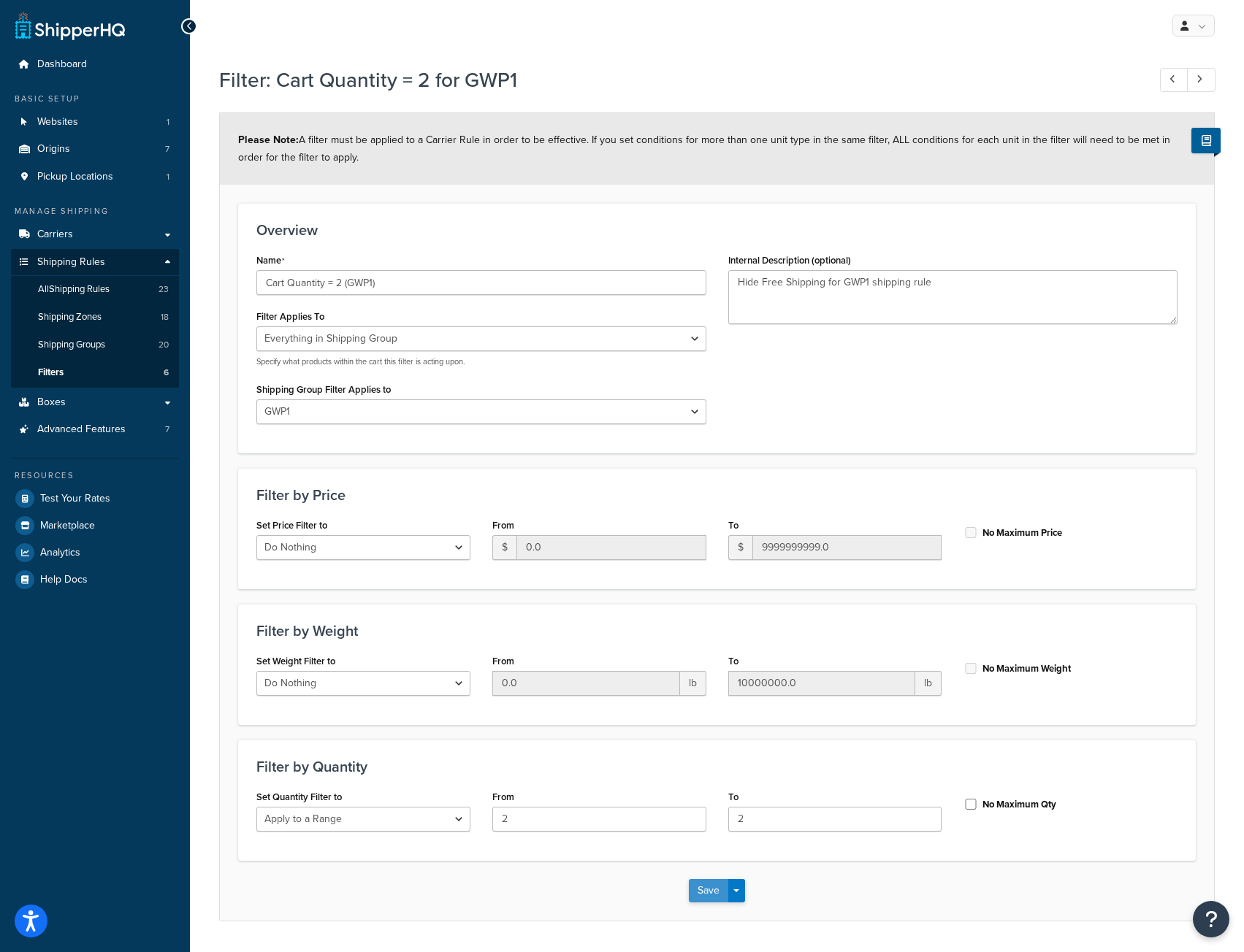
click at [713, 891] on button "Save" at bounding box center [709, 891] width 40 height 23
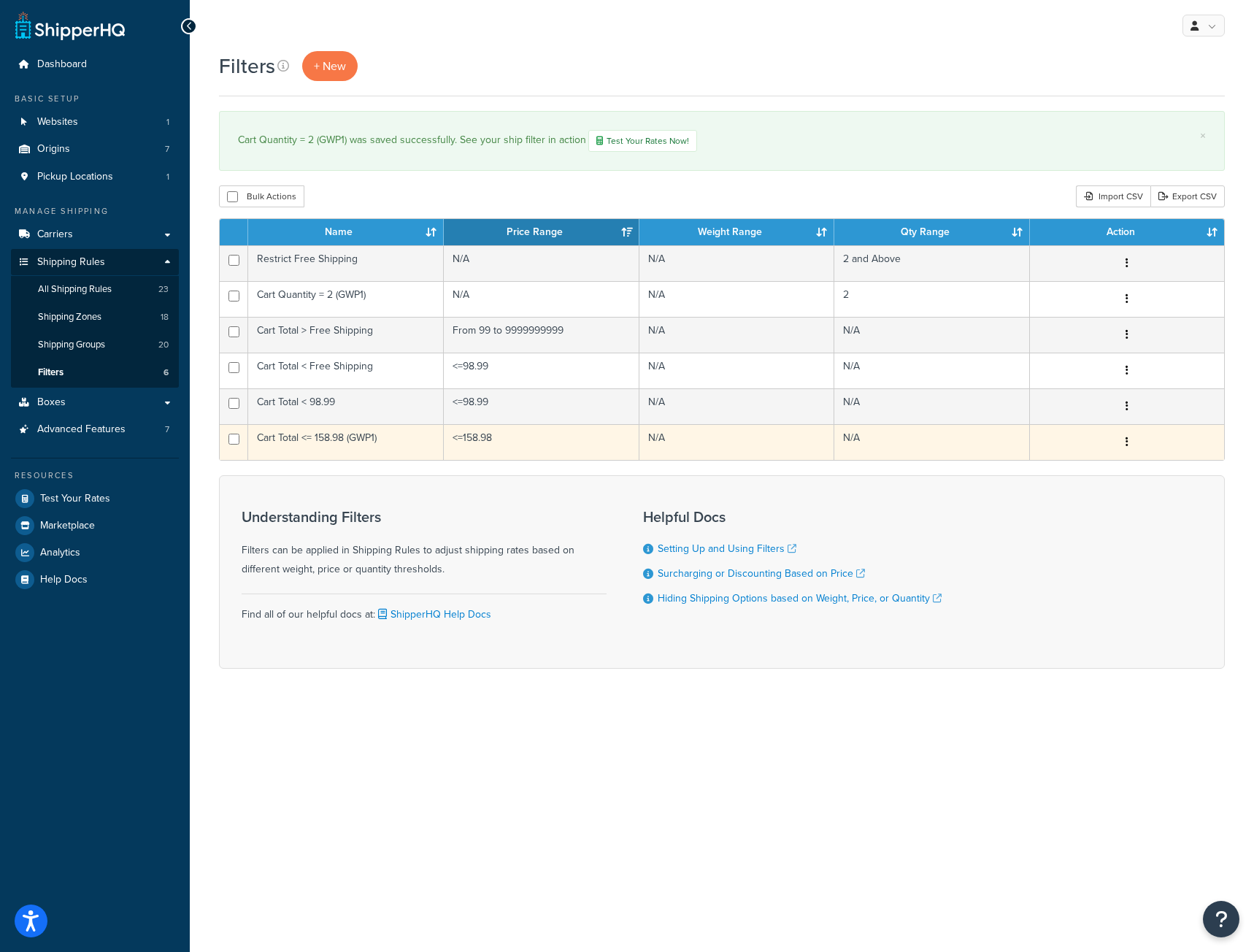
click at [391, 445] on td "Cart Total <= 158.98 (GWP1)" at bounding box center [346, 441] width 196 height 35
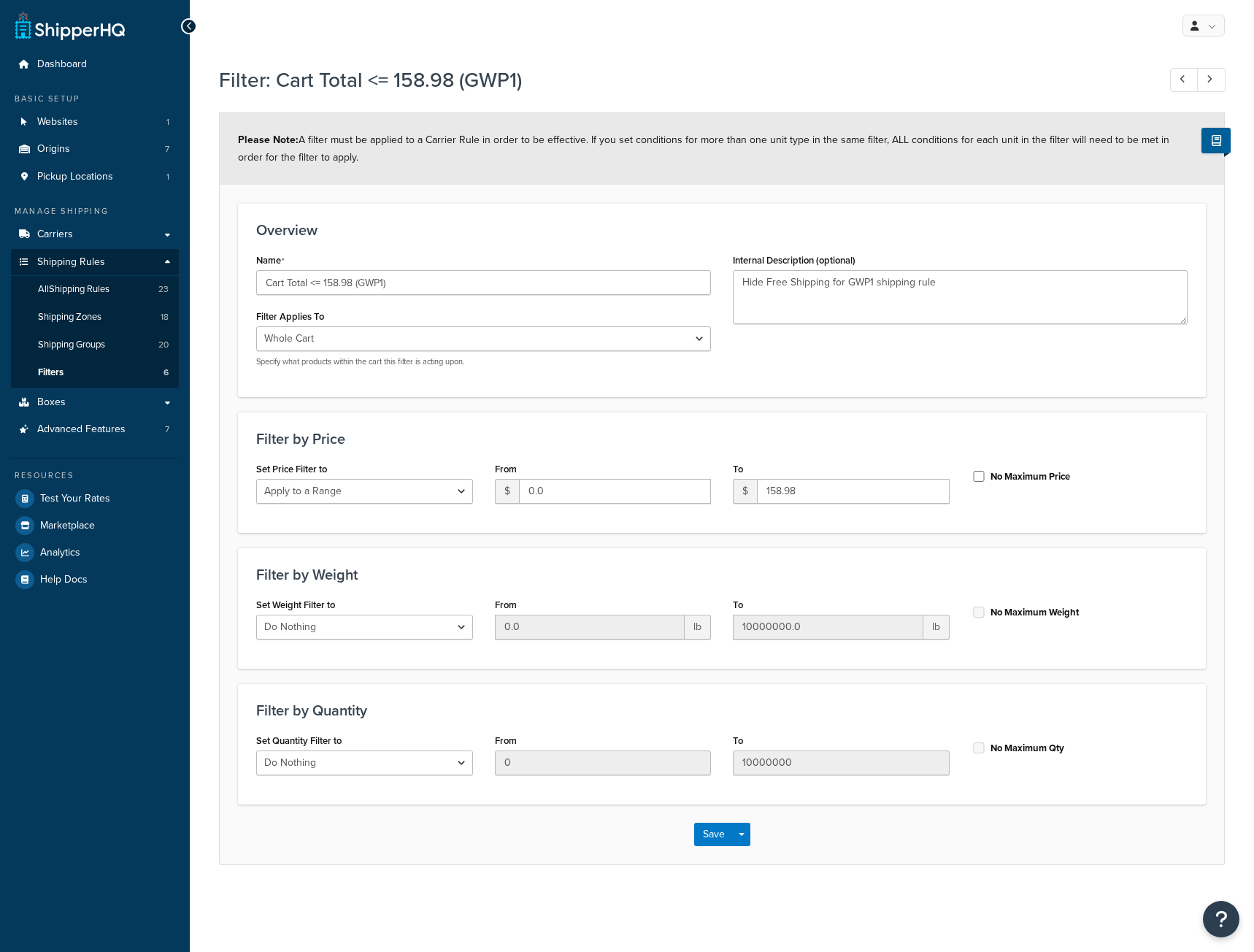
select select "range"
click at [77, 362] on link "Filters 6" at bounding box center [95, 372] width 168 height 27
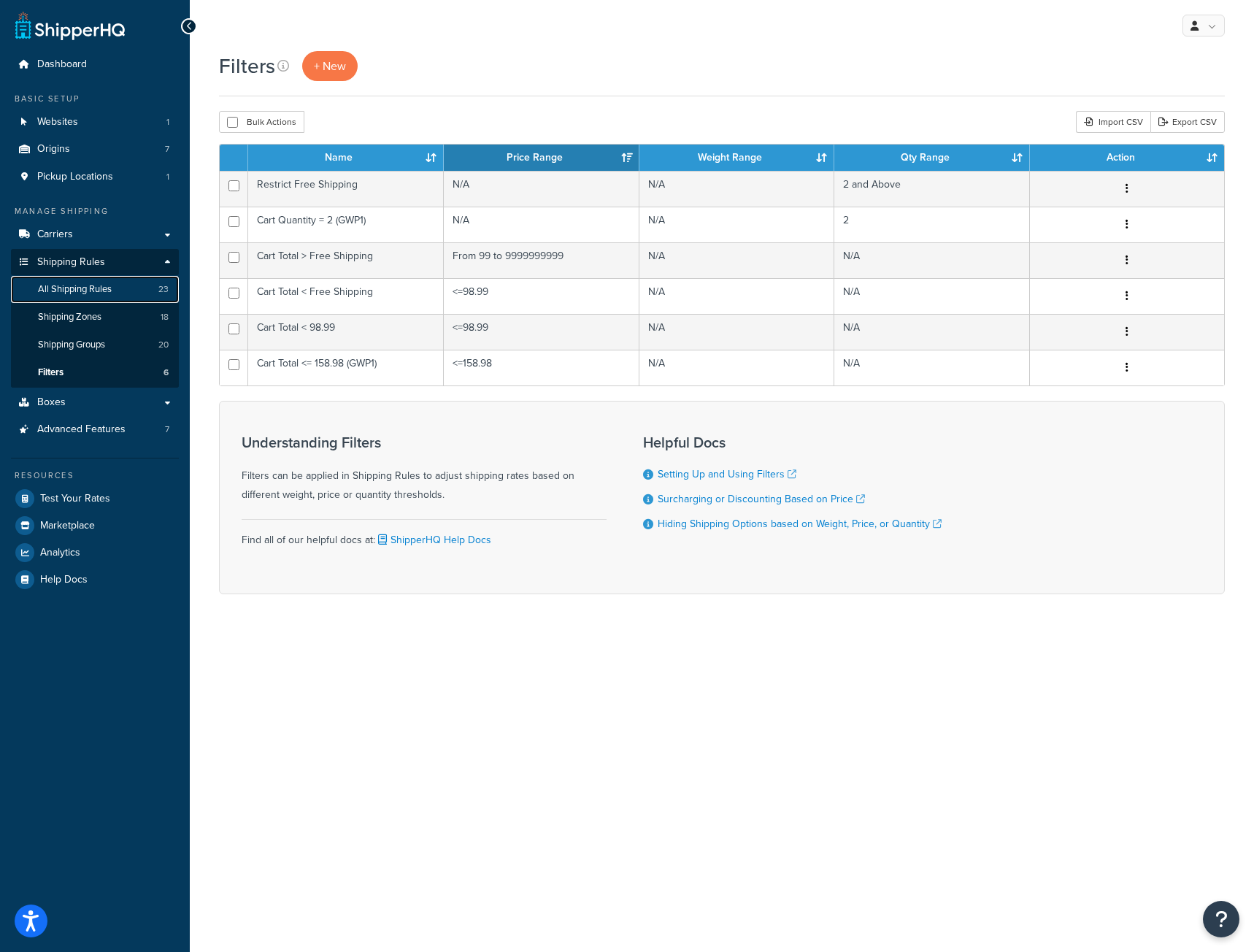
click at [94, 289] on span "All Shipping Rules" at bounding box center [74, 289] width 74 height 12
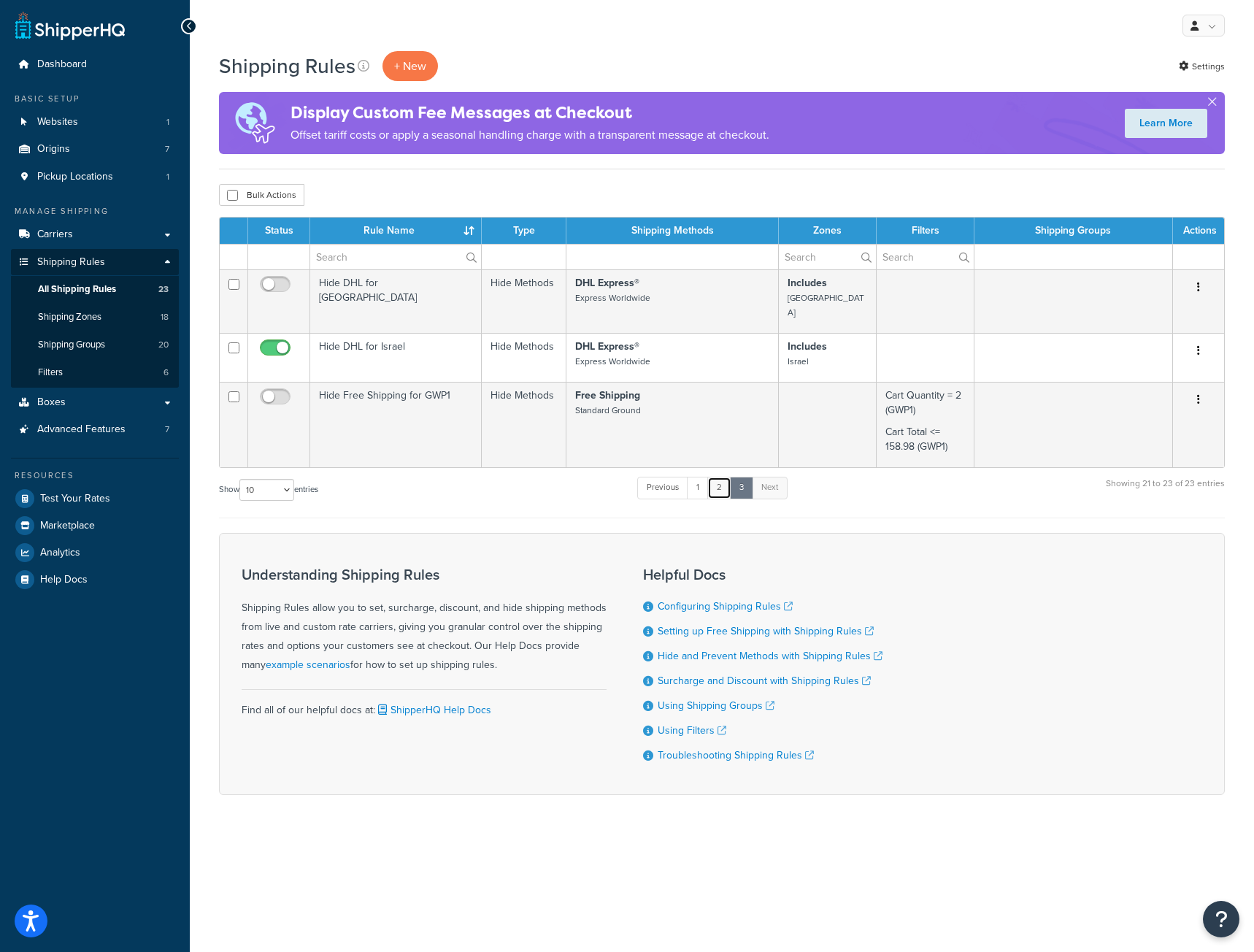
click at [724, 478] on link "2" at bounding box center [719, 487] width 24 height 22
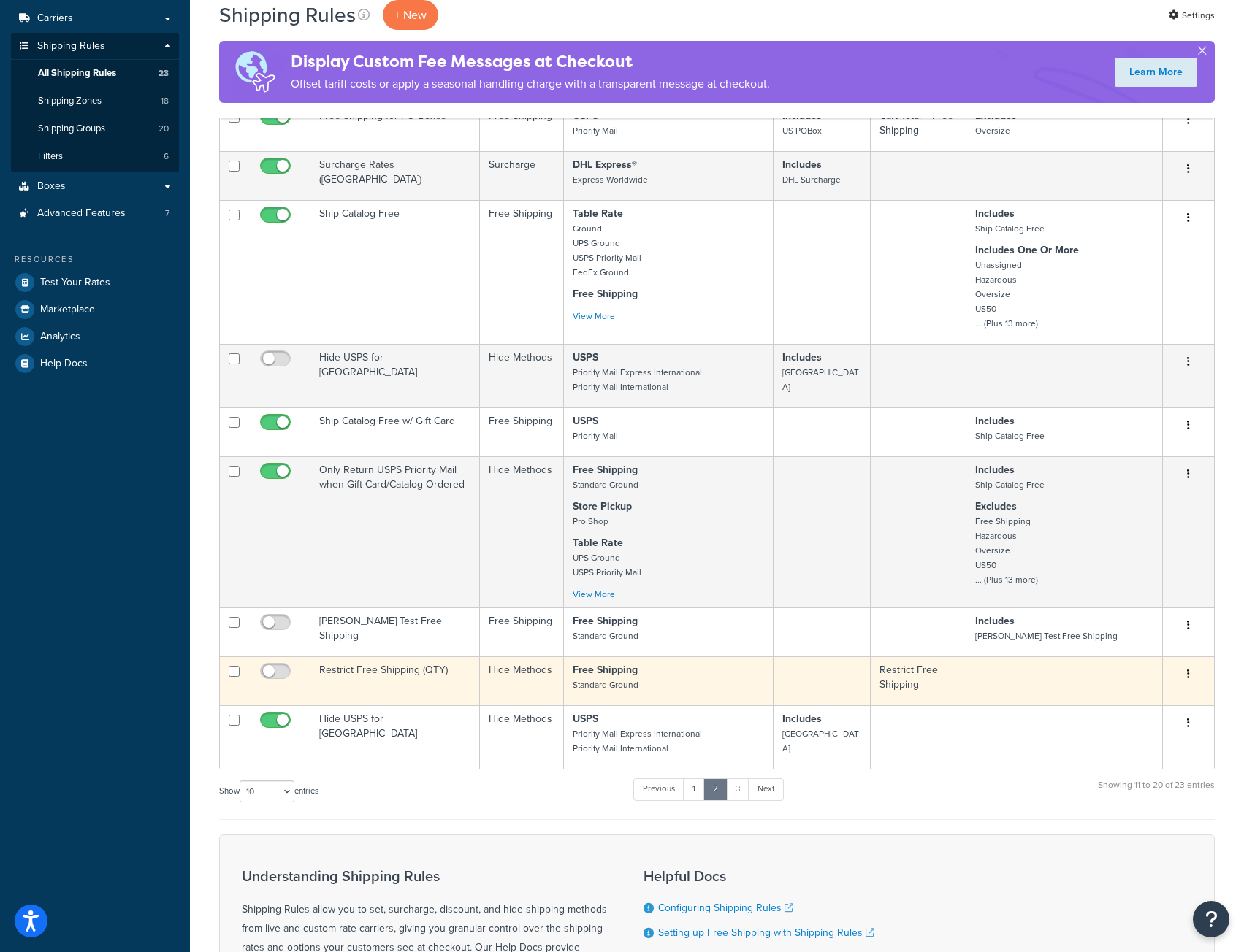
scroll to position [307, 0]
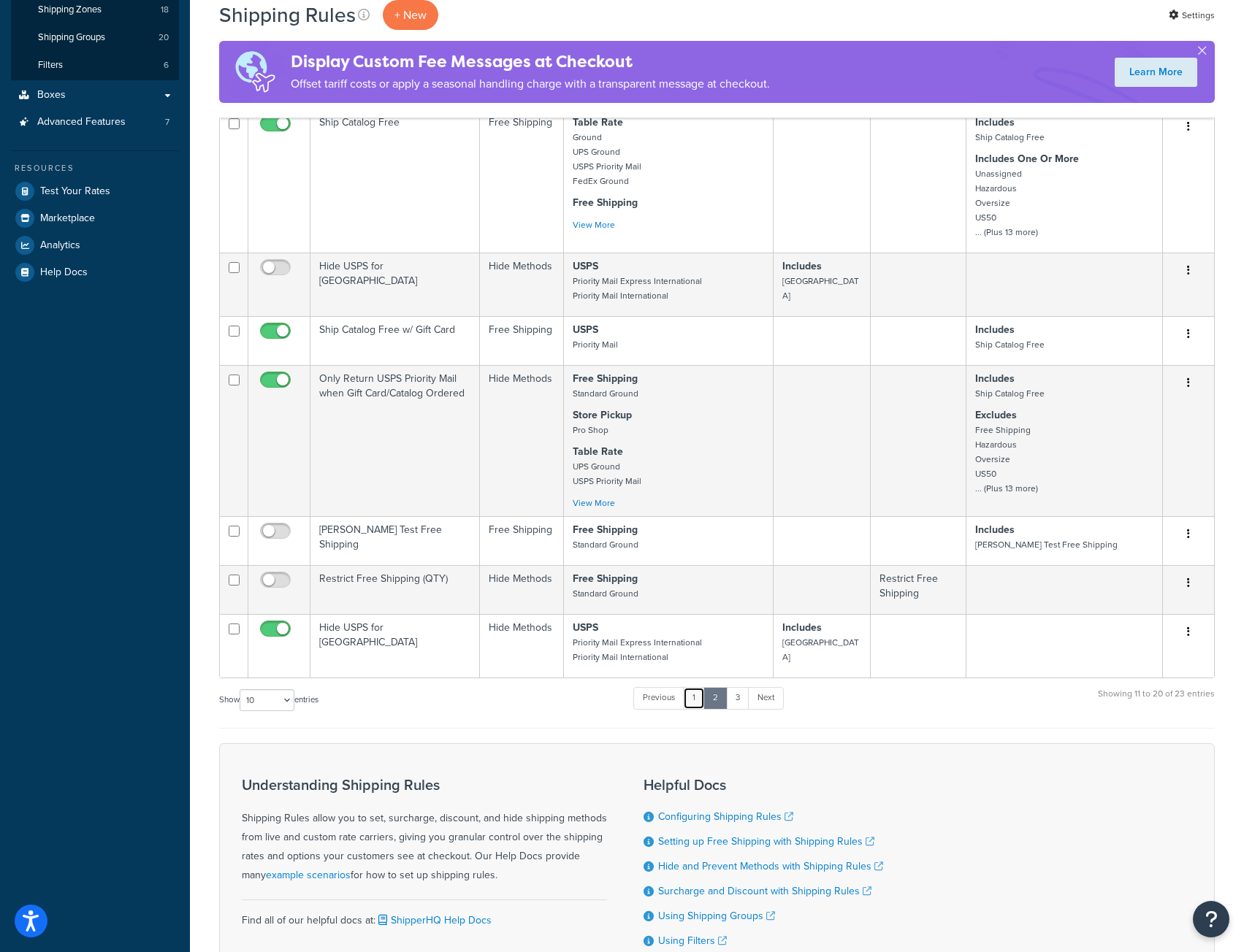
click at [698, 698] on link "1" at bounding box center [693, 698] width 22 height 22
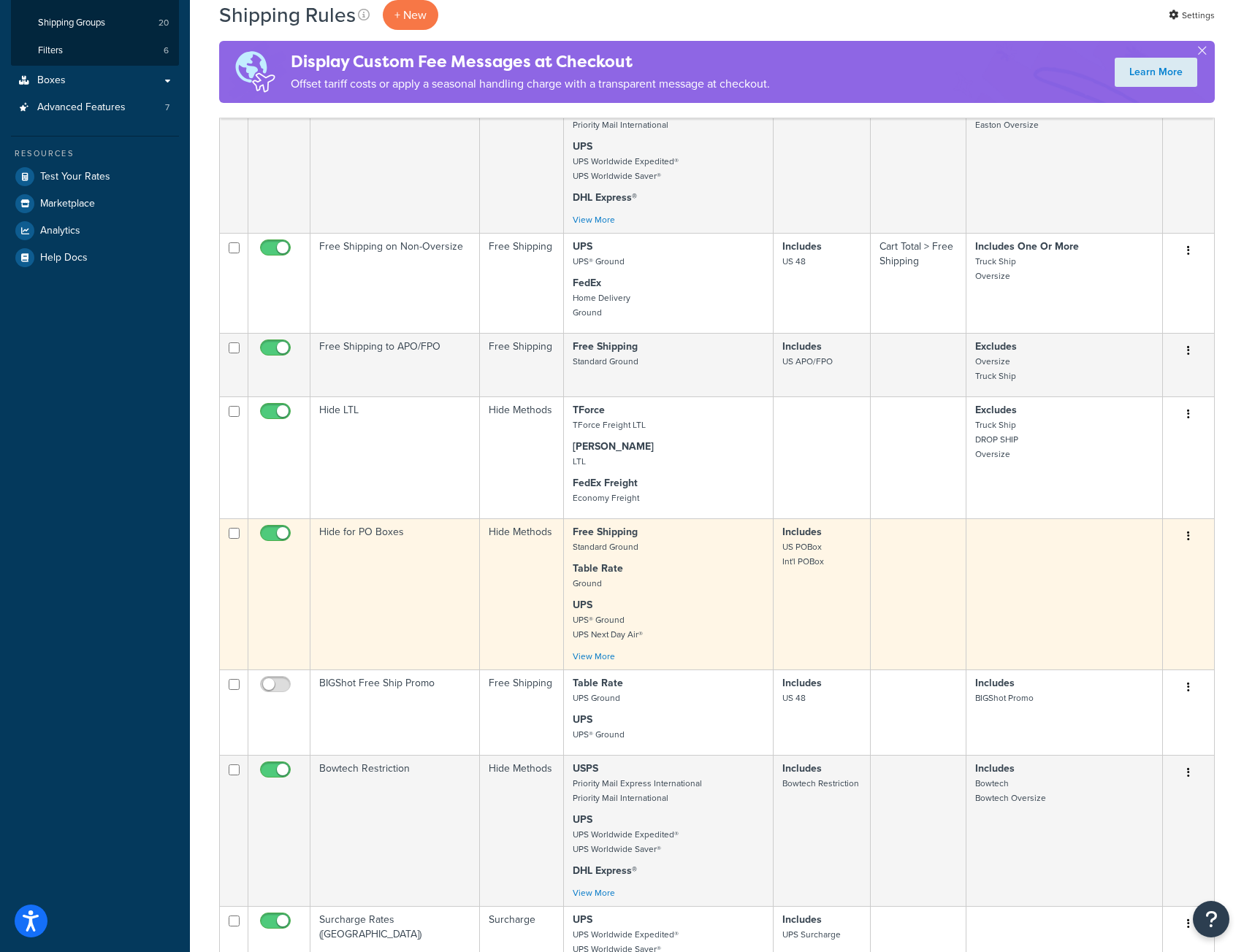
scroll to position [760, 0]
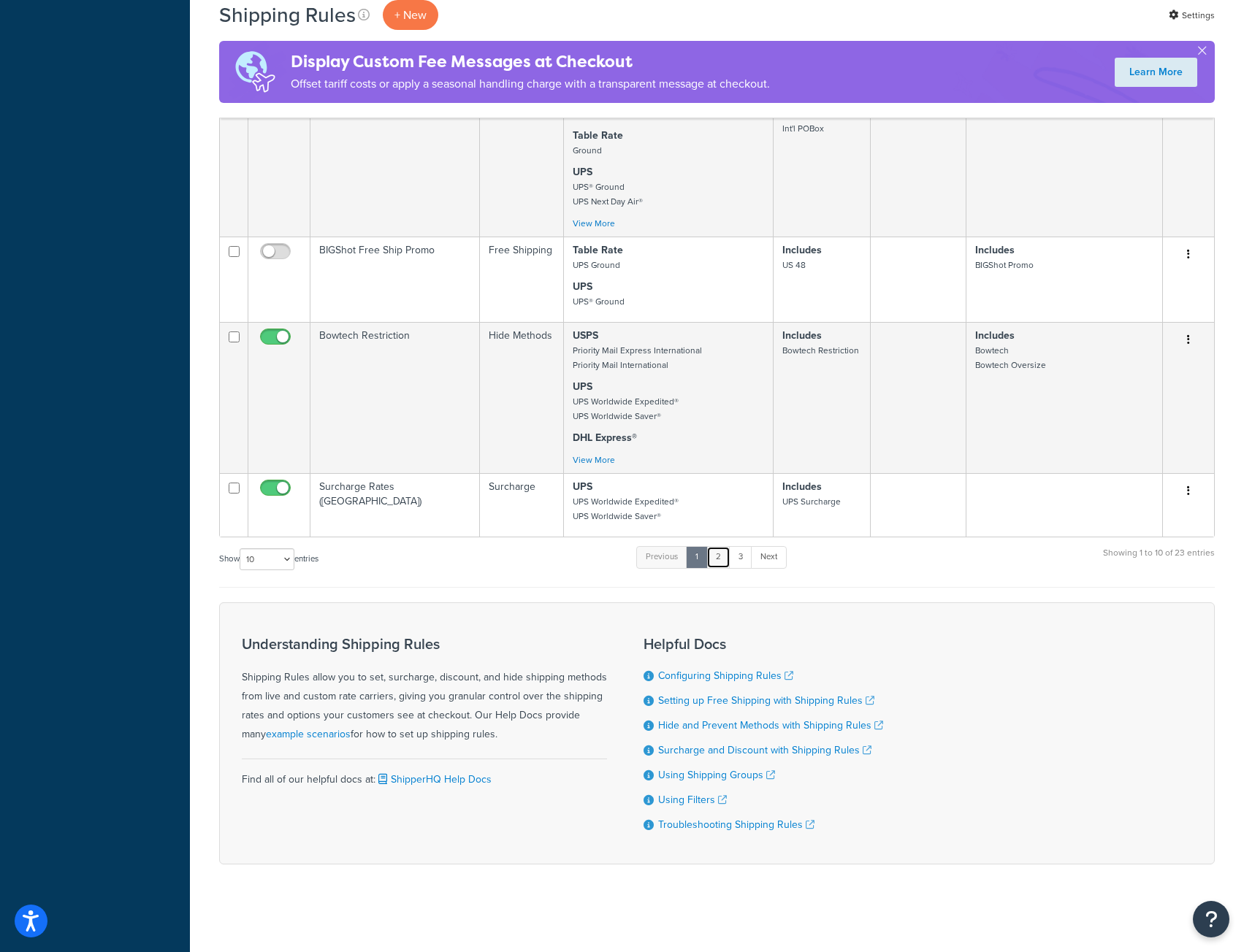
click at [716, 550] on link "2" at bounding box center [719, 556] width 24 height 22
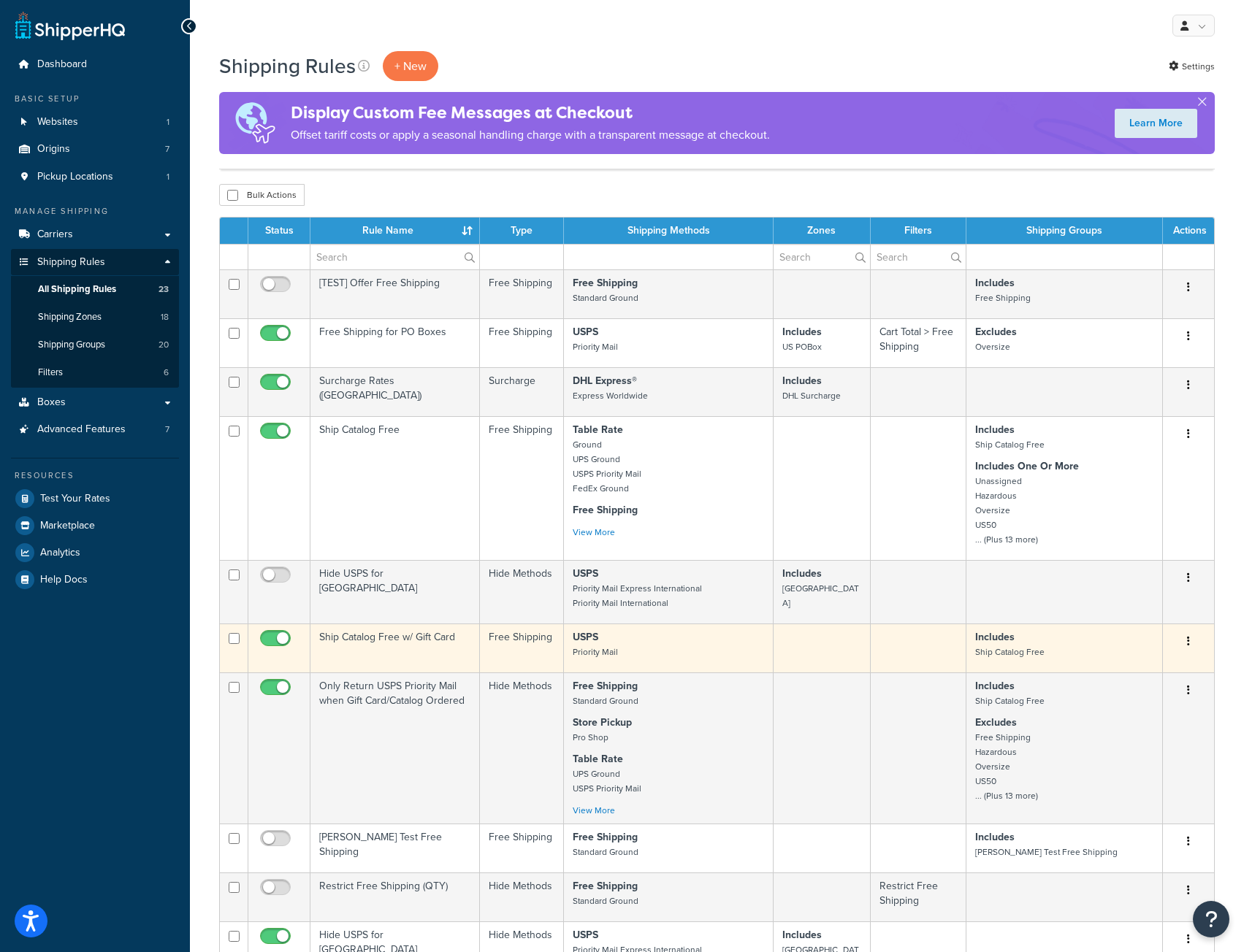
scroll to position [453, 0]
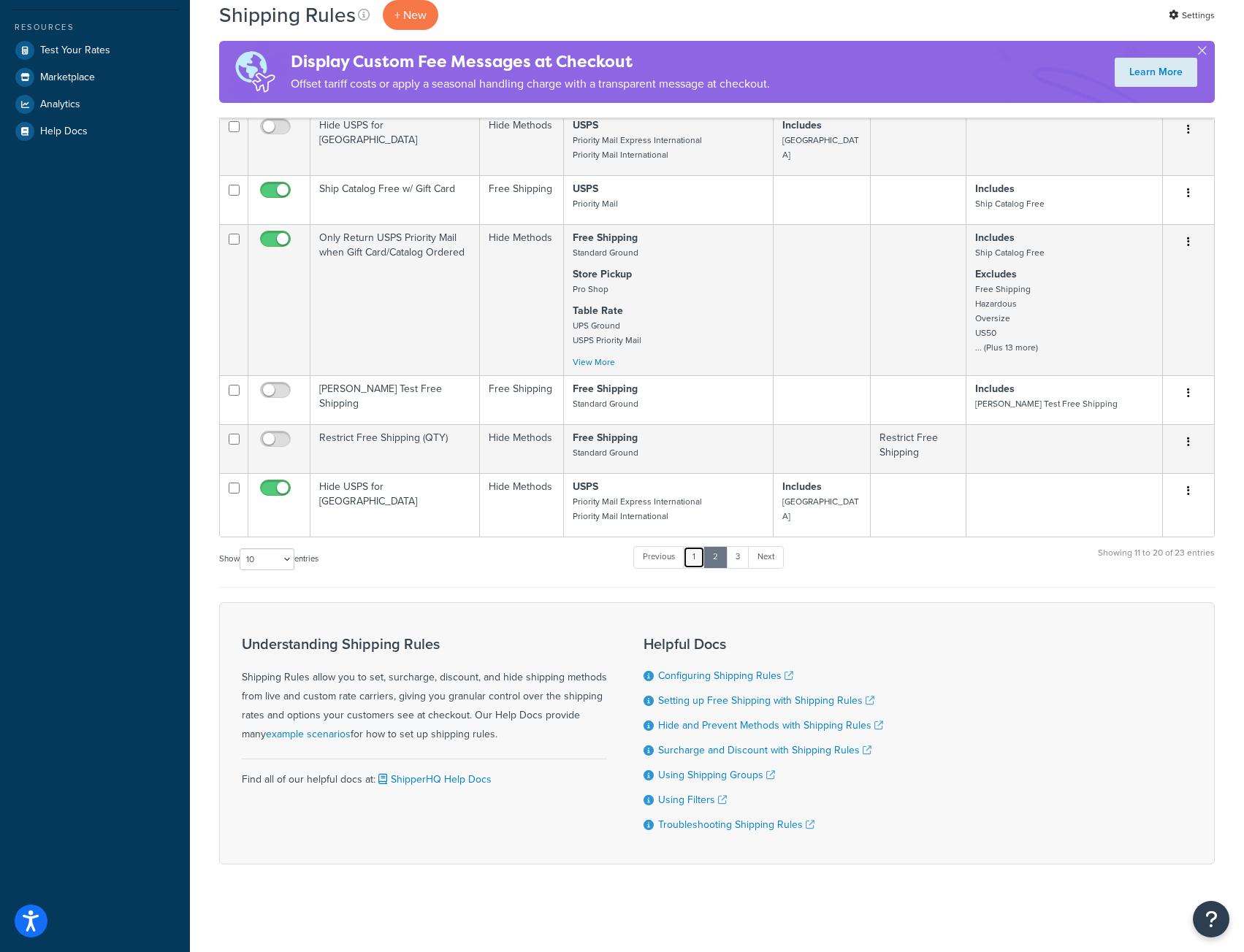
click at [692, 551] on link "1" at bounding box center [693, 556] width 22 height 22
